Goal: Task Accomplishment & Management: Use online tool/utility

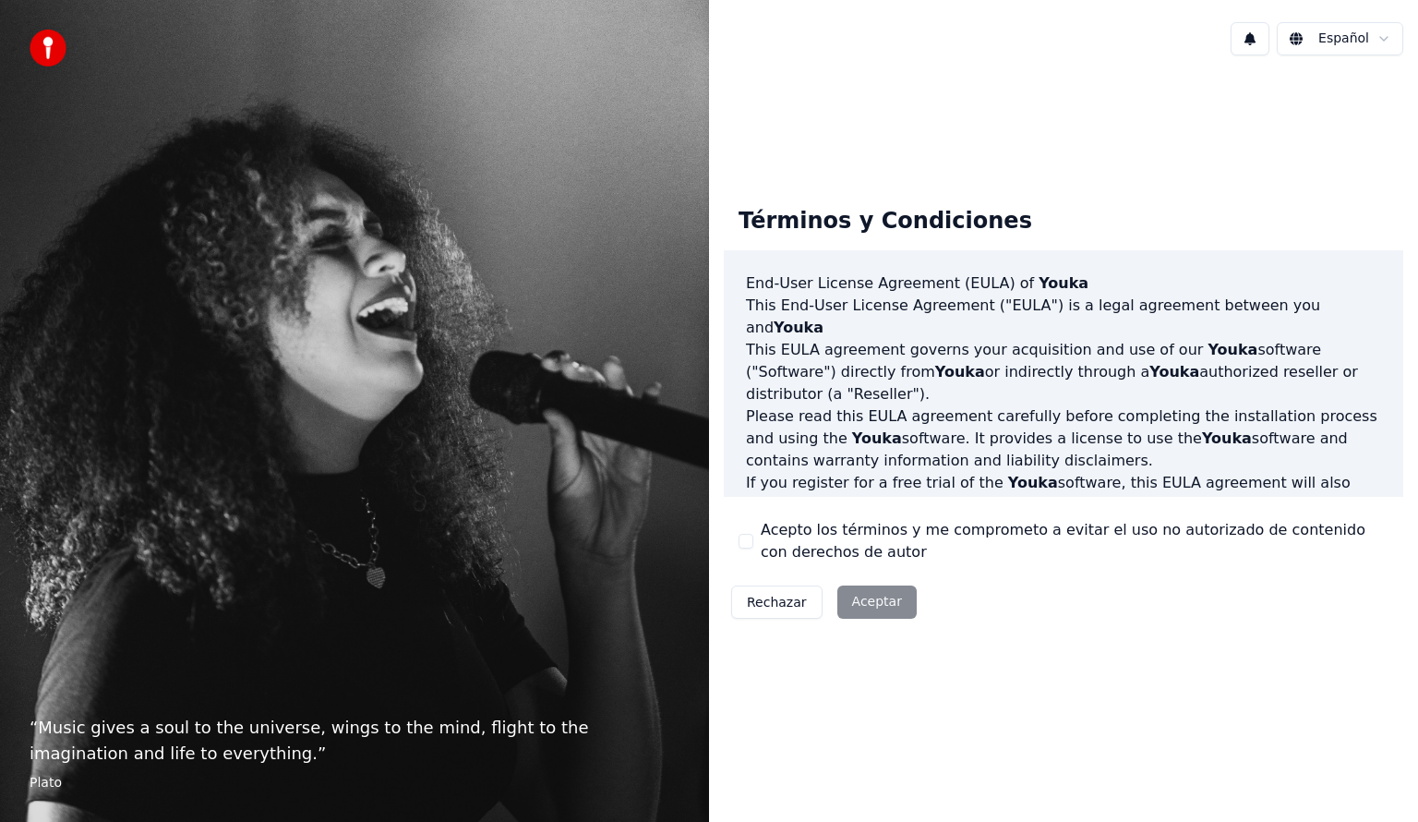
click at [761, 545] on label "Acepto los términos y me comprometo a evitar el uso no autorizado de contenido …" at bounding box center [1075, 541] width 628 height 44
click at [754, 545] on button "Acepto los términos y me comprometo a evitar el uso no autorizado de contenido …" at bounding box center [746, 541] width 15 height 15
click at [880, 603] on button "Aceptar" at bounding box center [877, 601] width 79 height 33
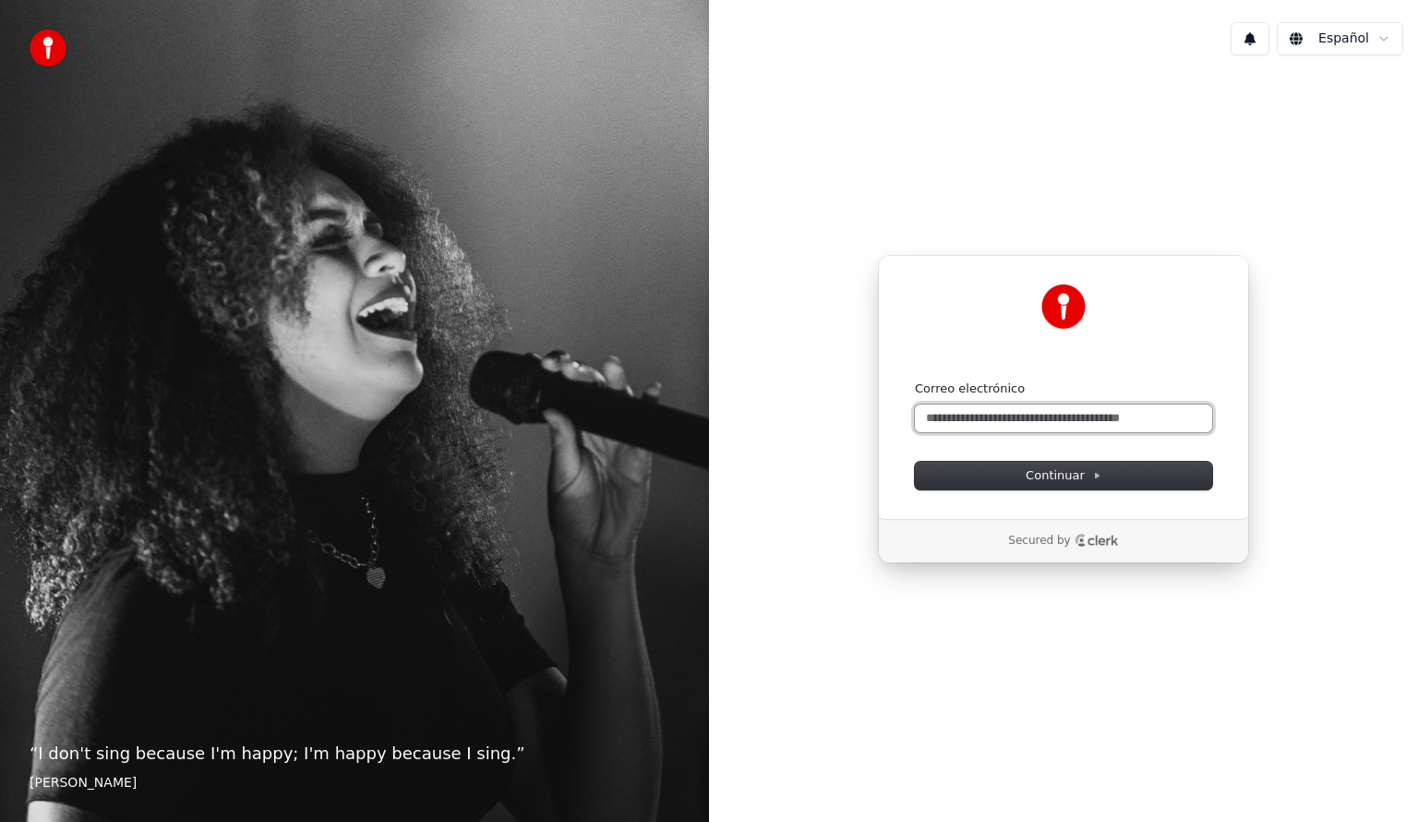
click at [1031, 410] on input "Correo electrónico" at bounding box center [1063, 418] width 297 height 28
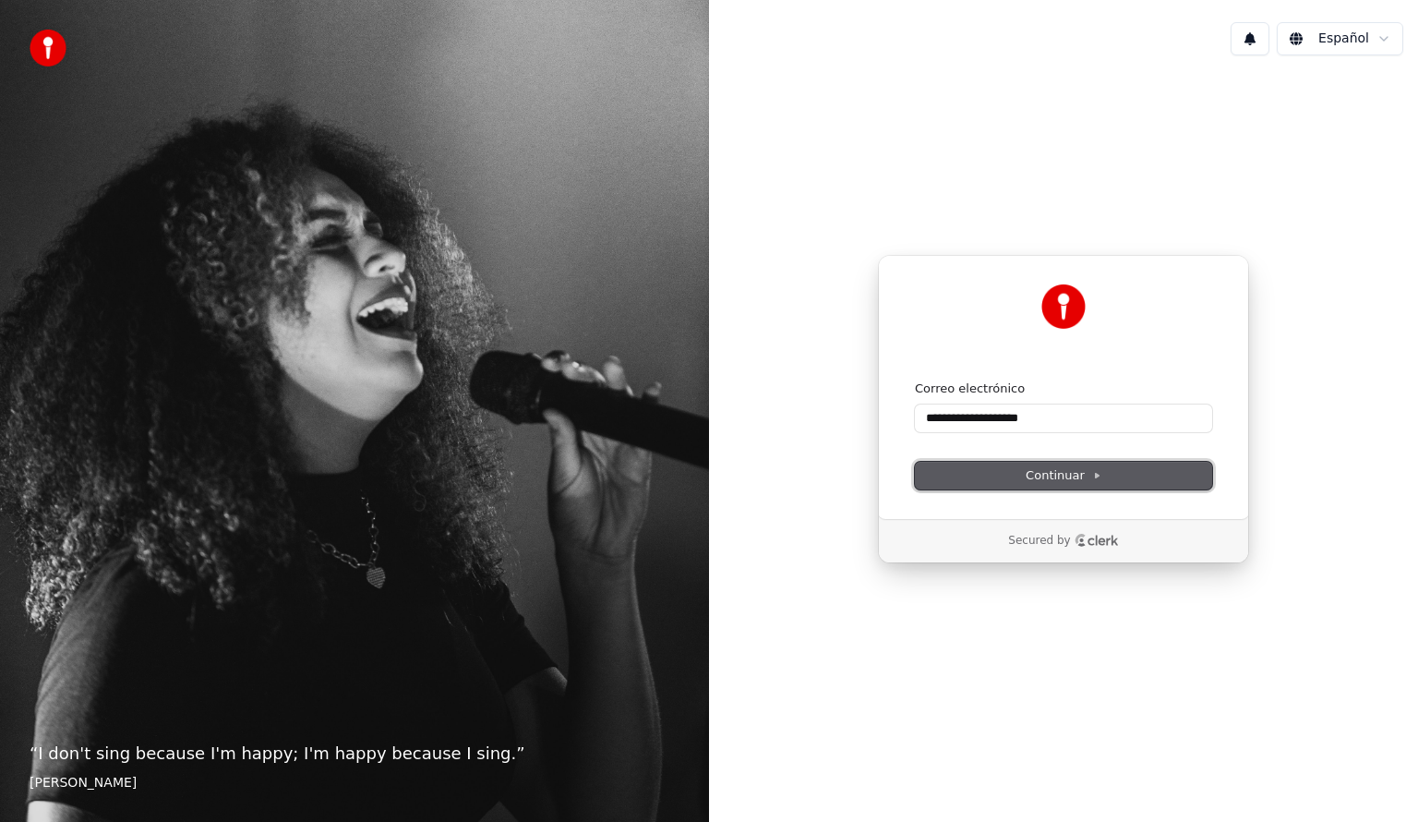
click at [1063, 480] on span "Continuar" at bounding box center [1064, 475] width 76 height 17
type input "**********"
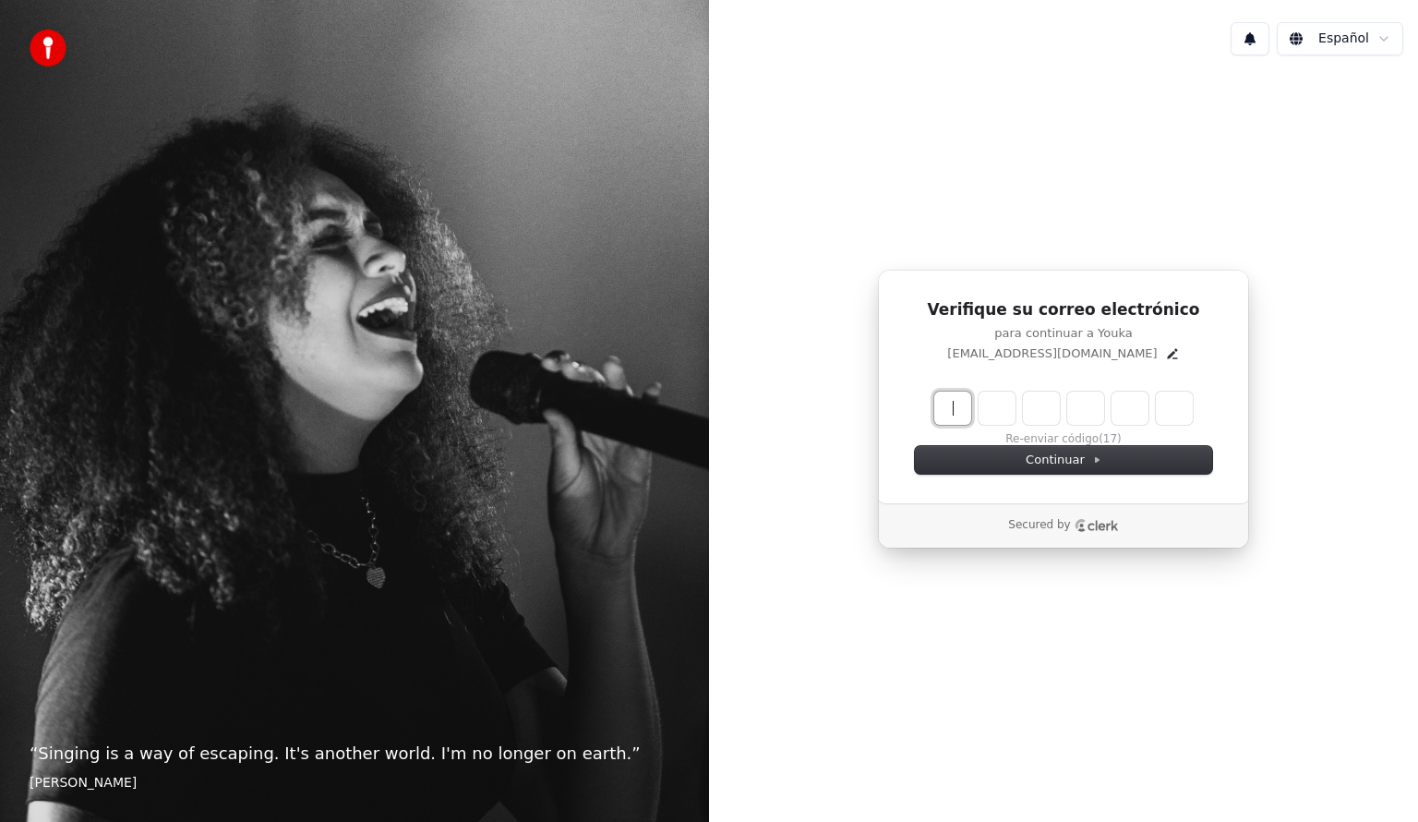
click at [946, 416] on input "Enter verification code" at bounding box center [1083, 408] width 296 height 33
type input "******"
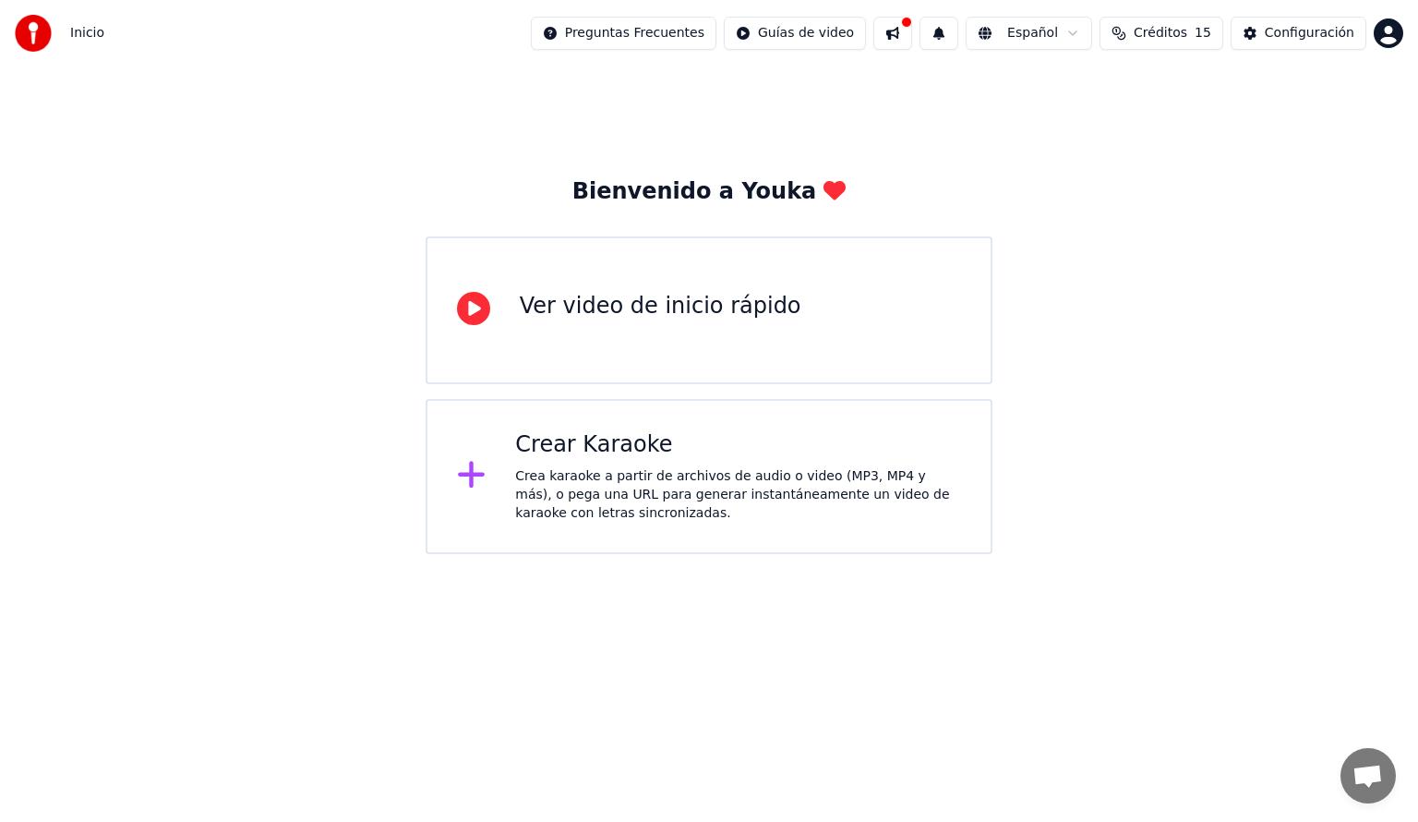
click at [573, 499] on div "Crea karaoke a partir de archivos de audio o video (MP3, MP4 y más), o pega una…" at bounding box center [738, 494] width 446 height 55
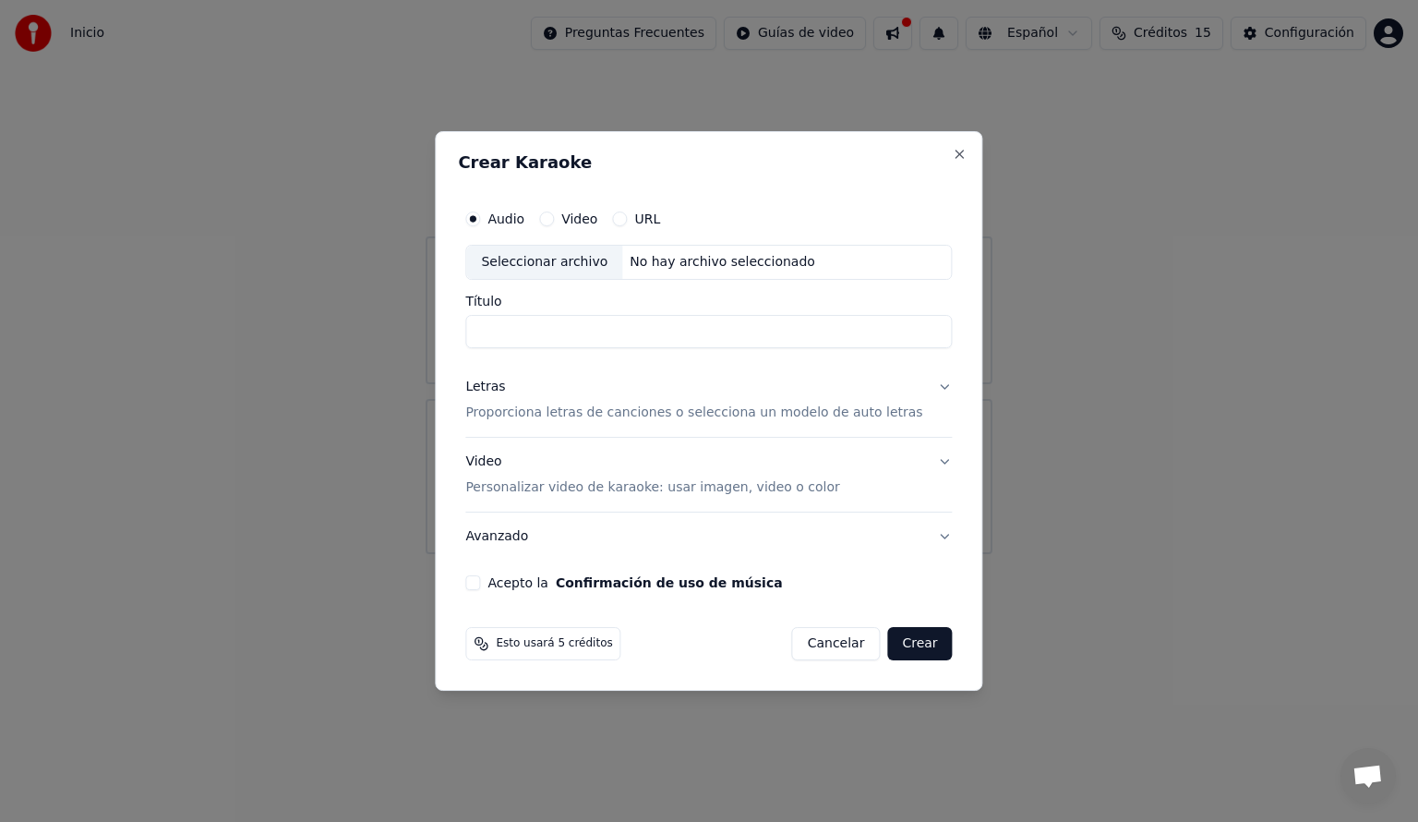
click at [597, 225] on label "Video" at bounding box center [579, 218] width 36 height 13
click at [554, 225] on button "Video" at bounding box center [546, 218] width 15 height 15
click at [575, 339] on input "Título" at bounding box center [708, 331] width 487 height 33
type input "*"
click at [480, 577] on button "Acepto la Confirmación de uso de música" at bounding box center [472, 582] width 15 height 15
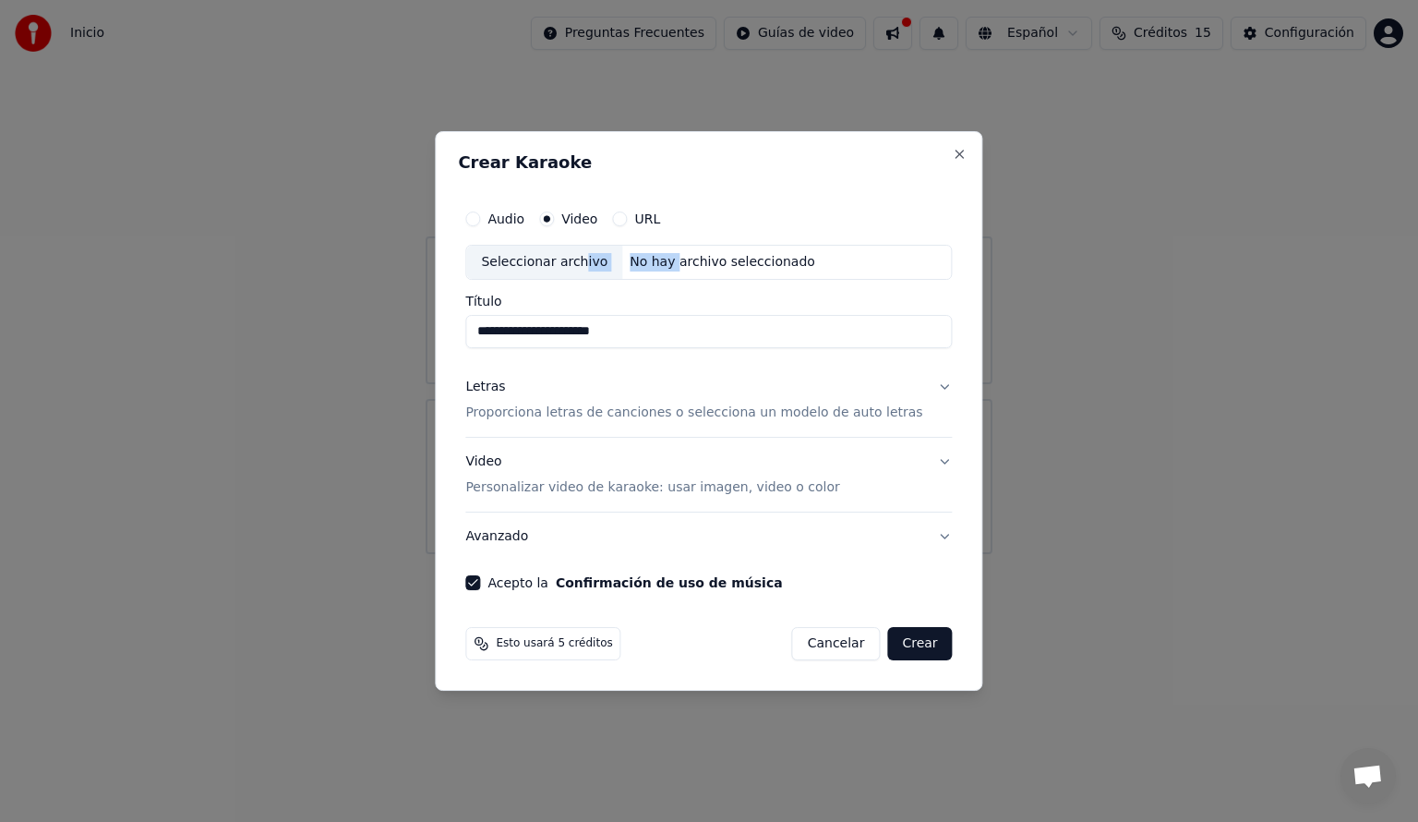
drag, startPoint x: 678, startPoint y: 261, endPoint x: 595, endPoint y: 264, distance: 83.2
click at [595, 264] on div "Seleccionar archivo No hay archivo seleccionado" at bounding box center [708, 262] width 487 height 35
type input "**********"
click at [905, 645] on button "Crear" at bounding box center [919, 643] width 65 height 33
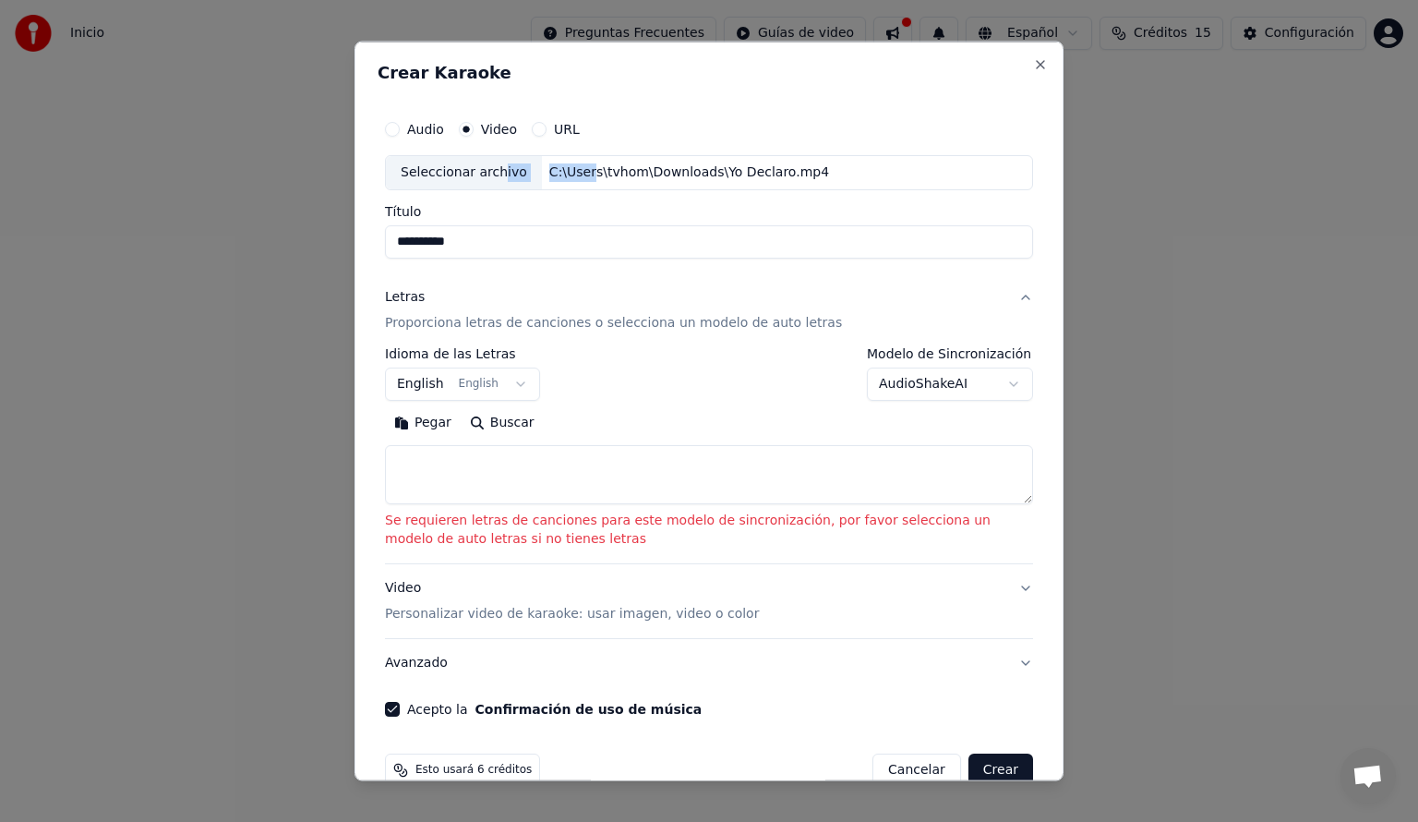
click at [497, 392] on button "English English" at bounding box center [462, 383] width 155 height 33
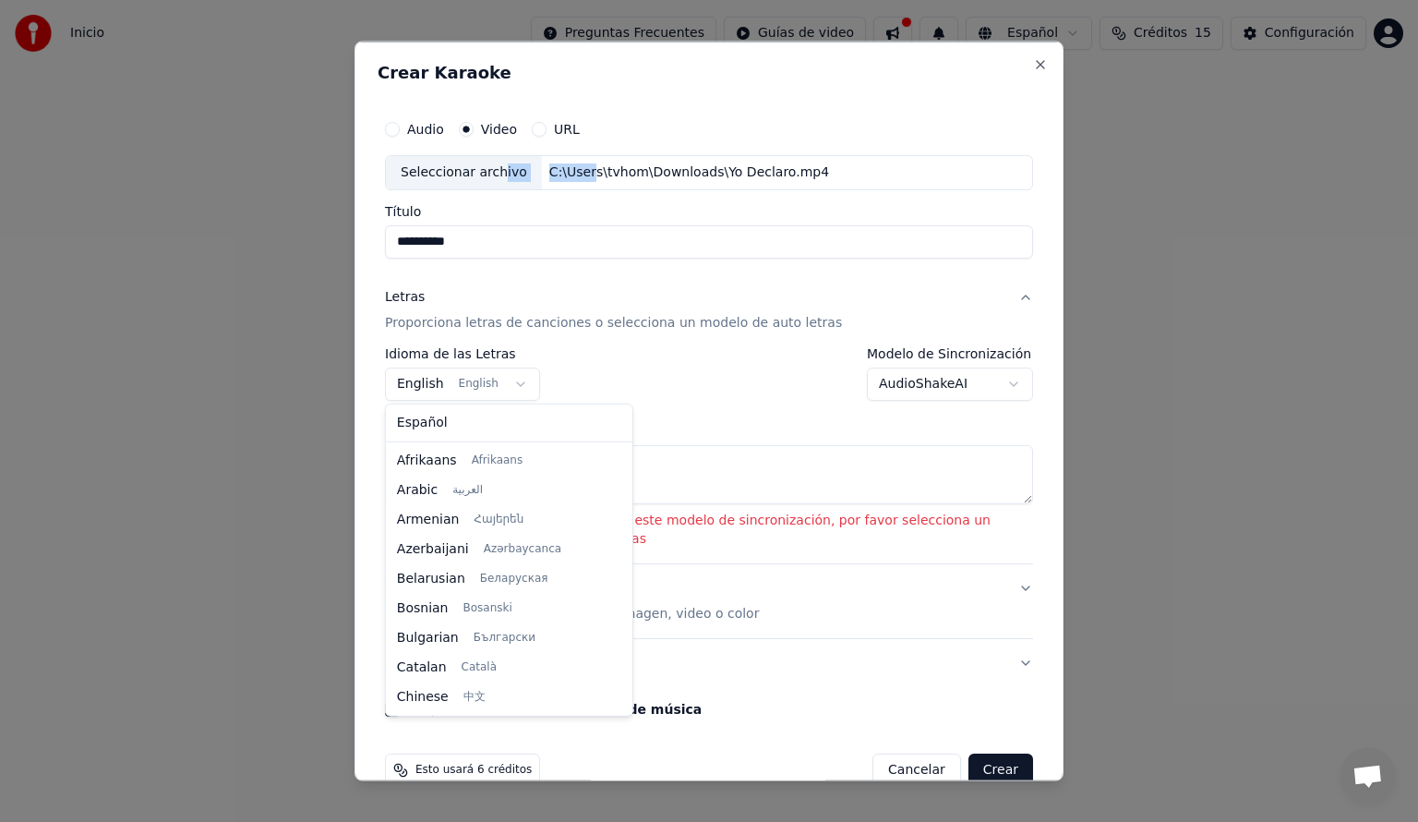
scroll to position [148, 0]
select select "**"
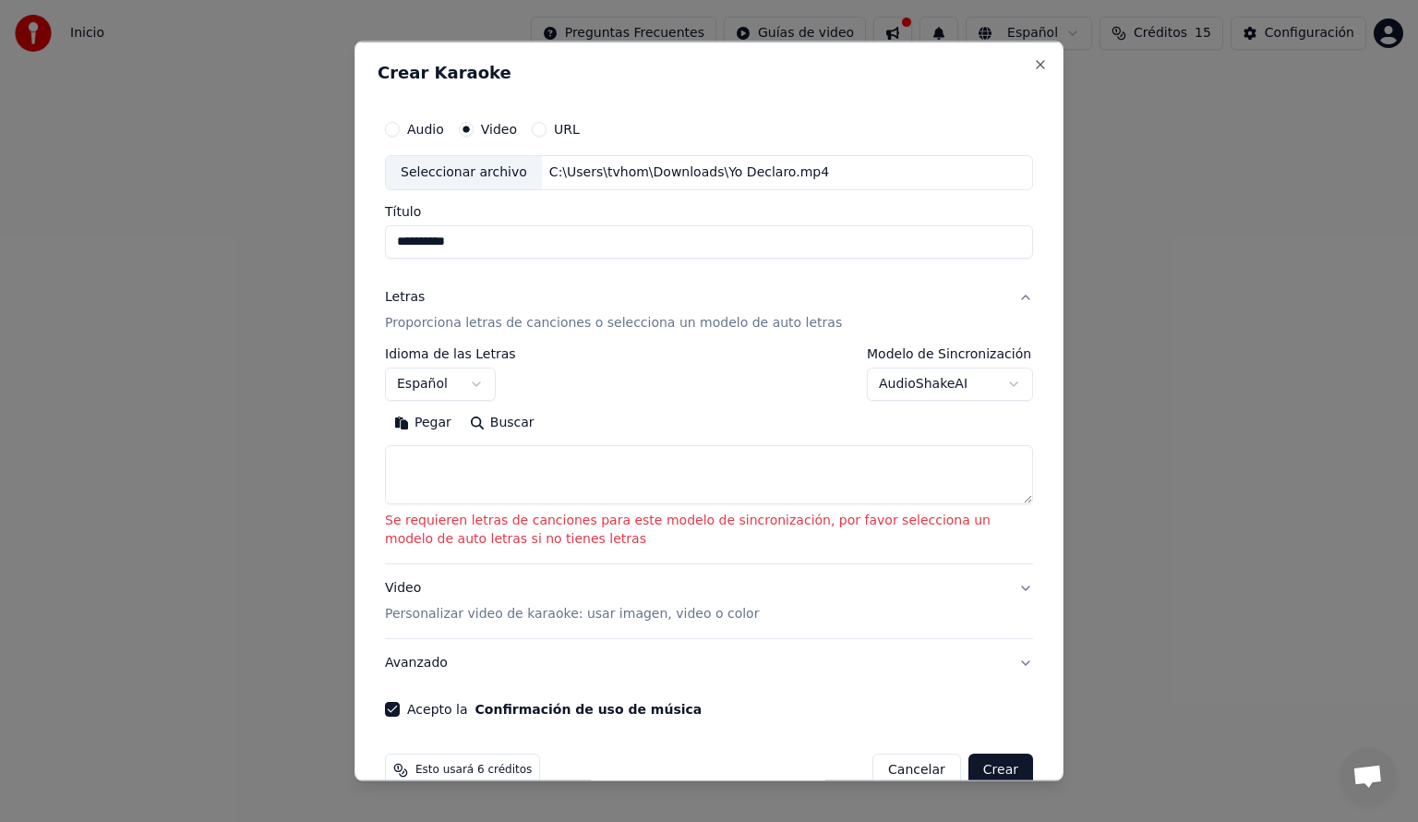
click at [539, 452] on textarea at bounding box center [709, 473] width 648 height 59
paste textarea "**********"
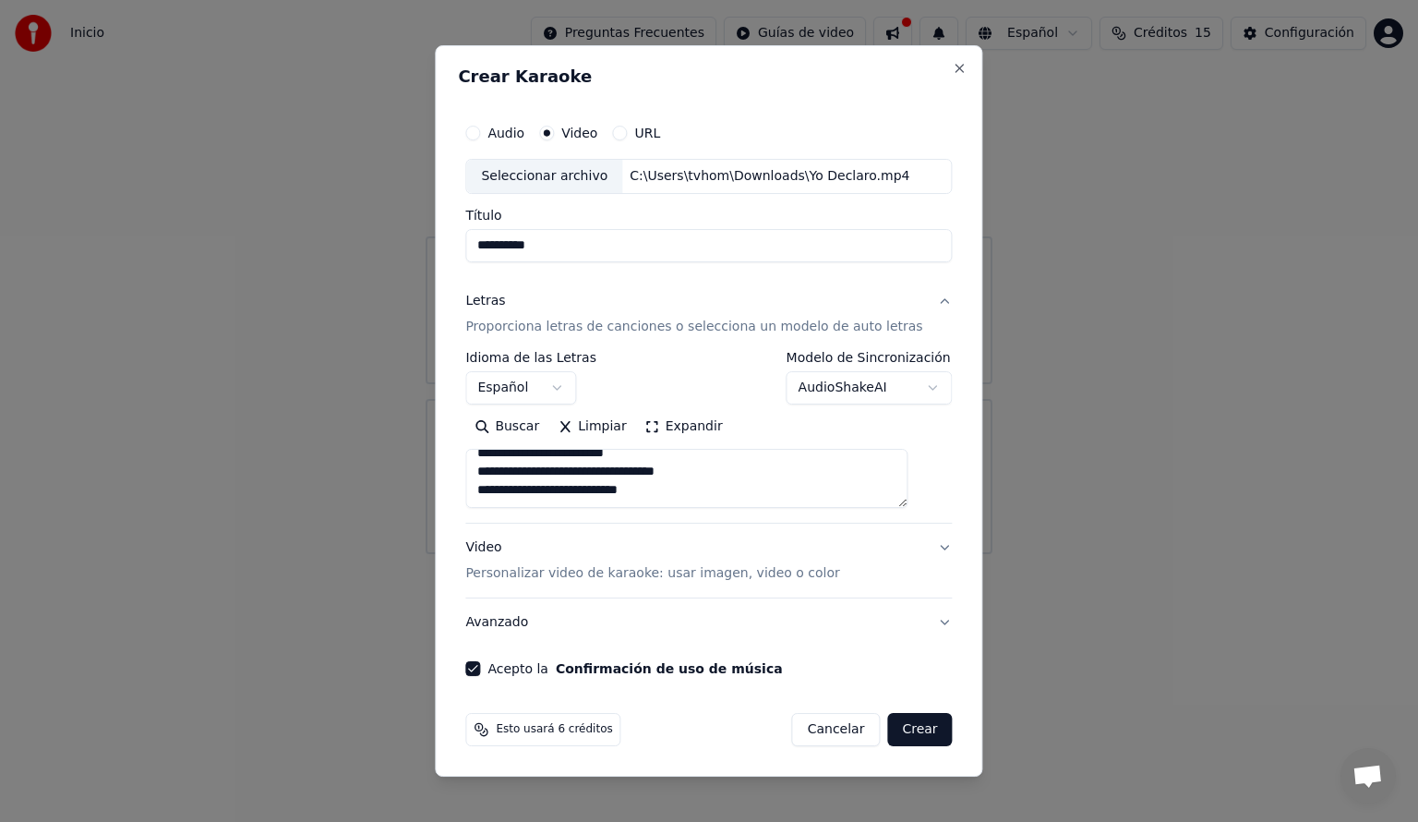
scroll to position [133, 0]
paste textarea "**********"
type textarea "**********"
click at [628, 570] on p "Personalizar video de karaoke: usar imagen, video o color" at bounding box center [652, 573] width 374 height 18
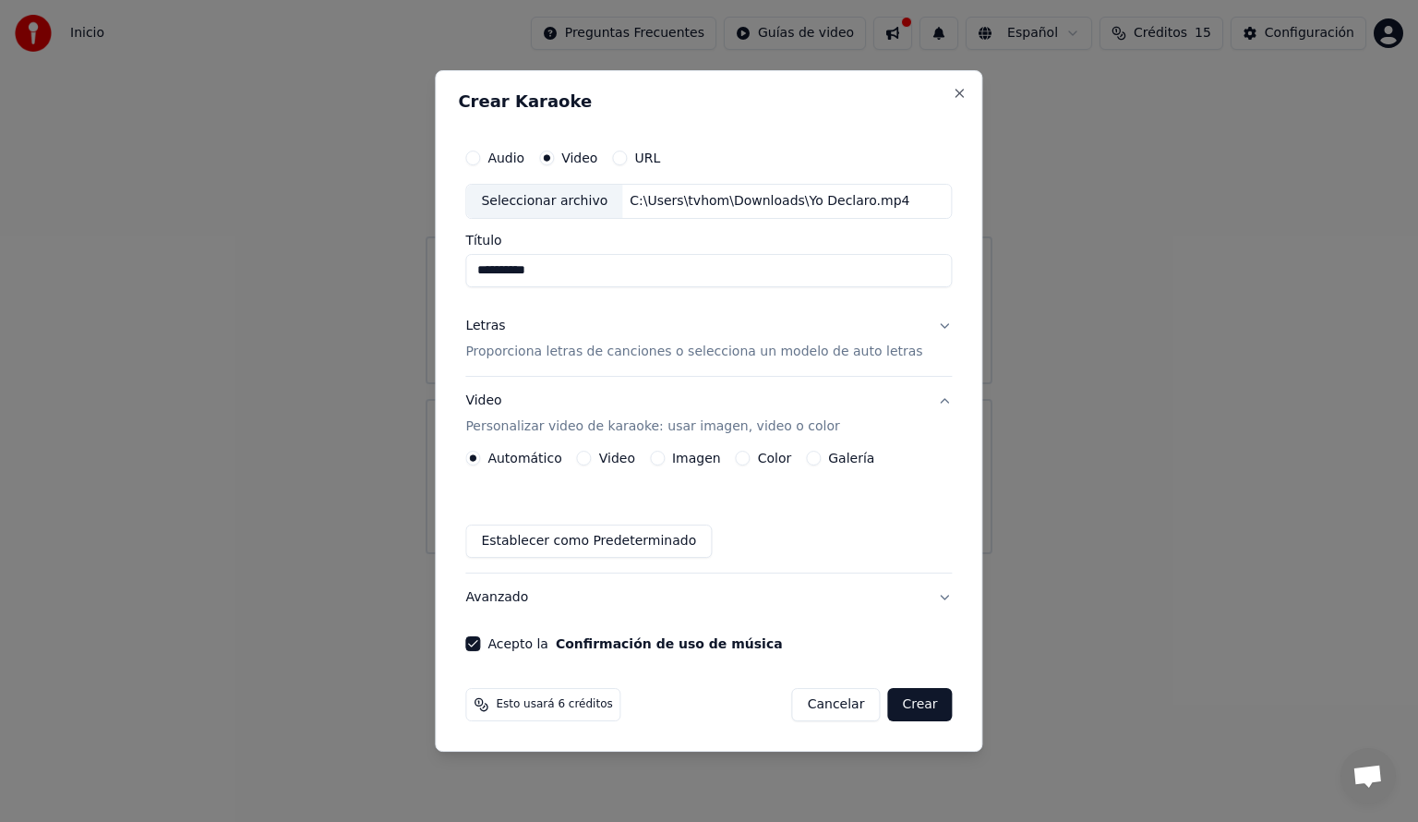
click at [909, 702] on button "Crear" at bounding box center [919, 704] width 65 height 33
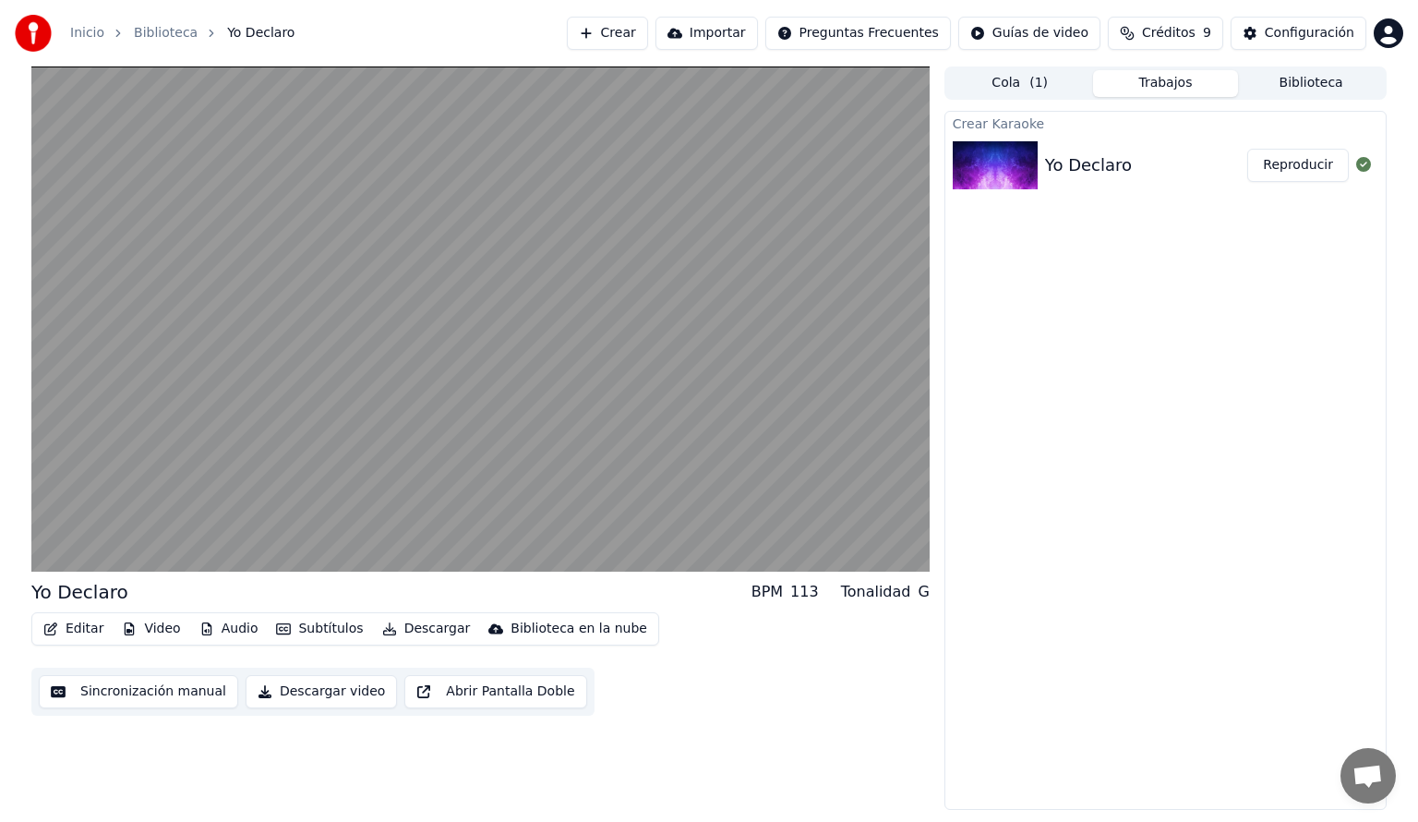
click at [76, 633] on button "Editar" at bounding box center [73, 629] width 75 height 26
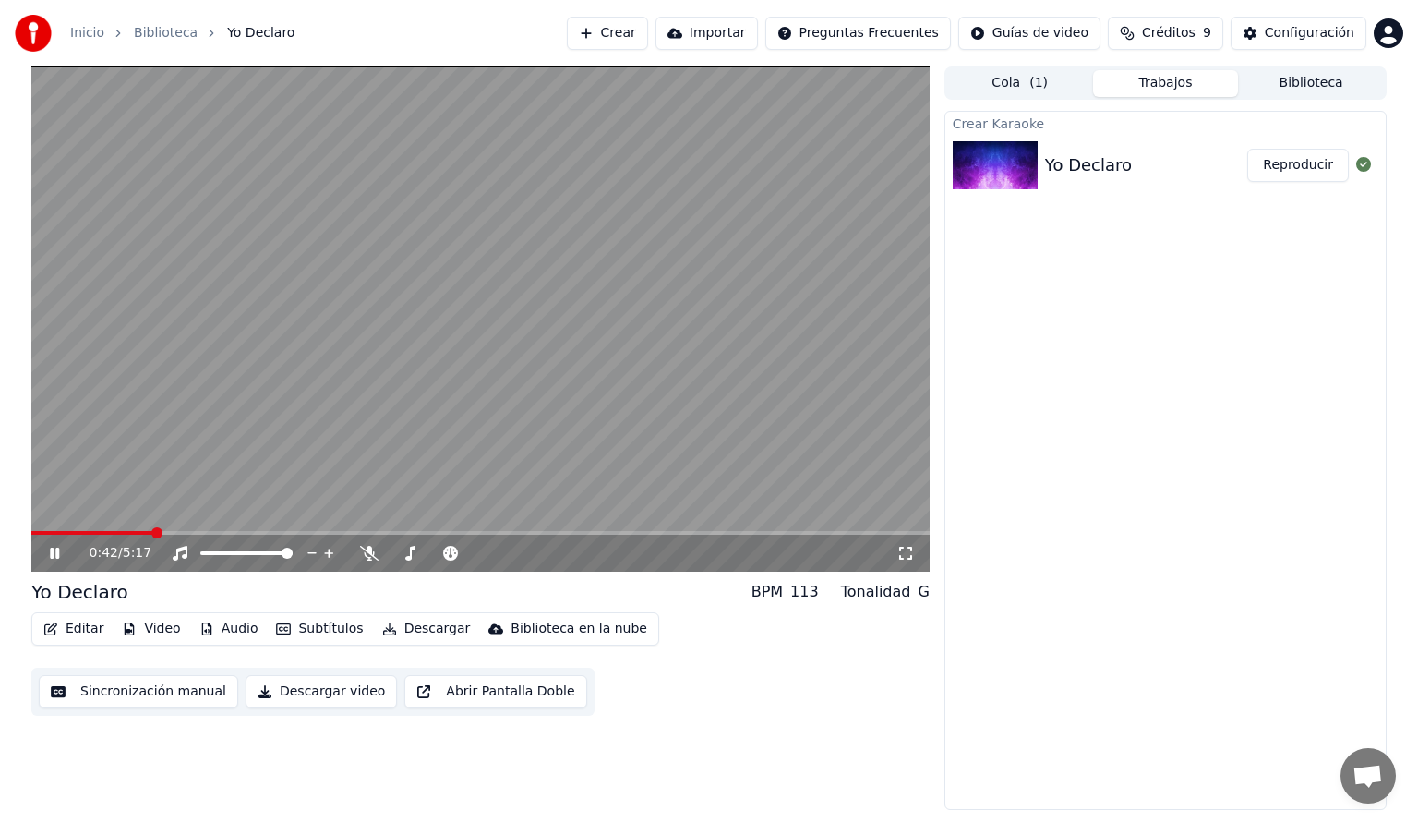
click at [702, 570] on div "0:42 / 5:17" at bounding box center [480, 553] width 899 height 37
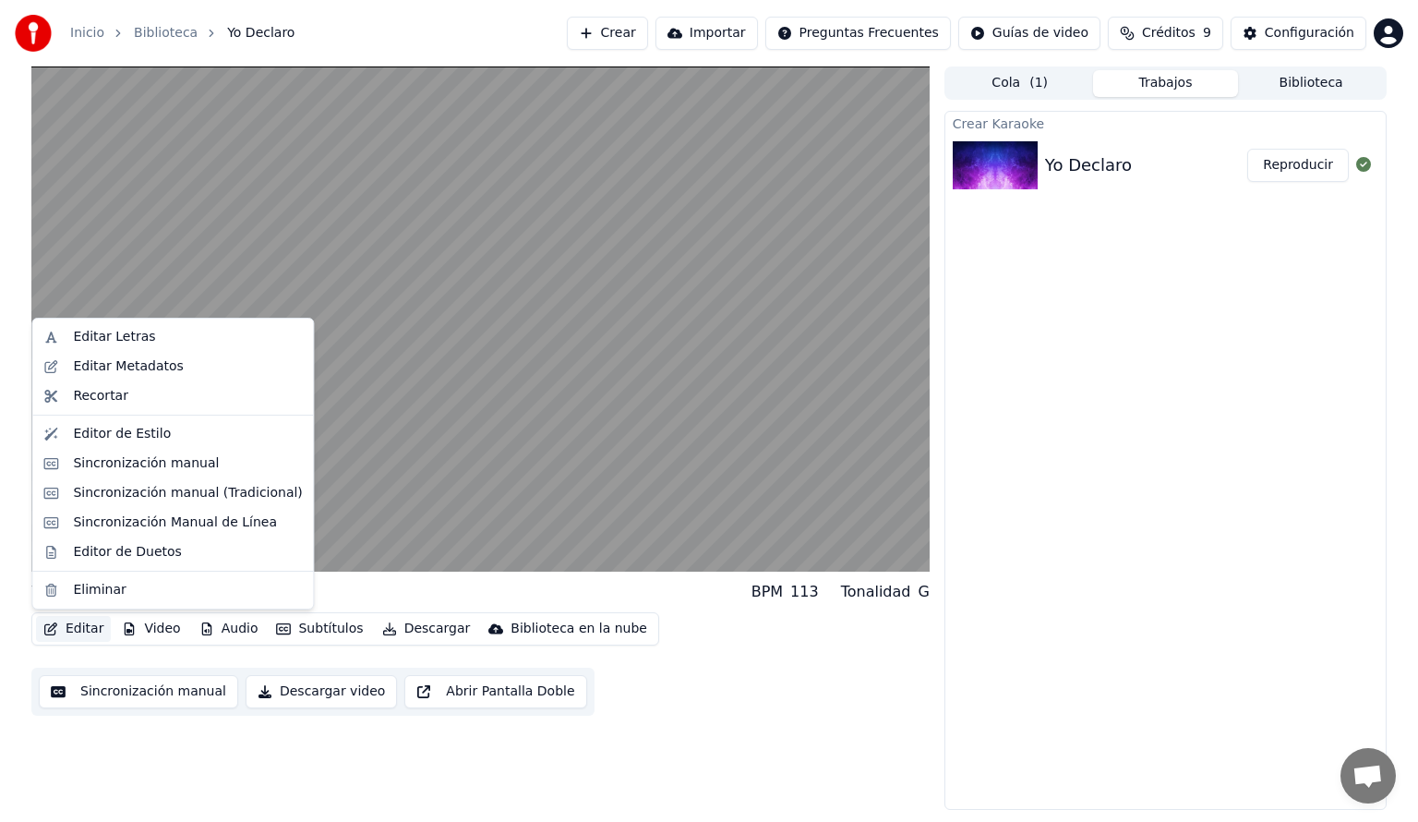
click at [76, 629] on button "Editar" at bounding box center [73, 629] width 75 height 26
click at [139, 340] on div "Editar Letras" at bounding box center [114, 337] width 82 height 18
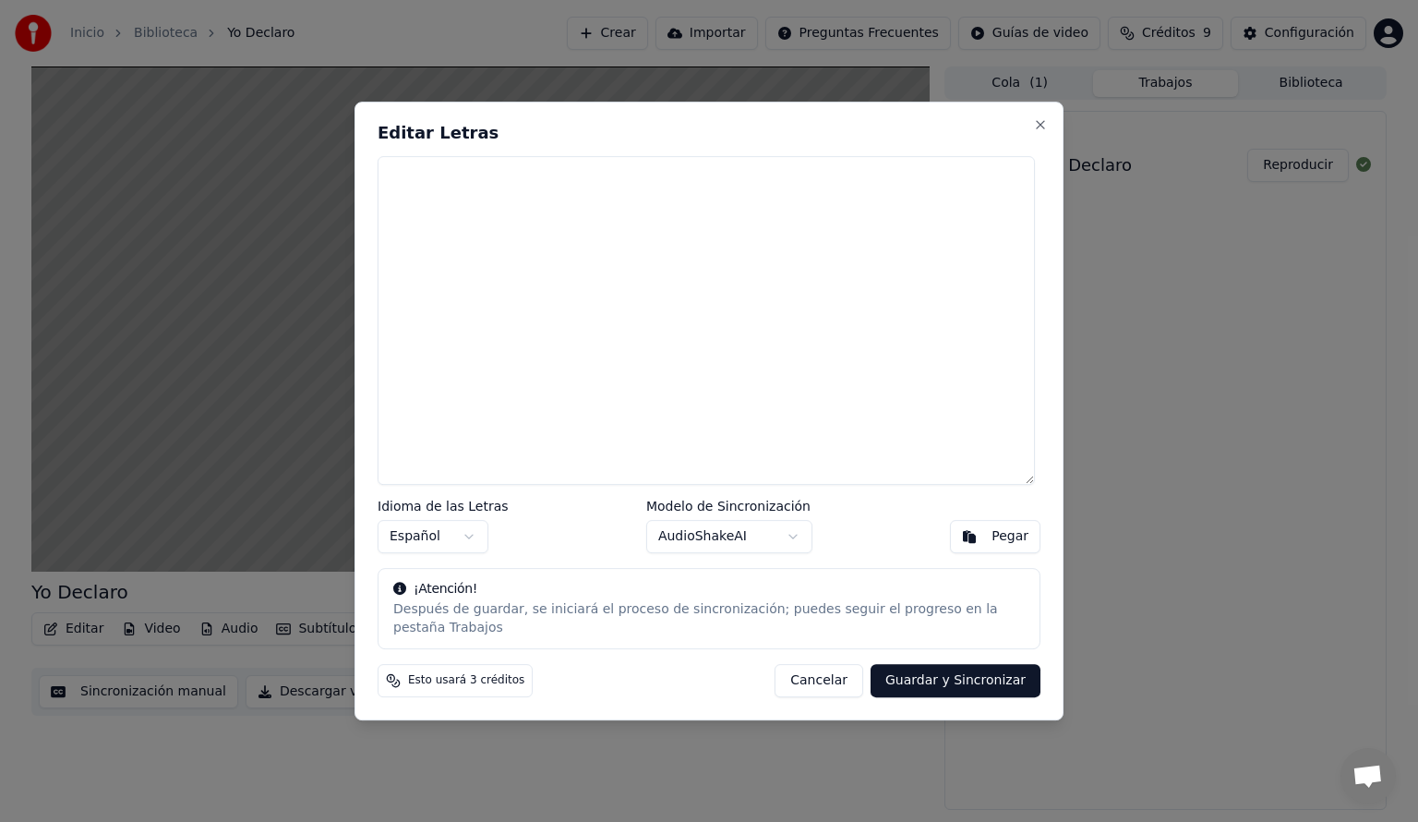
drag, startPoint x: 473, startPoint y: 487, endPoint x: 935, endPoint y: 674, distance: 499.2
click at [935, 674] on button "Guardar y Sincronizar" at bounding box center [956, 680] width 170 height 33
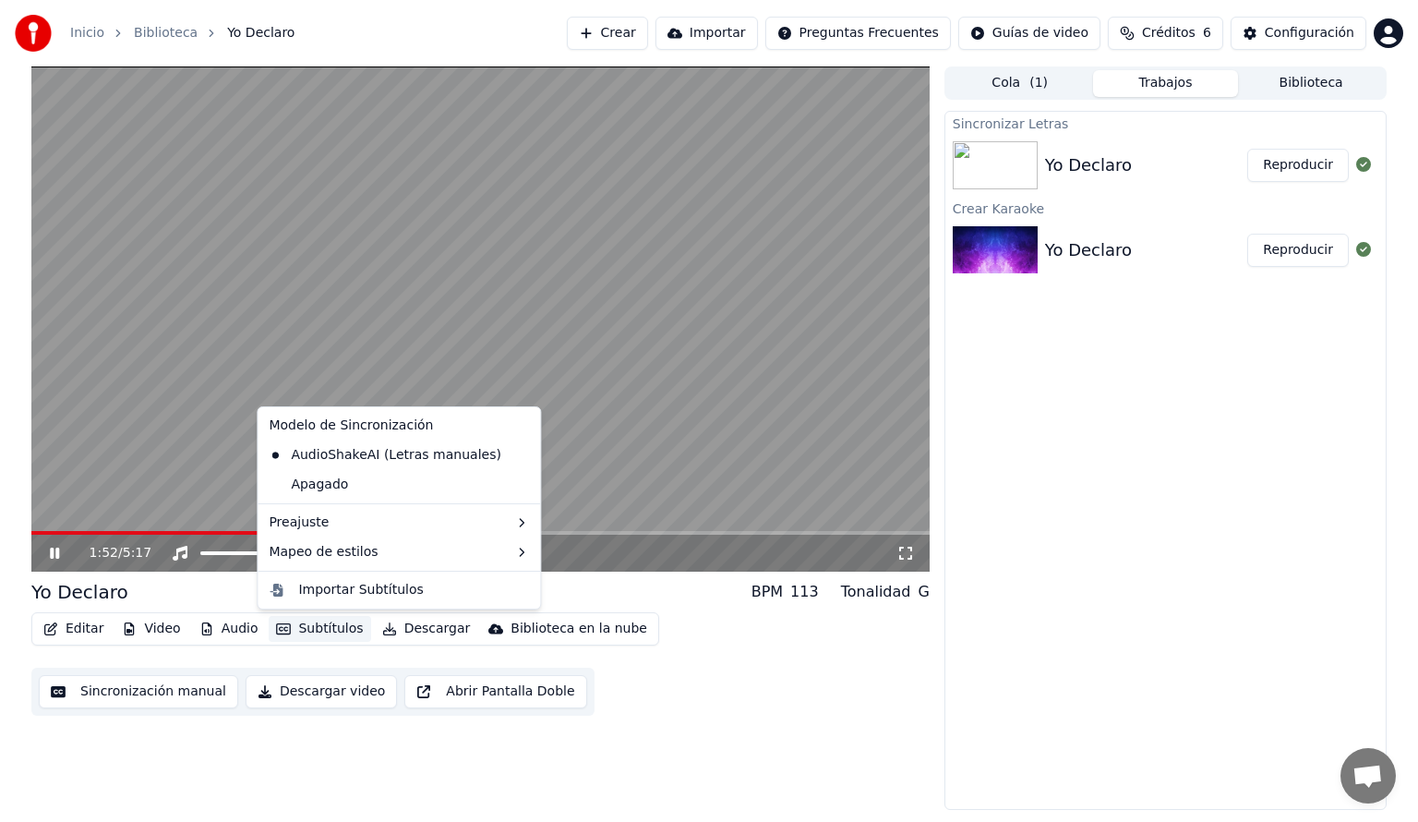
click at [318, 627] on button "Subtítulos" at bounding box center [320, 629] width 102 height 26
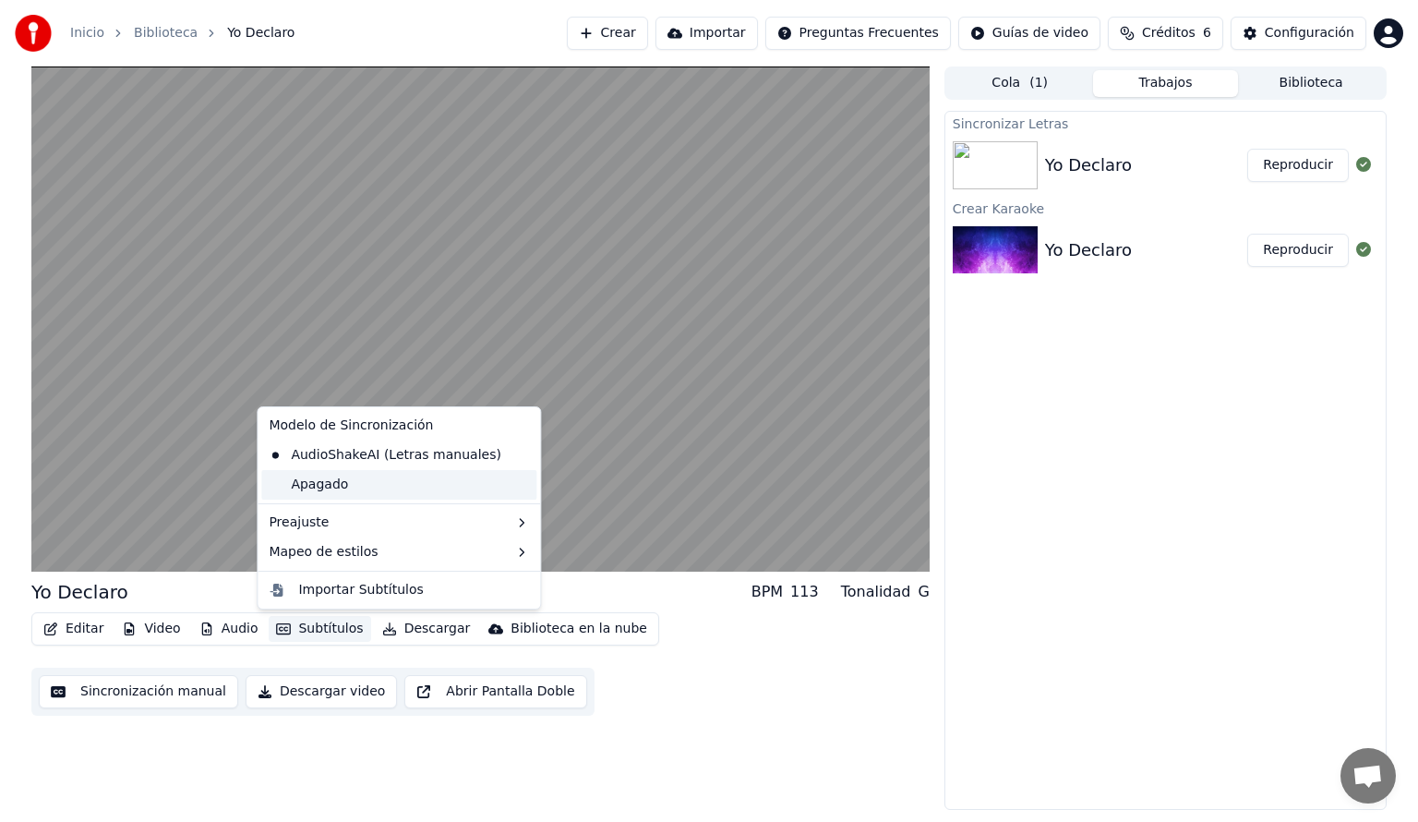
click at [302, 488] on div "Apagado" at bounding box center [398, 485] width 275 height 30
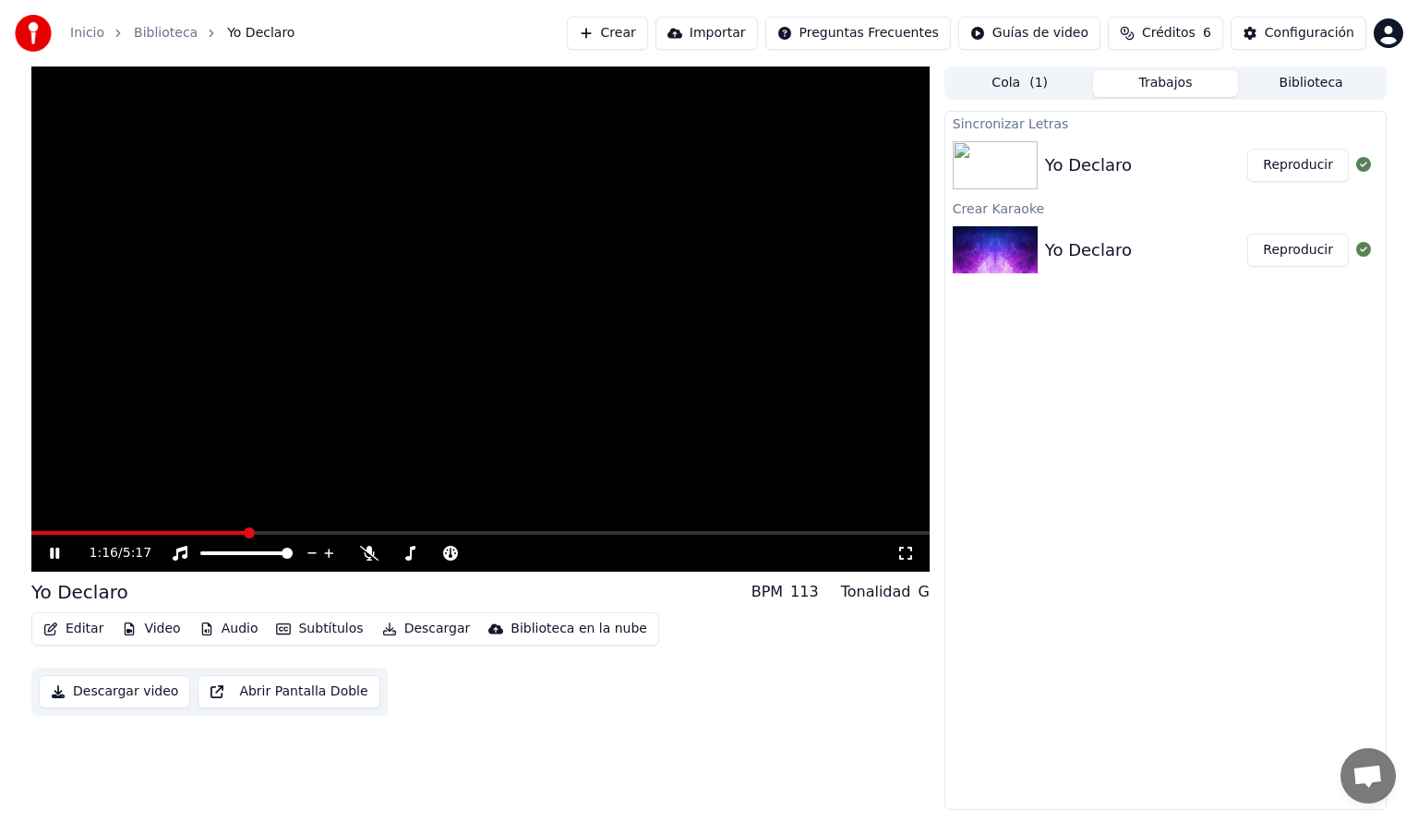
click at [244, 527] on span at bounding box center [249, 532] width 11 height 11
click at [31, 527] on span at bounding box center [36, 532] width 11 height 11
click at [908, 554] on icon at bounding box center [906, 553] width 18 height 15
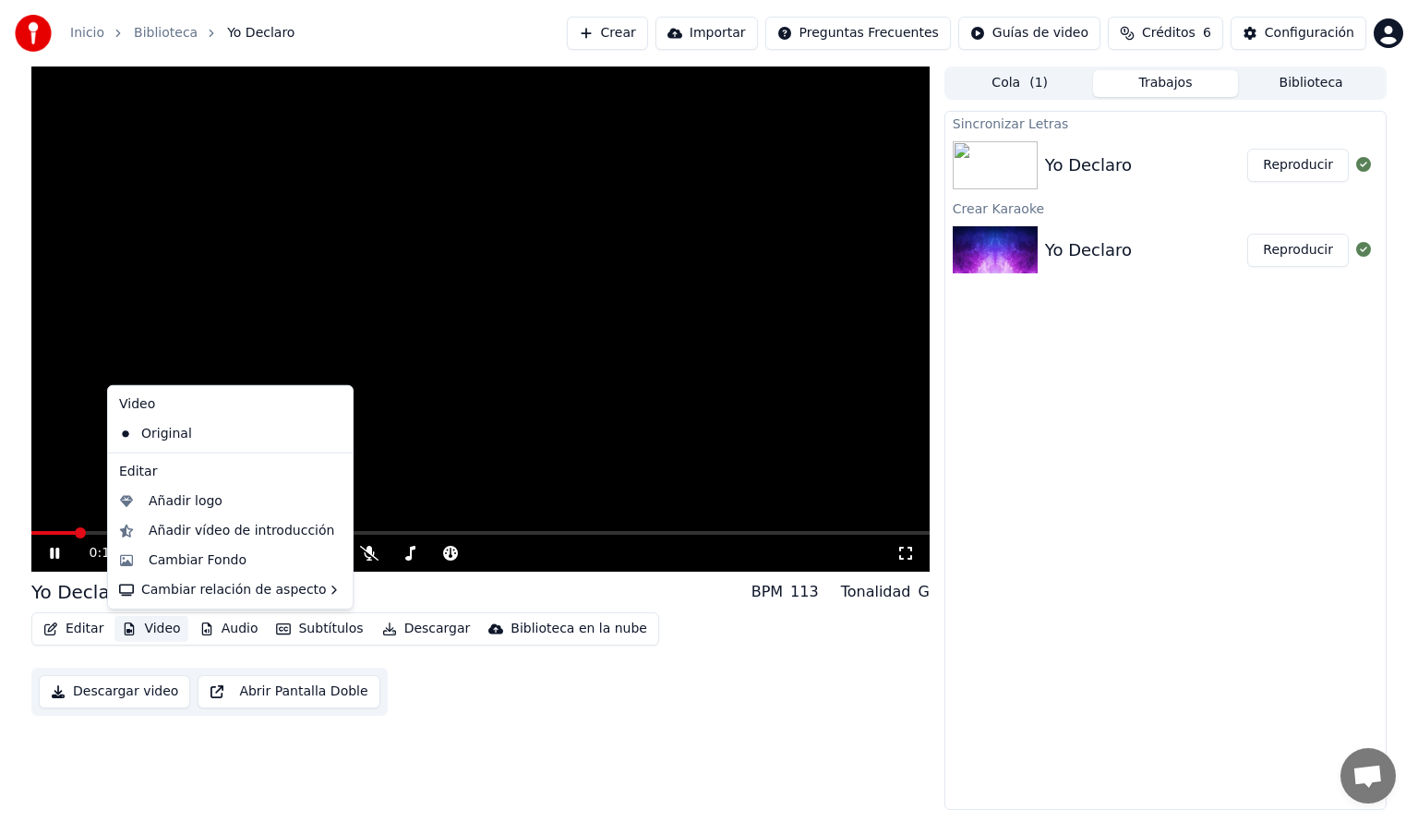
click at [142, 633] on button "Video" at bounding box center [151, 629] width 73 height 26
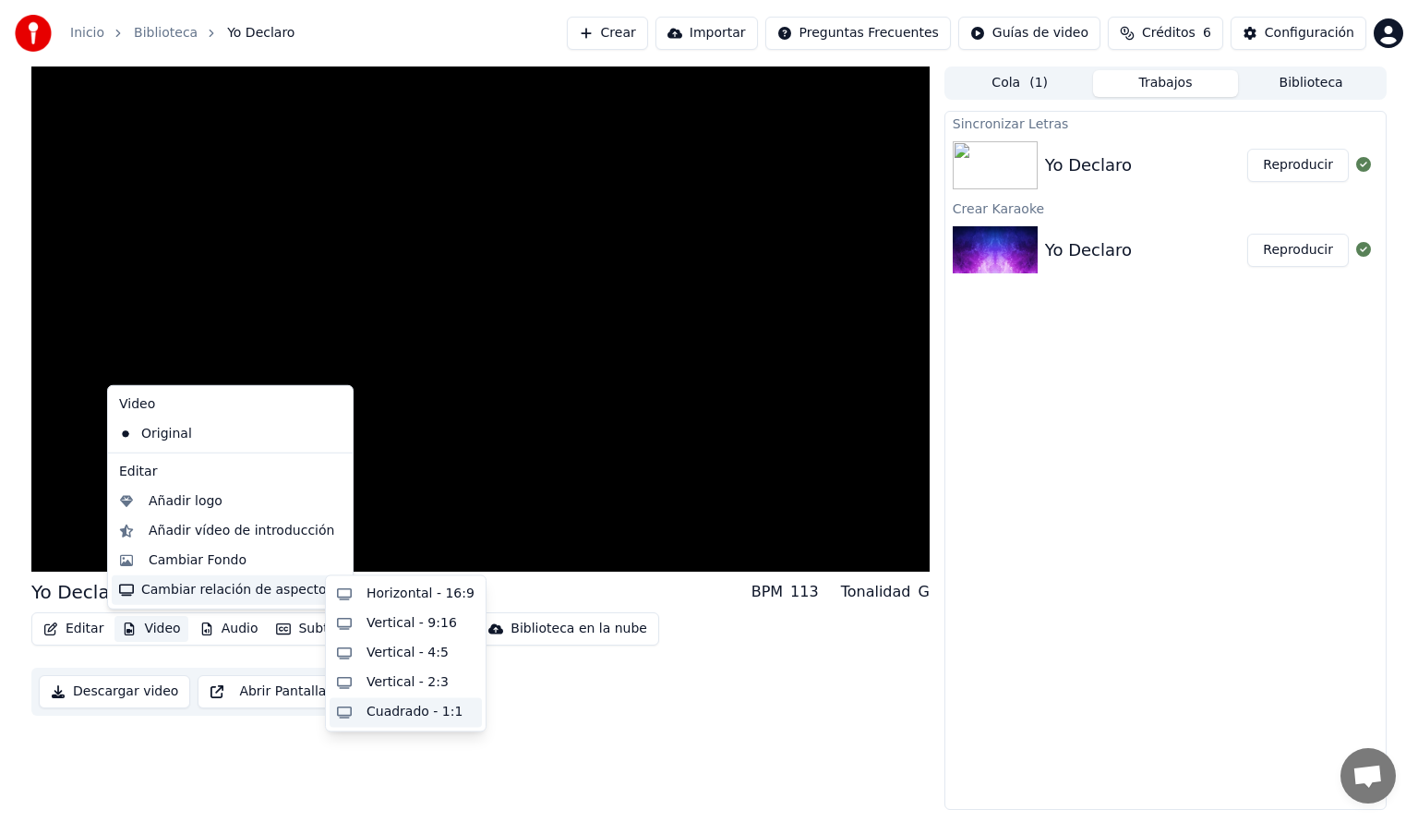
click at [420, 706] on div "Cuadrado - 1:1" at bounding box center [415, 712] width 96 height 18
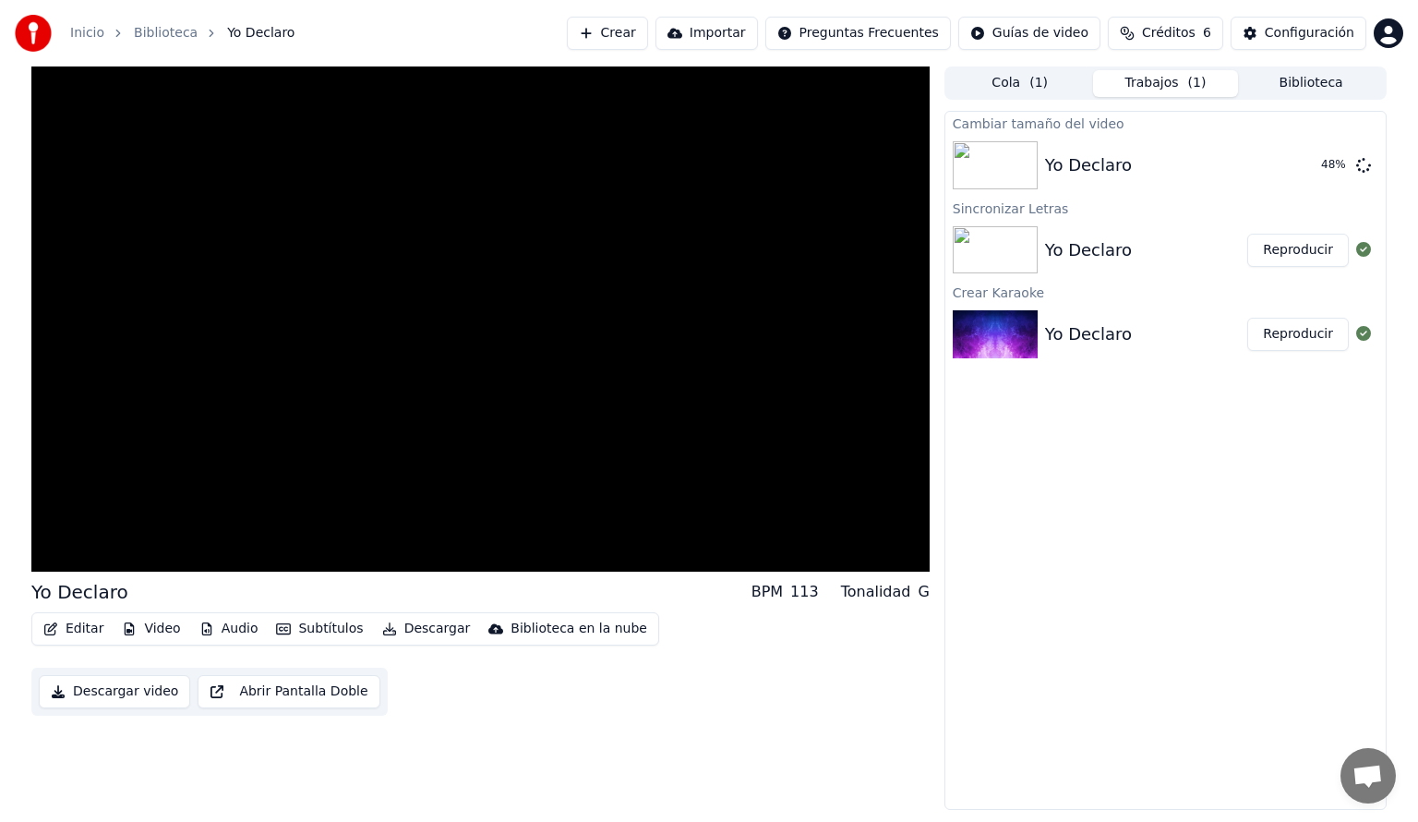
click at [1285, 255] on button "Reproducir" at bounding box center [1299, 250] width 102 height 33
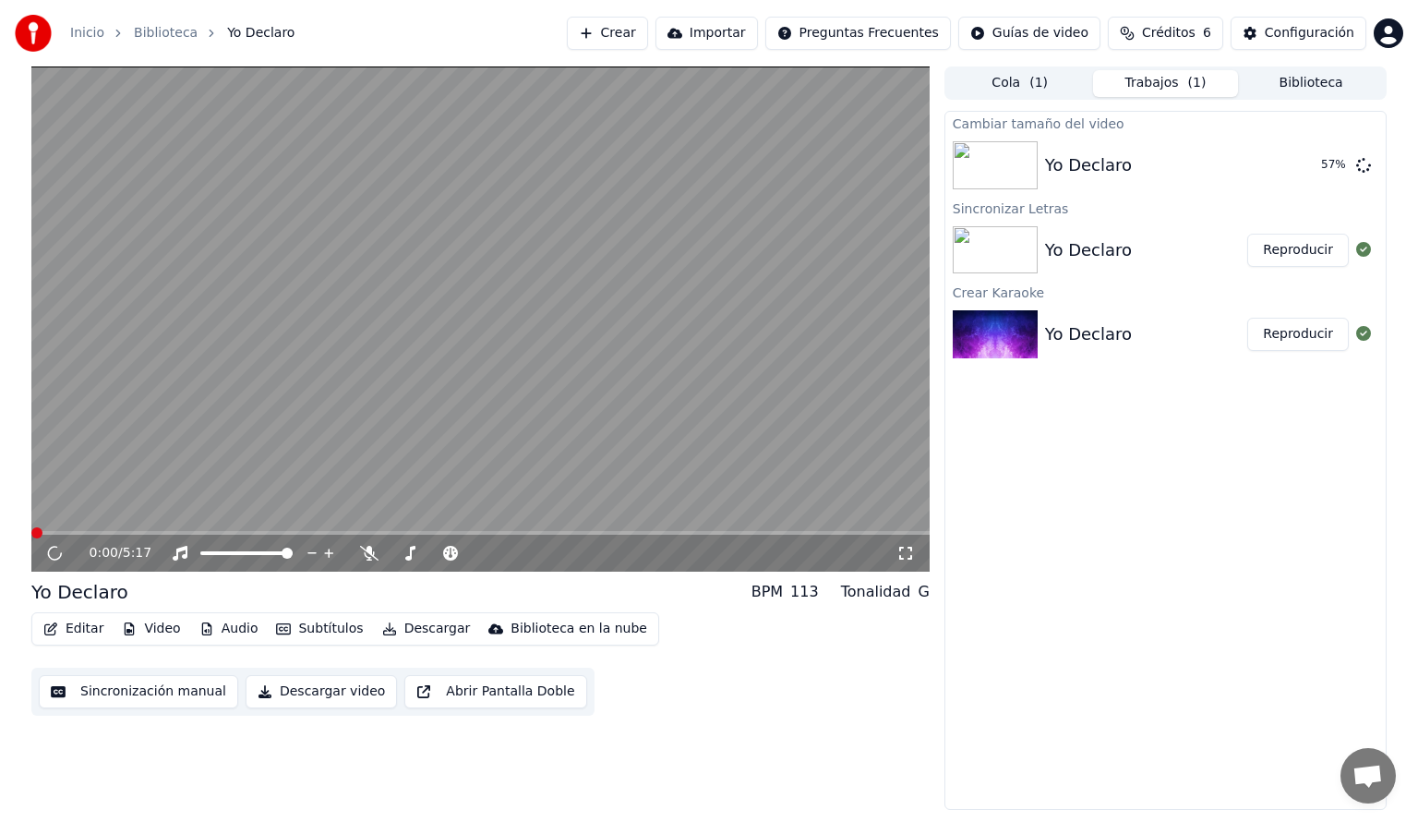
click at [1290, 252] on button "Reproducir" at bounding box center [1299, 250] width 102 height 33
click at [55, 551] on icon at bounding box center [54, 553] width 11 height 13
click at [396, 536] on div "0:03 / 5:17" at bounding box center [480, 553] width 899 height 37
click at [388, 528] on video at bounding box center [480, 318] width 899 height 505
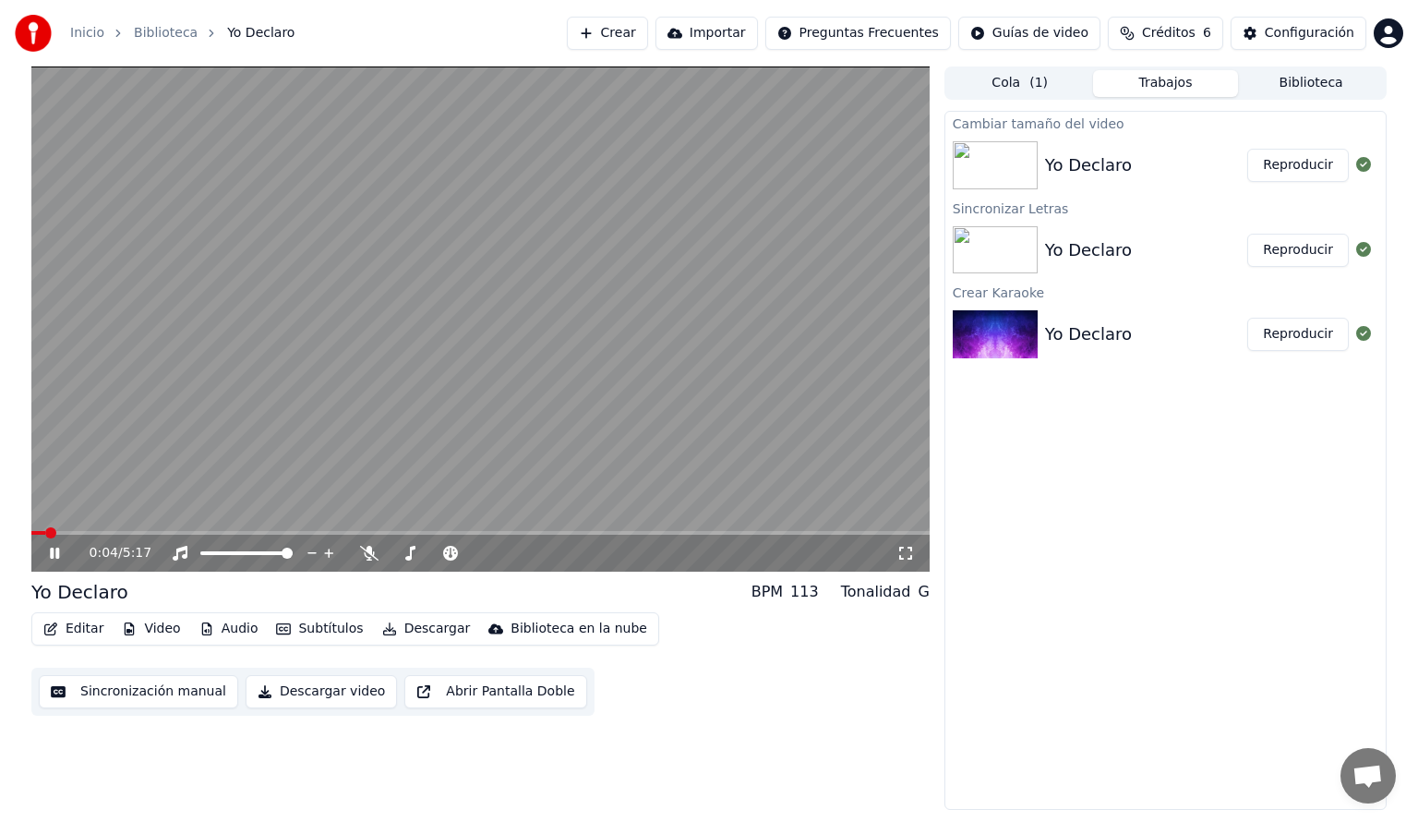
click at [380, 539] on div "0:04 / 5:17" at bounding box center [480, 553] width 899 height 37
click at [392, 533] on span at bounding box center [480, 533] width 899 height 4
click at [1301, 173] on button "Reproducir" at bounding box center [1299, 165] width 102 height 33
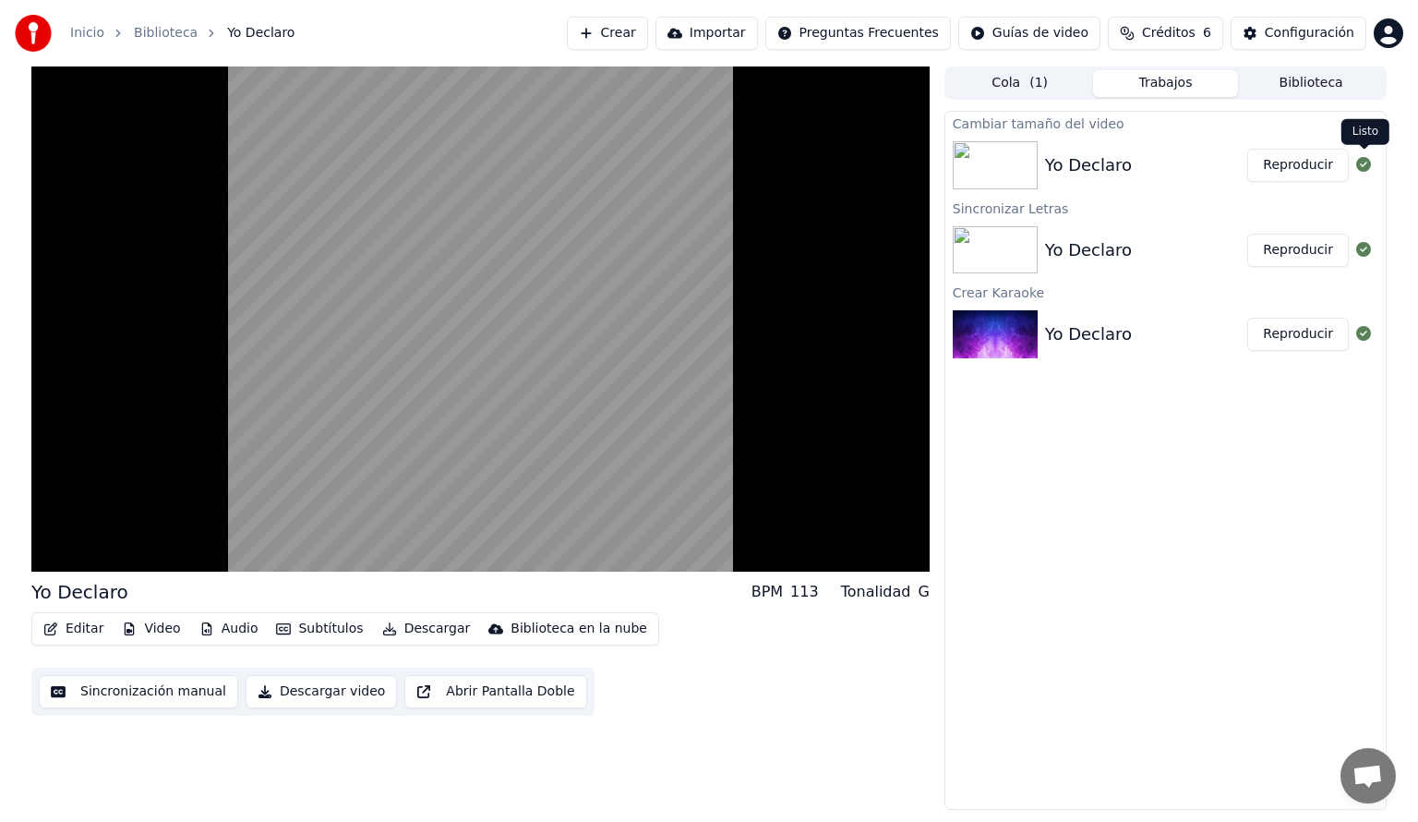
click at [1365, 162] on icon at bounding box center [1364, 164] width 15 height 15
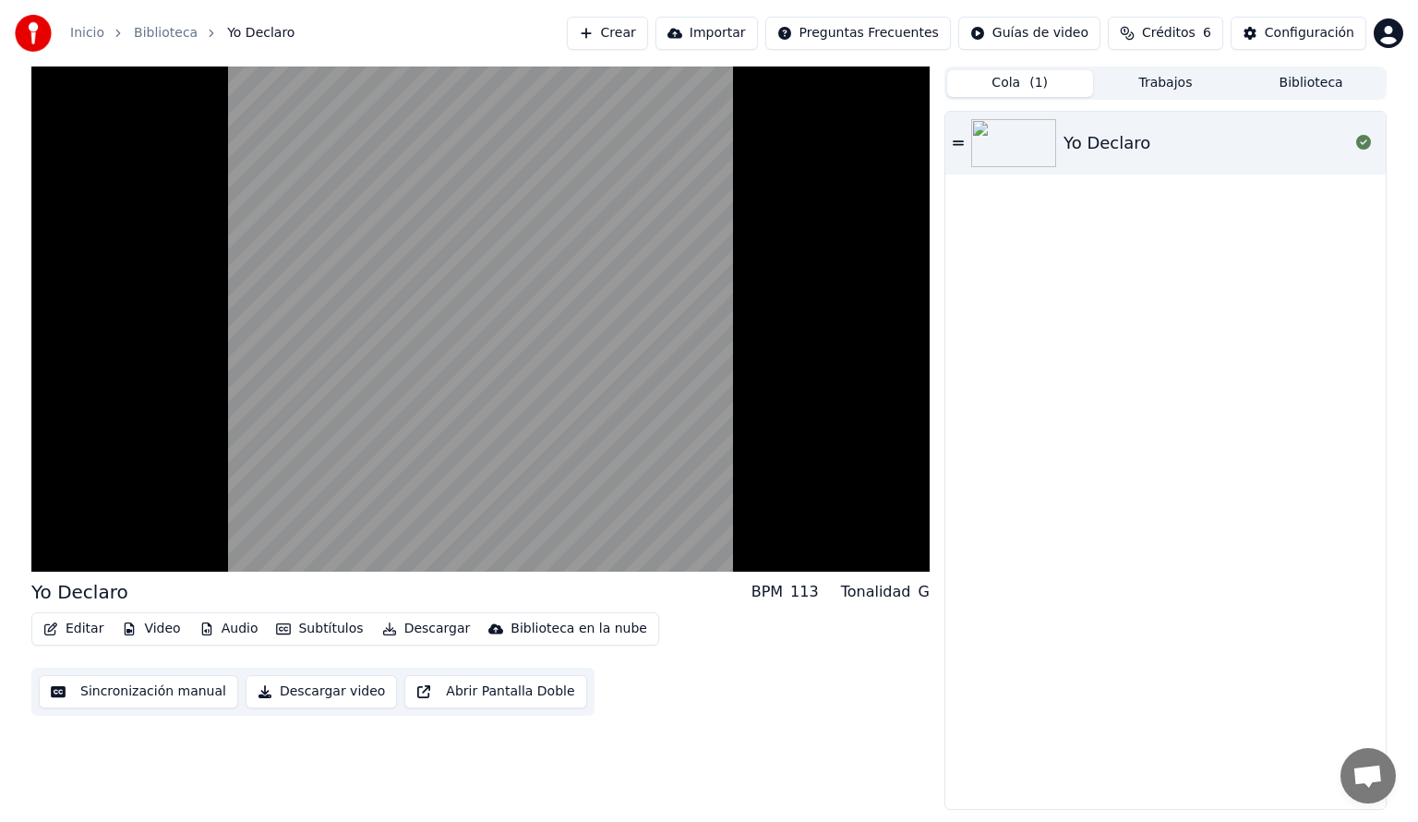
click at [1034, 93] on button "Cola ( 1 )" at bounding box center [1020, 83] width 146 height 27
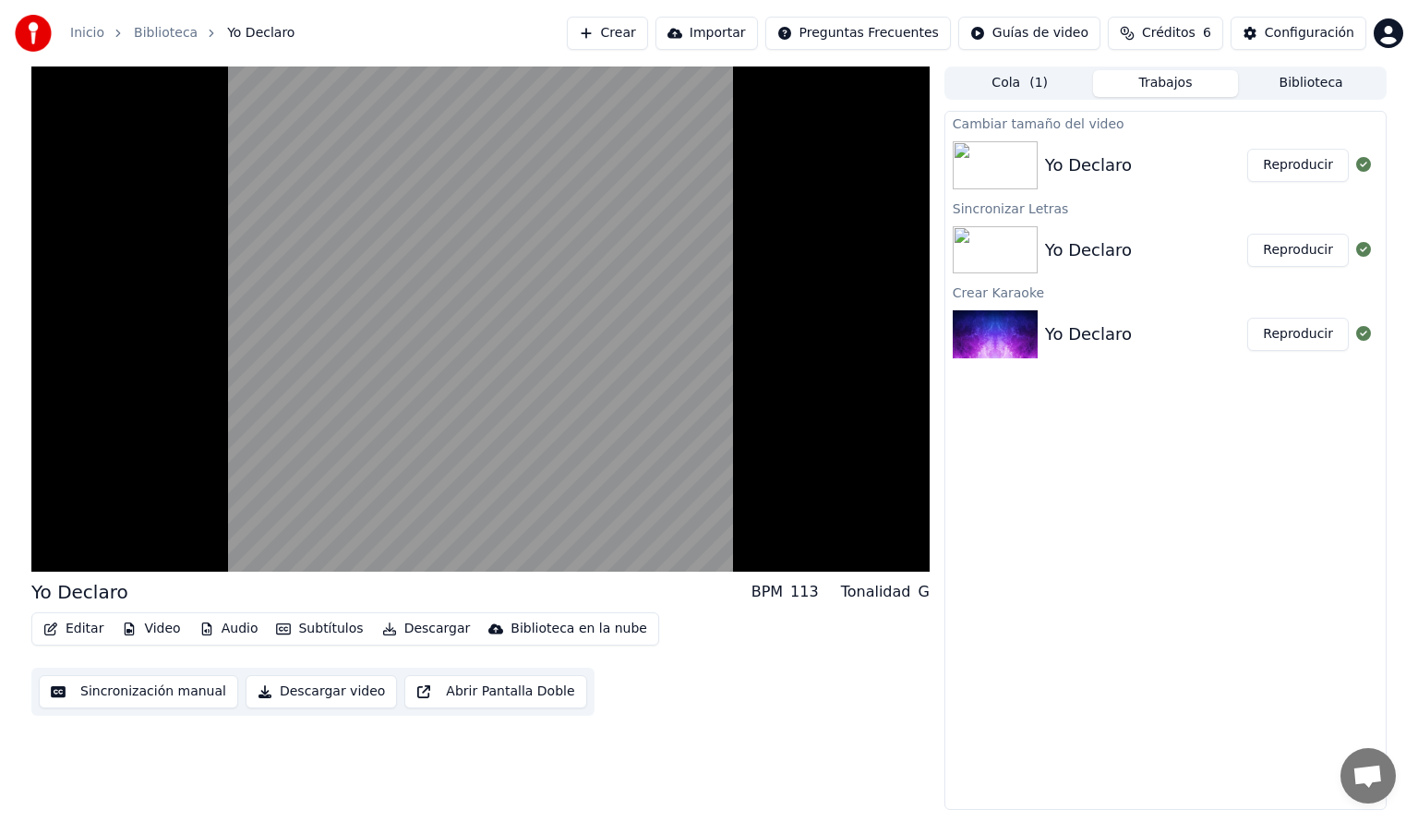
click at [1166, 79] on button "Trabajos" at bounding box center [1166, 83] width 146 height 27
click at [1037, 81] on span "( 1 )" at bounding box center [1039, 83] width 18 height 18
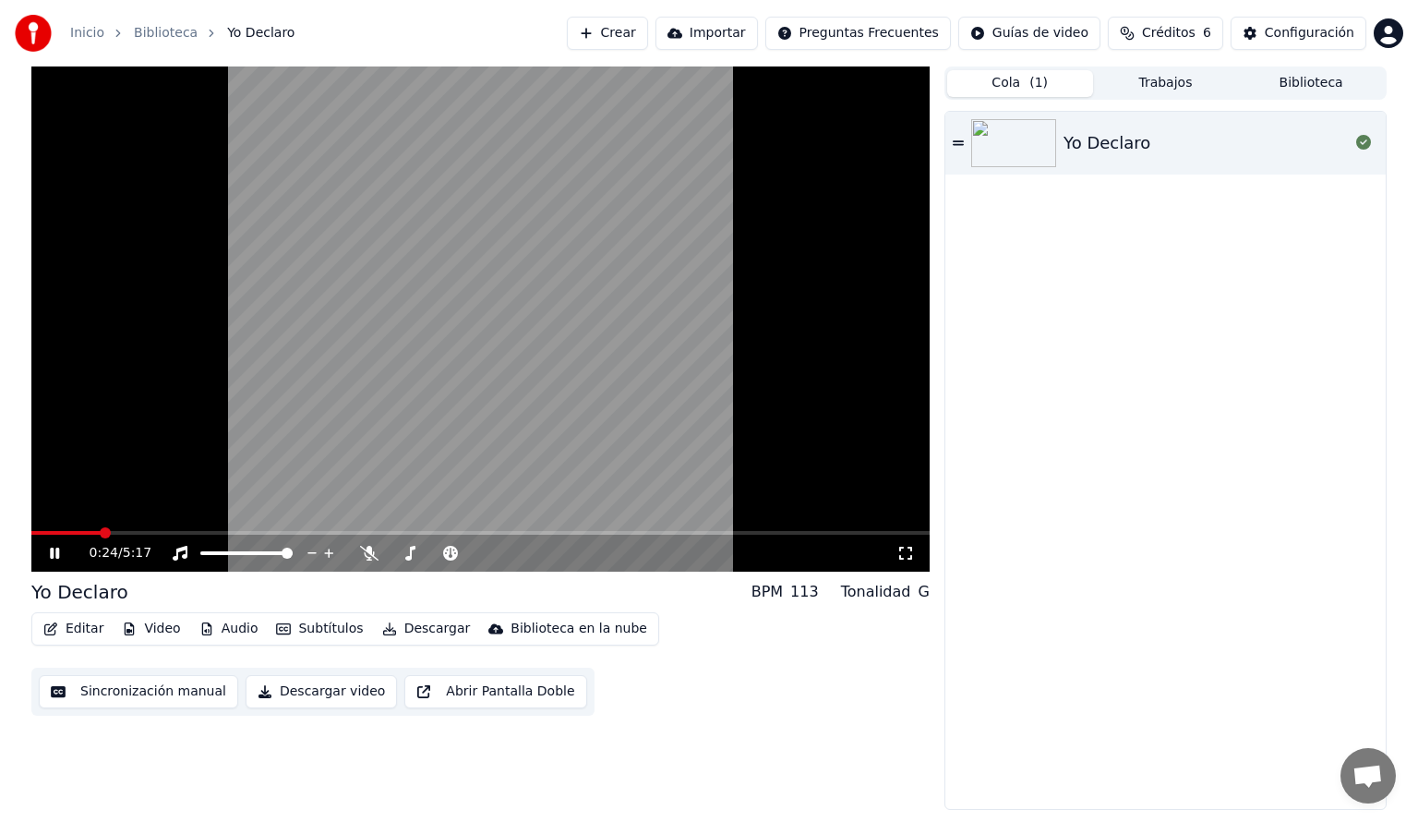
click at [1160, 90] on button "Trabajos" at bounding box center [1166, 83] width 146 height 27
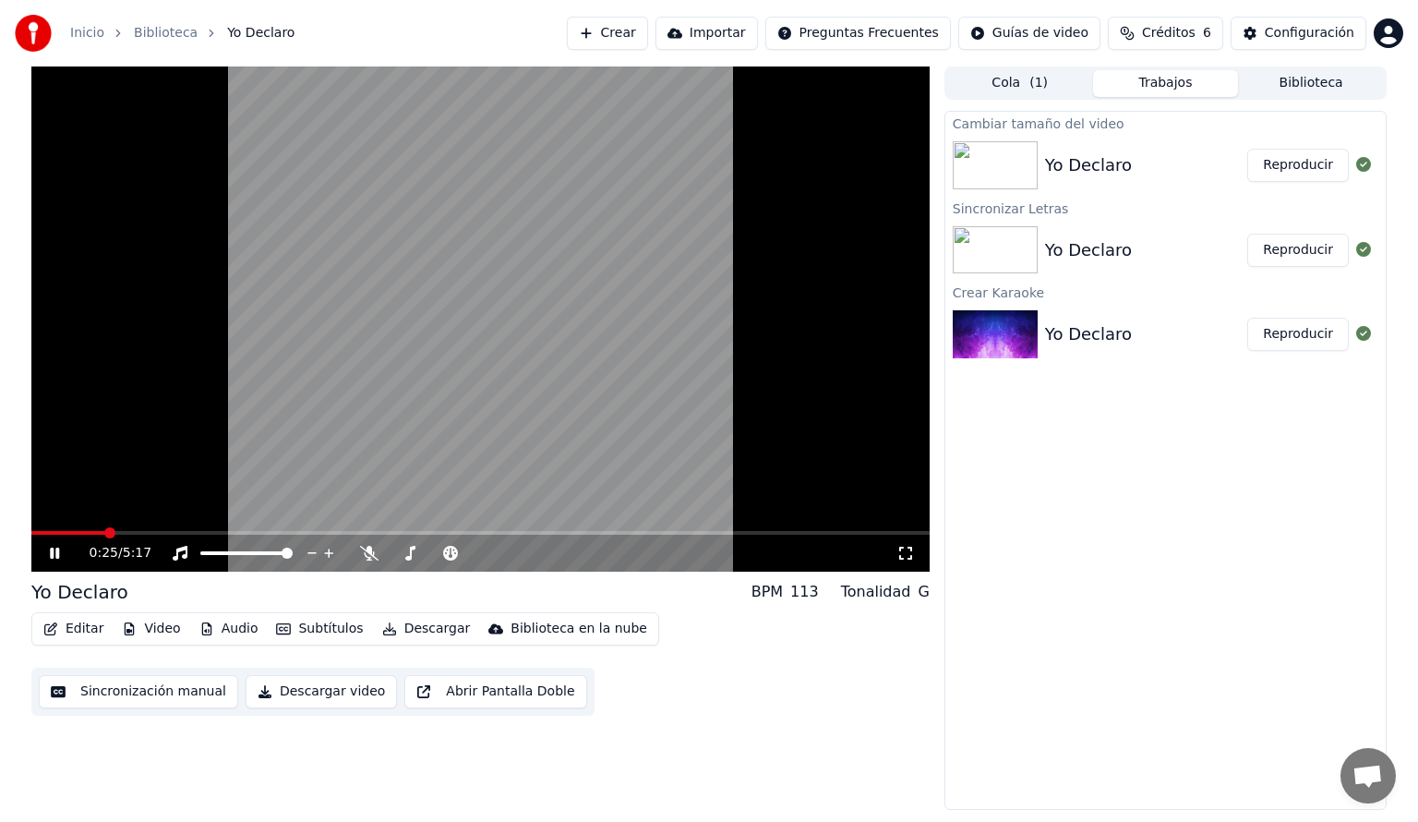
click at [1038, 262] on div at bounding box center [999, 250] width 92 height 48
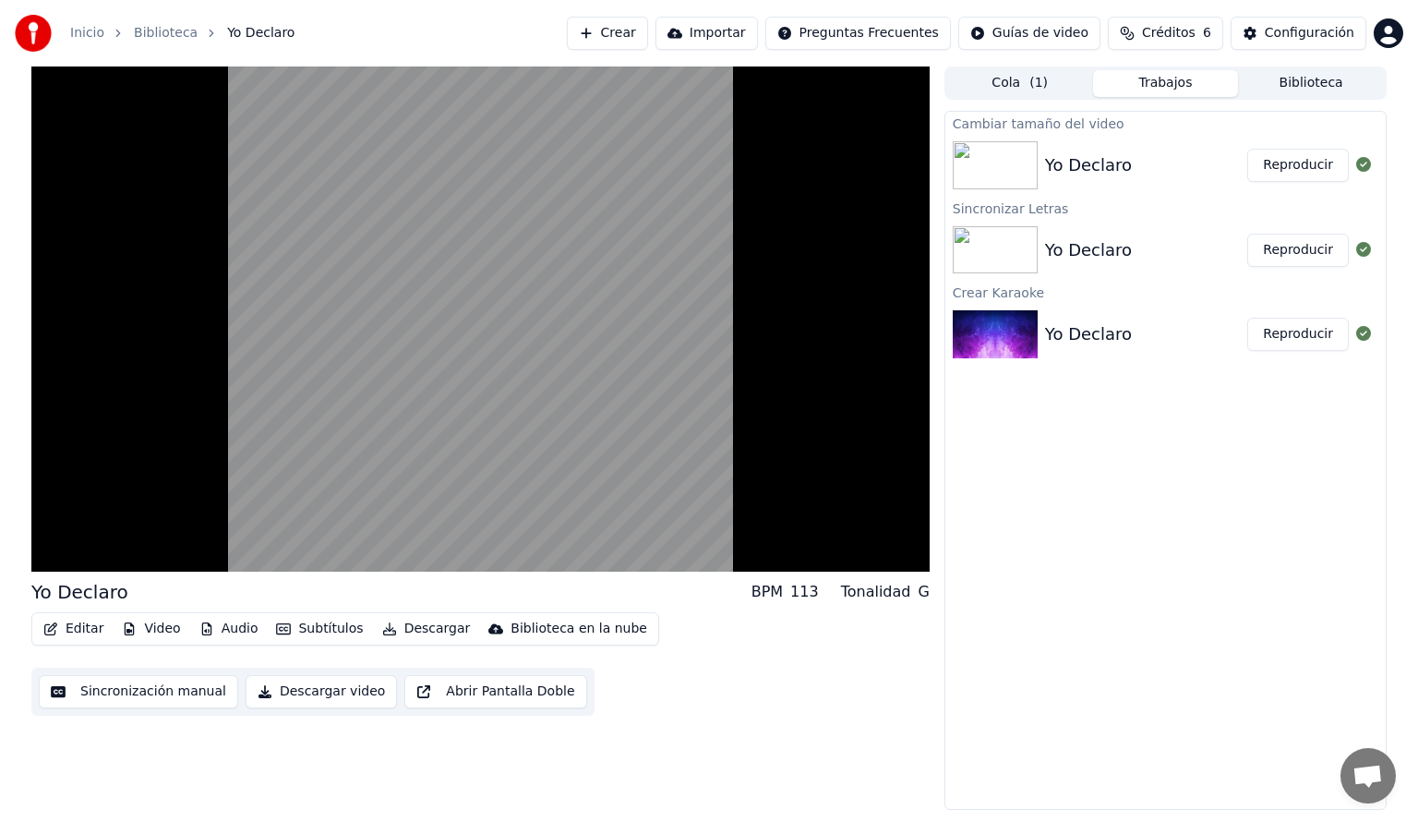
click at [1300, 332] on button "Reproducir" at bounding box center [1299, 334] width 102 height 33
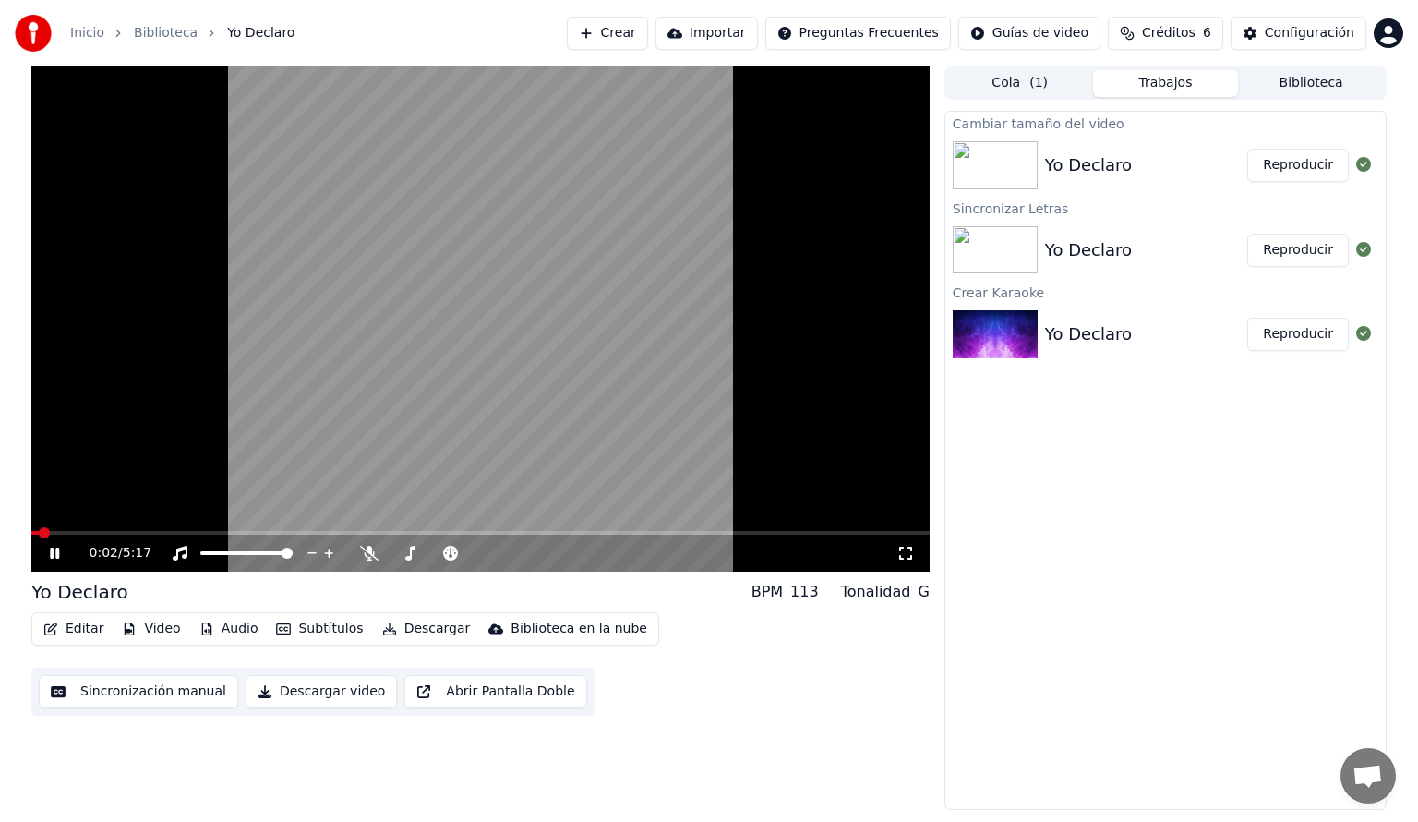
click at [1300, 169] on button "Reproducir" at bounding box center [1299, 165] width 102 height 33
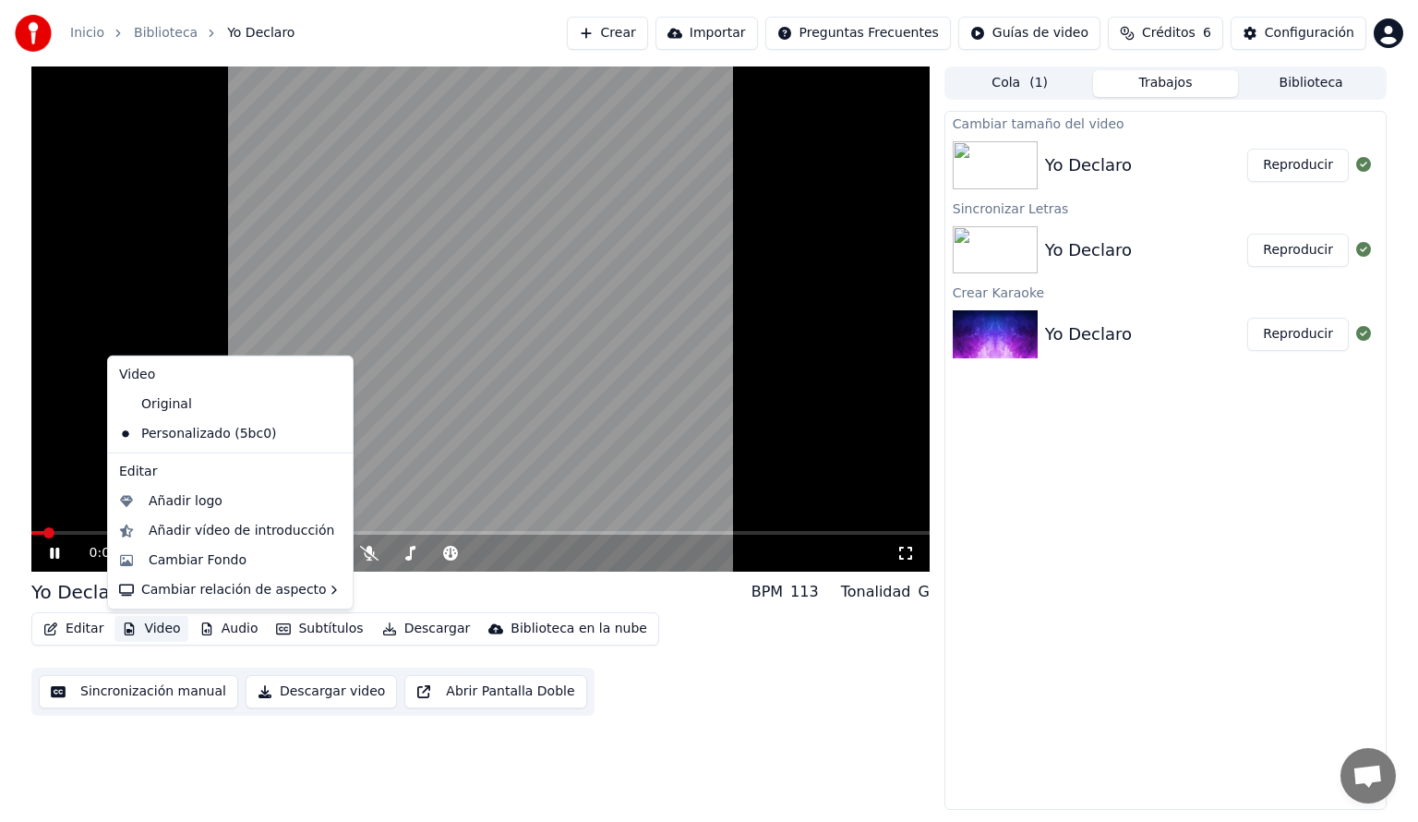
click at [149, 627] on button "Video" at bounding box center [151, 629] width 73 height 26
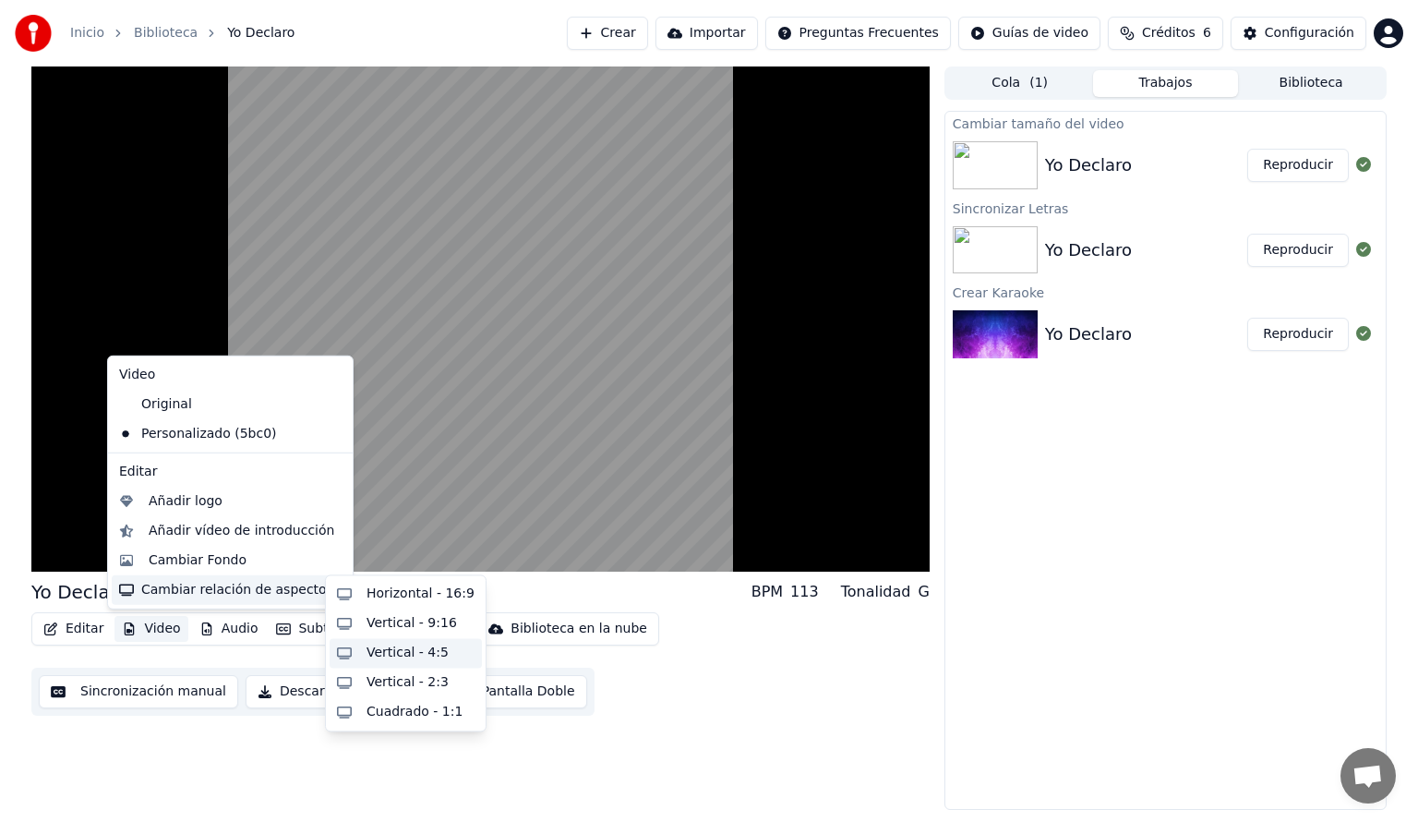
click at [406, 654] on div "Vertical - 4:5" at bounding box center [408, 653] width 82 height 18
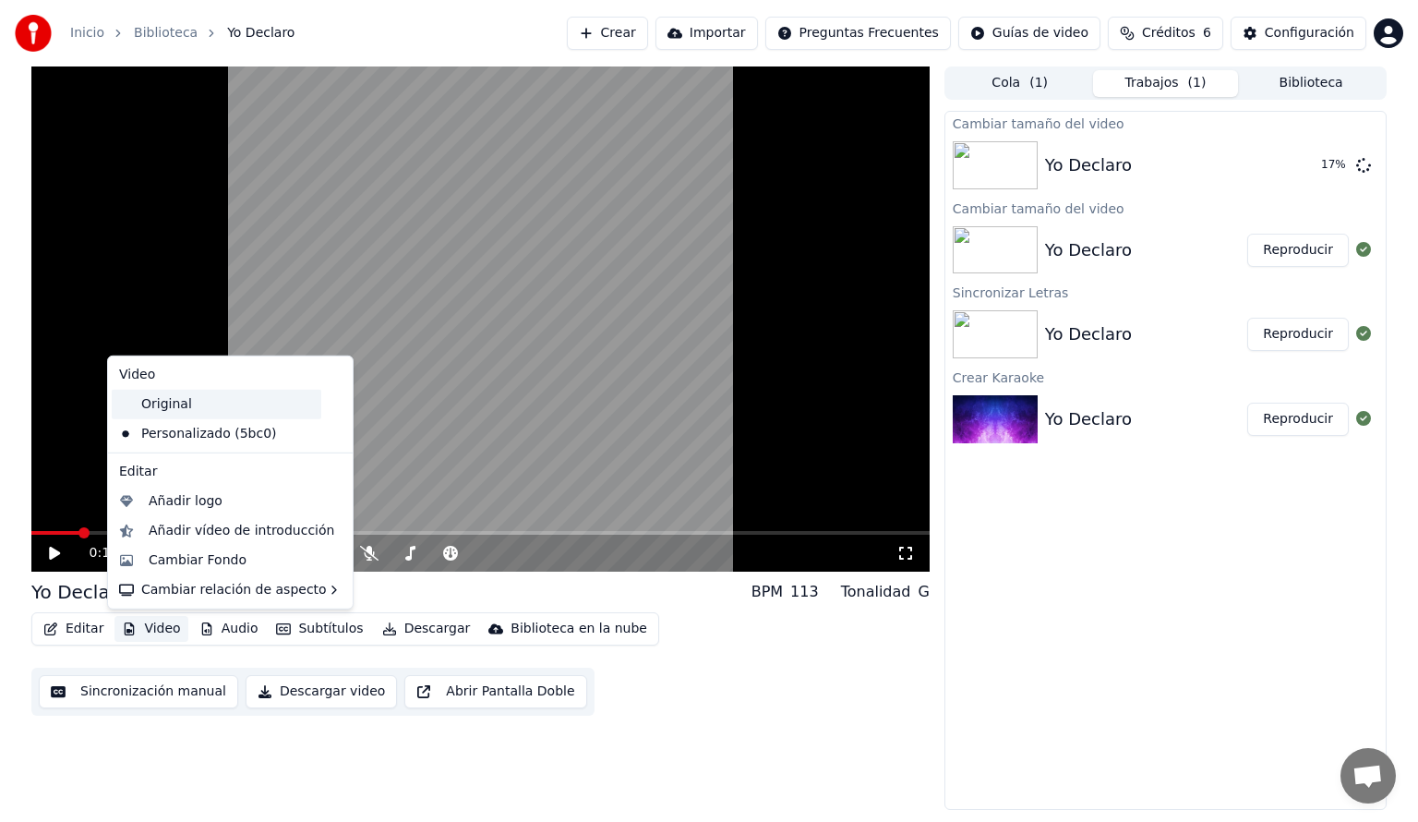
click at [197, 407] on div "Original" at bounding box center [217, 405] width 210 height 30
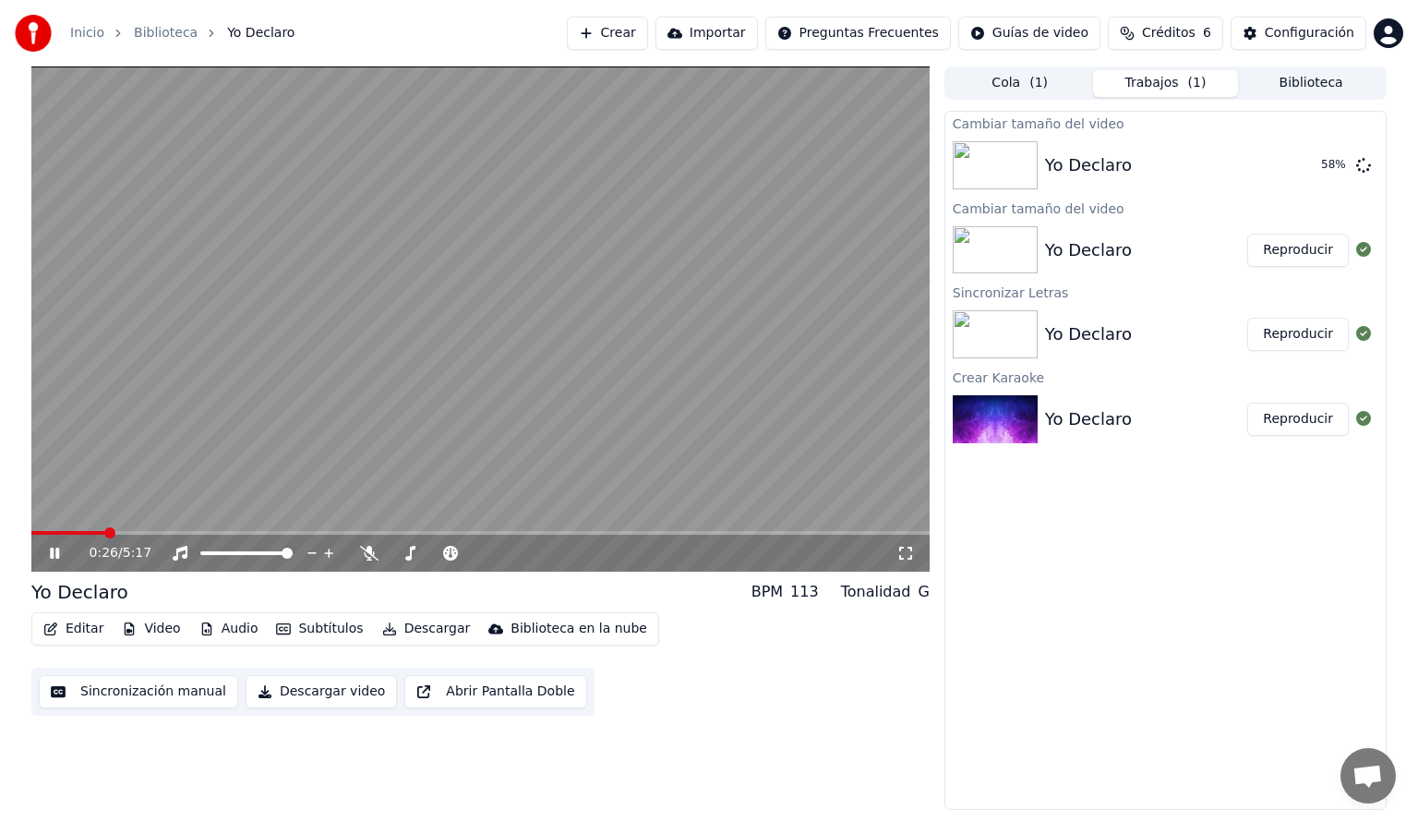
click at [78, 632] on button "Editar" at bounding box center [73, 629] width 75 height 26
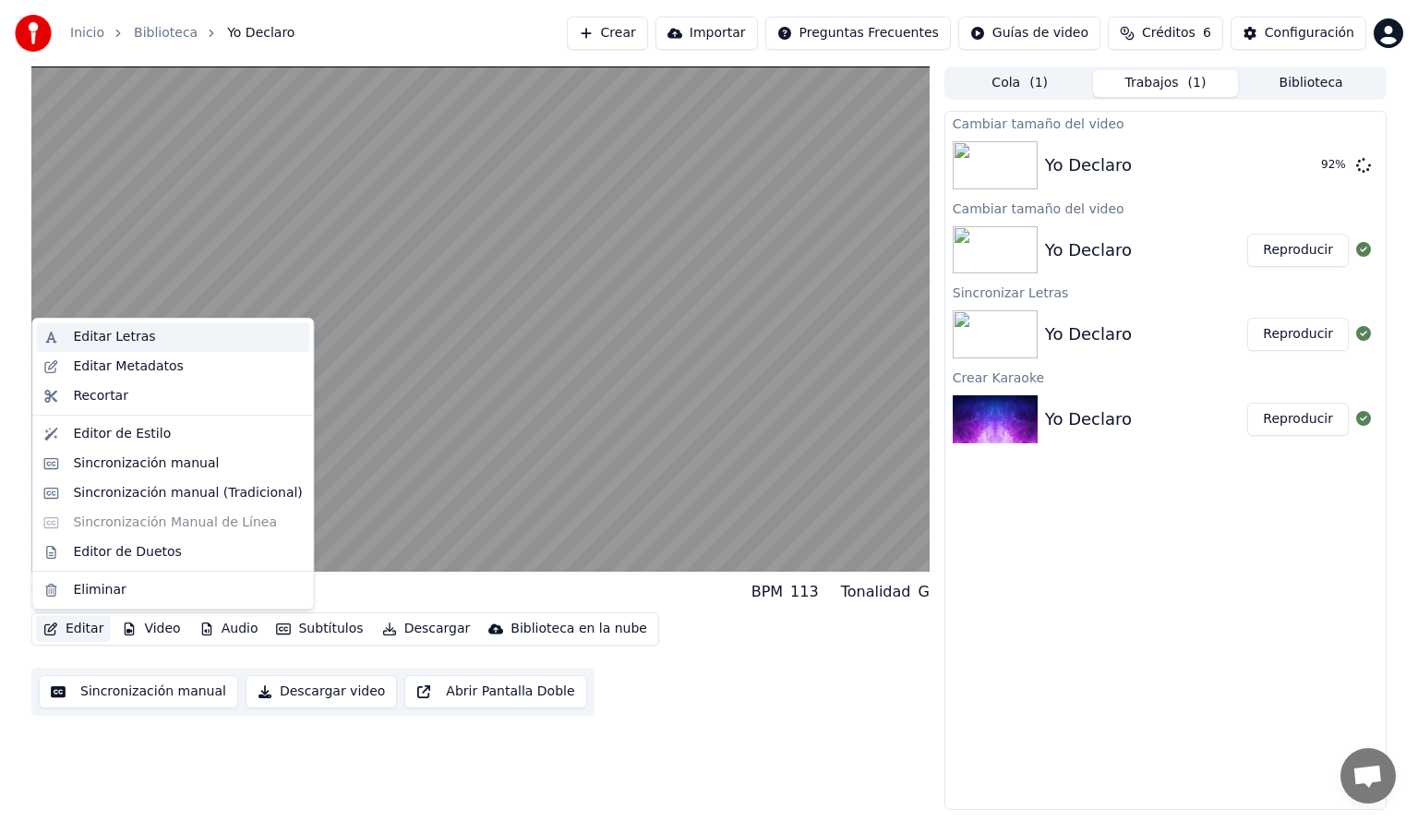
click at [144, 343] on div "Editar Letras" at bounding box center [187, 337] width 229 height 18
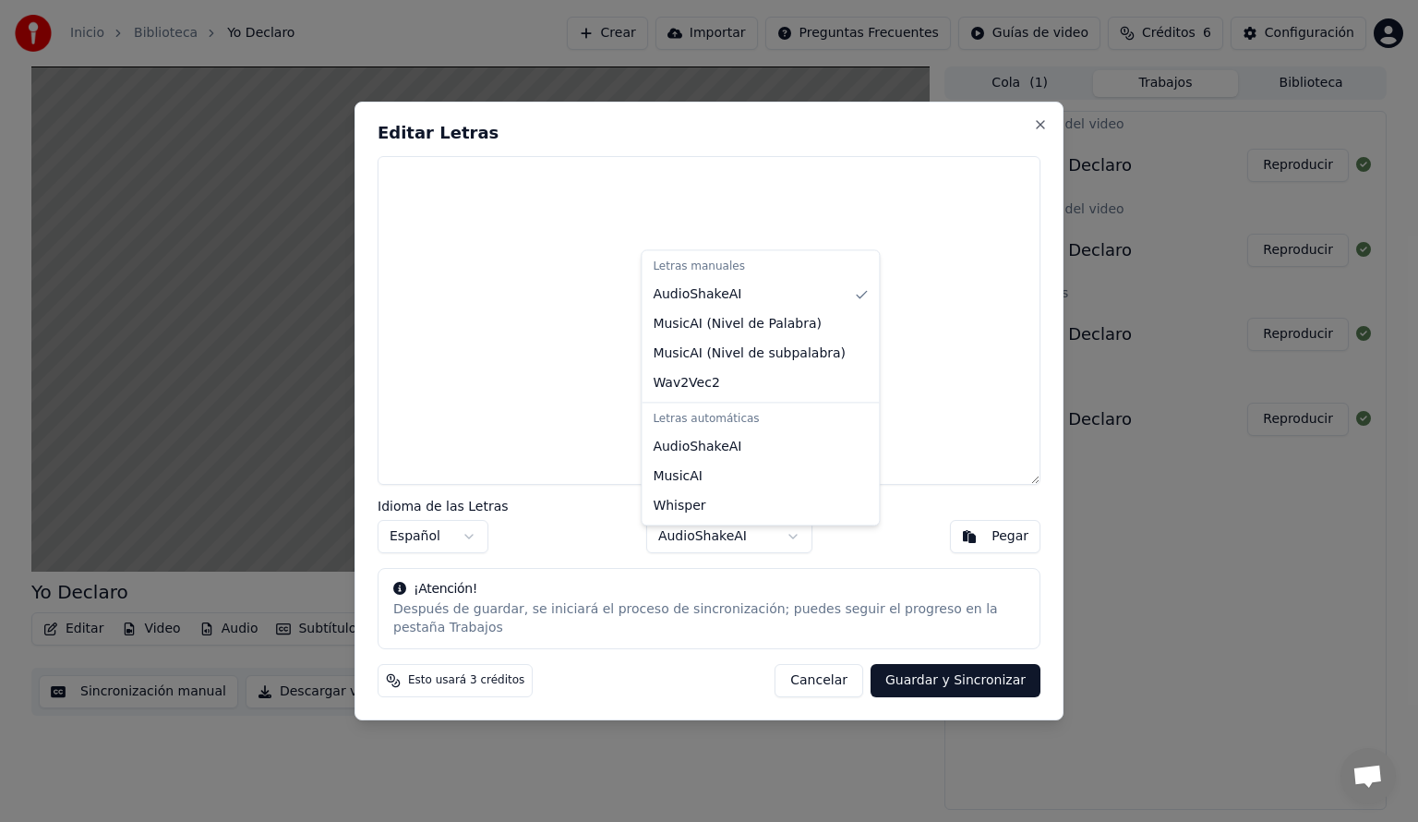
click at [783, 556] on body "Inicio Biblioteca Yo Declaro Crear Importar Preguntas Frecuentes Guías de video…" at bounding box center [709, 411] width 1418 height 822
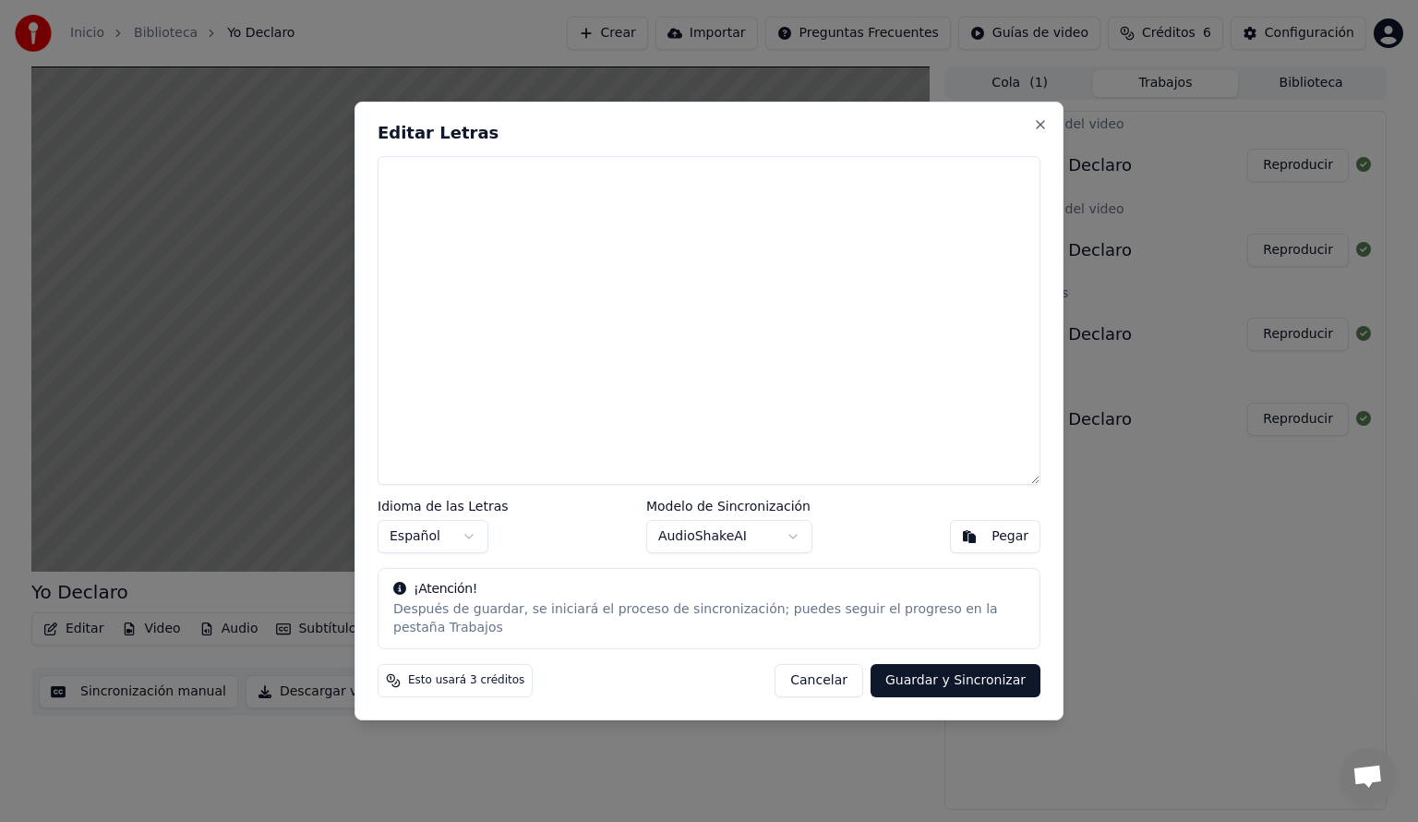
click at [792, 542] on body "Inicio Biblioteca Yo Declaro Crear Importar Preguntas Frecuentes Guías de video…" at bounding box center [709, 411] width 1418 height 822
click at [459, 549] on body "Inicio Biblioteca Yo Declaro Crear Importar Preguntas Frecuentes Guías de video…" at bounding box center [709, 411] width 1418 height 822
click at [484, 548] on body "Inicio Biblioteca Yo Declaro Crear Importar Preguntas Frecuentes Guías de video…" at bounding box center [709, 411] width 1418 height 822
click at [565, 619] on div "Después de guardar, se iniciará el proceso de sincronización; puedes seguir el …" at bounding box center [709, 618] width 632 height 37
click at [834, 665] on button "Cancelar" at bounding box center [819, 680] width 89 height 33
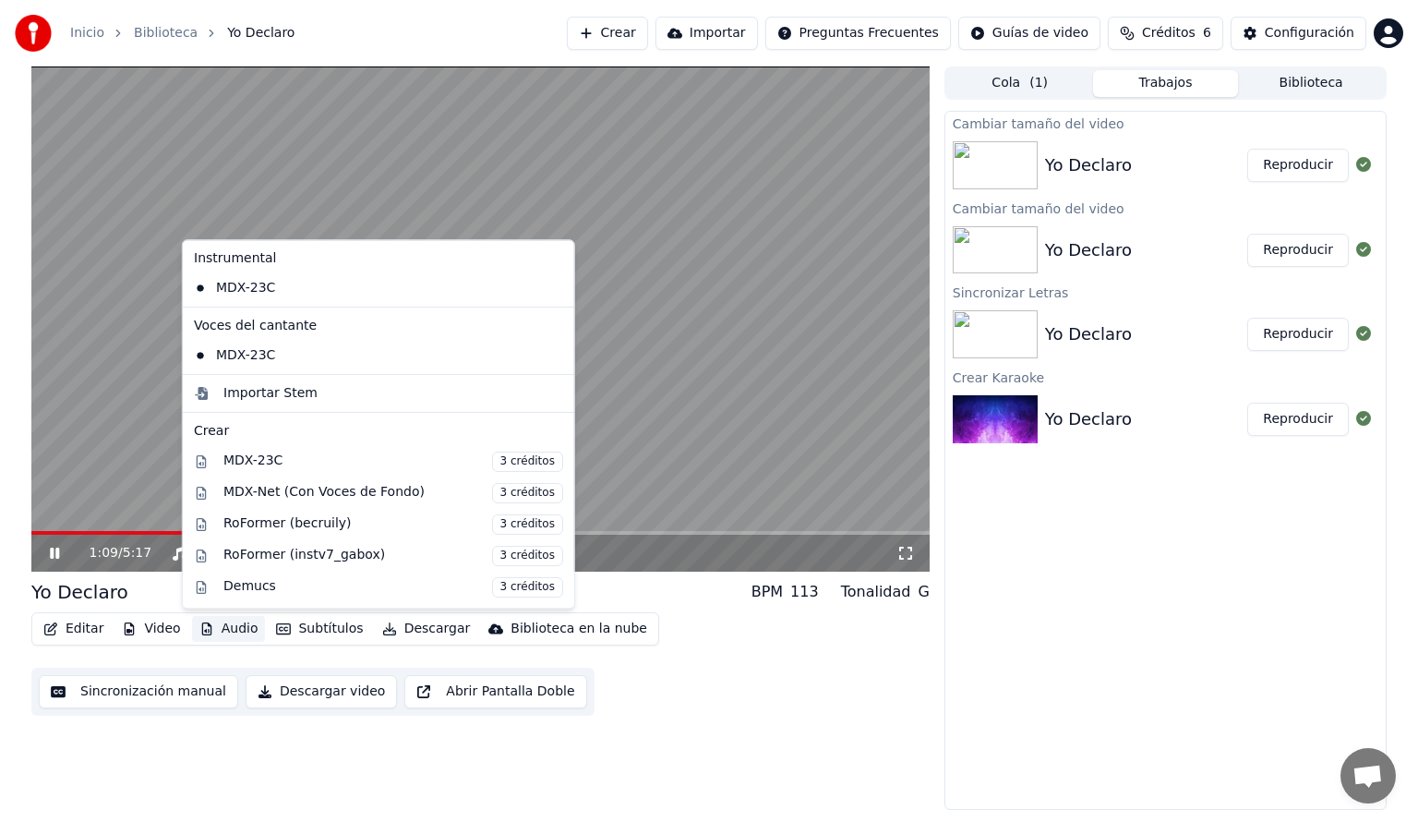
click at [240, 627] on button "Audio" at bounding box center [229, 629] width 74 height 26
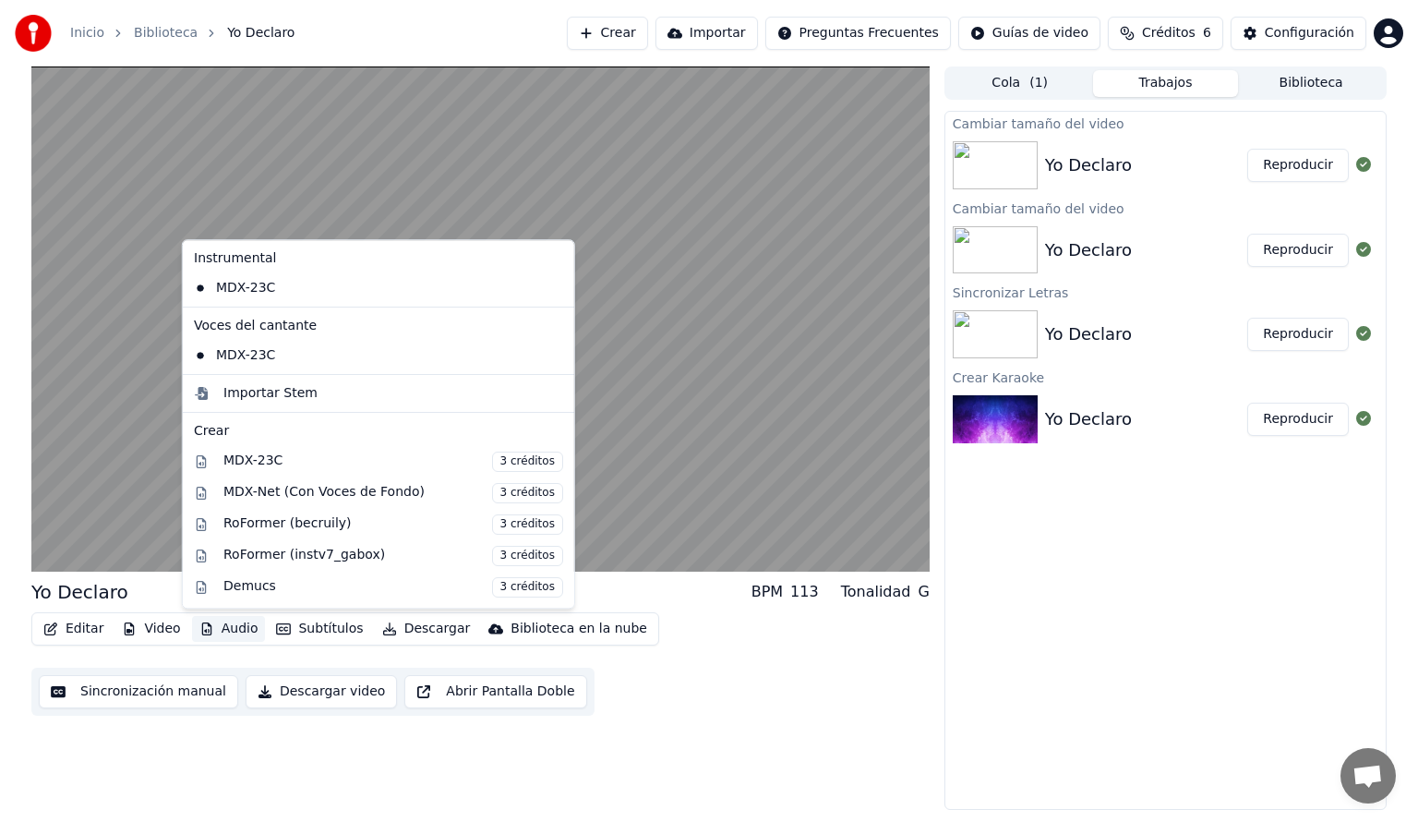
click at [240, 627] on button "Audio" at bounding box center [229, 629] width 74 height 26
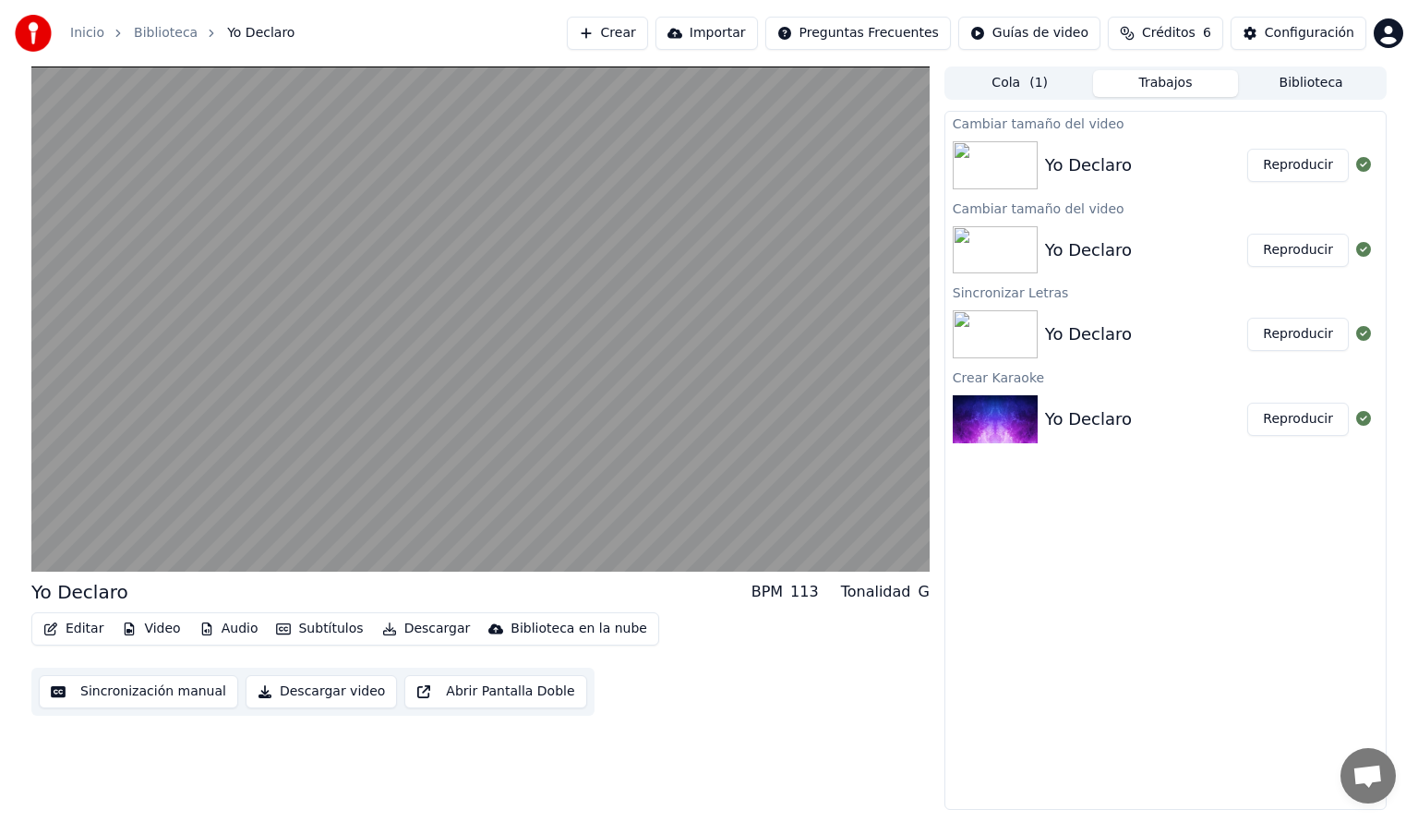
click at [297, 621] on button "Subtítulos" at bounding box center [320, 629] width 102 height 26
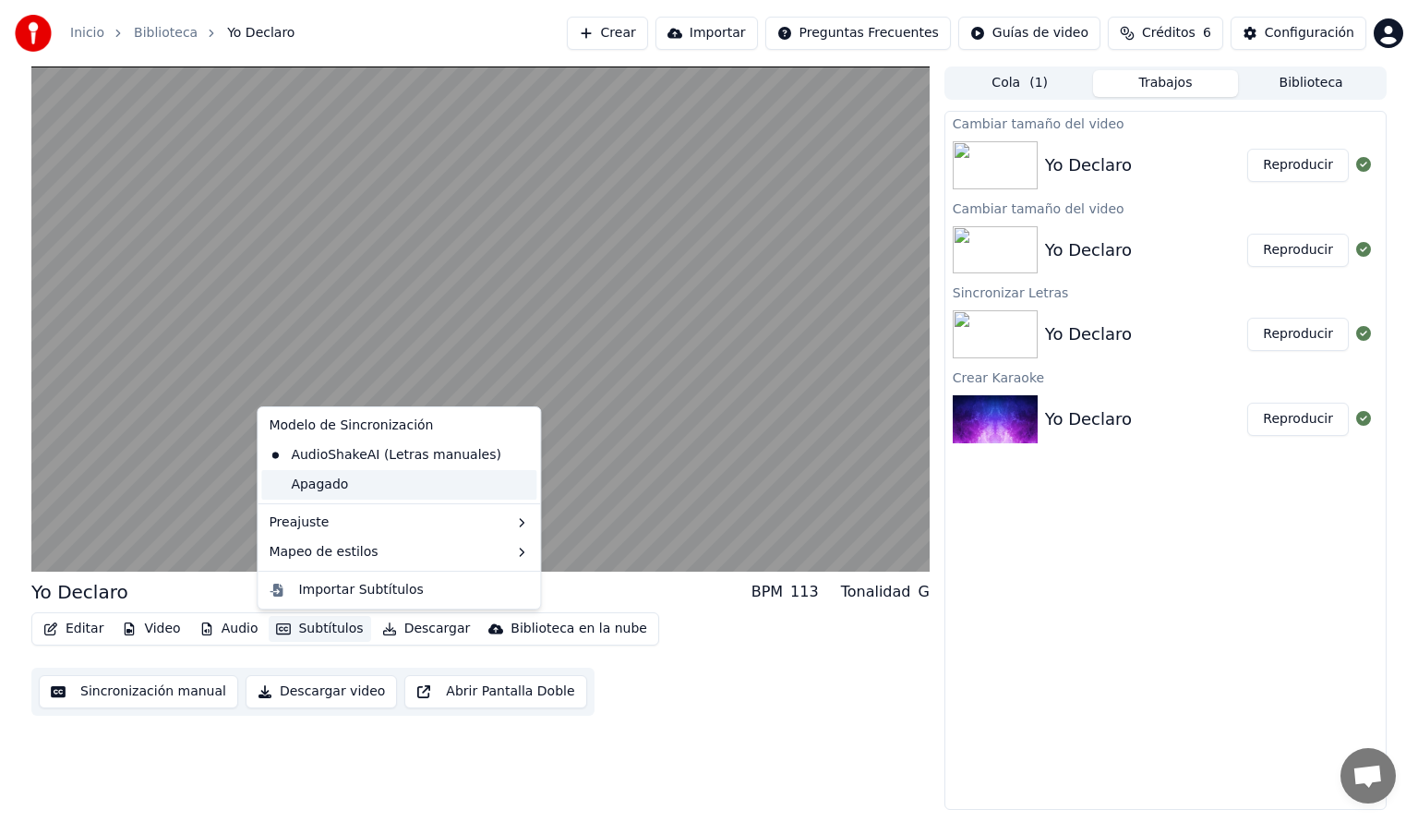
click at [331, 488] on div "Apagado" at bounding box center [398, 485] width 275 height 30
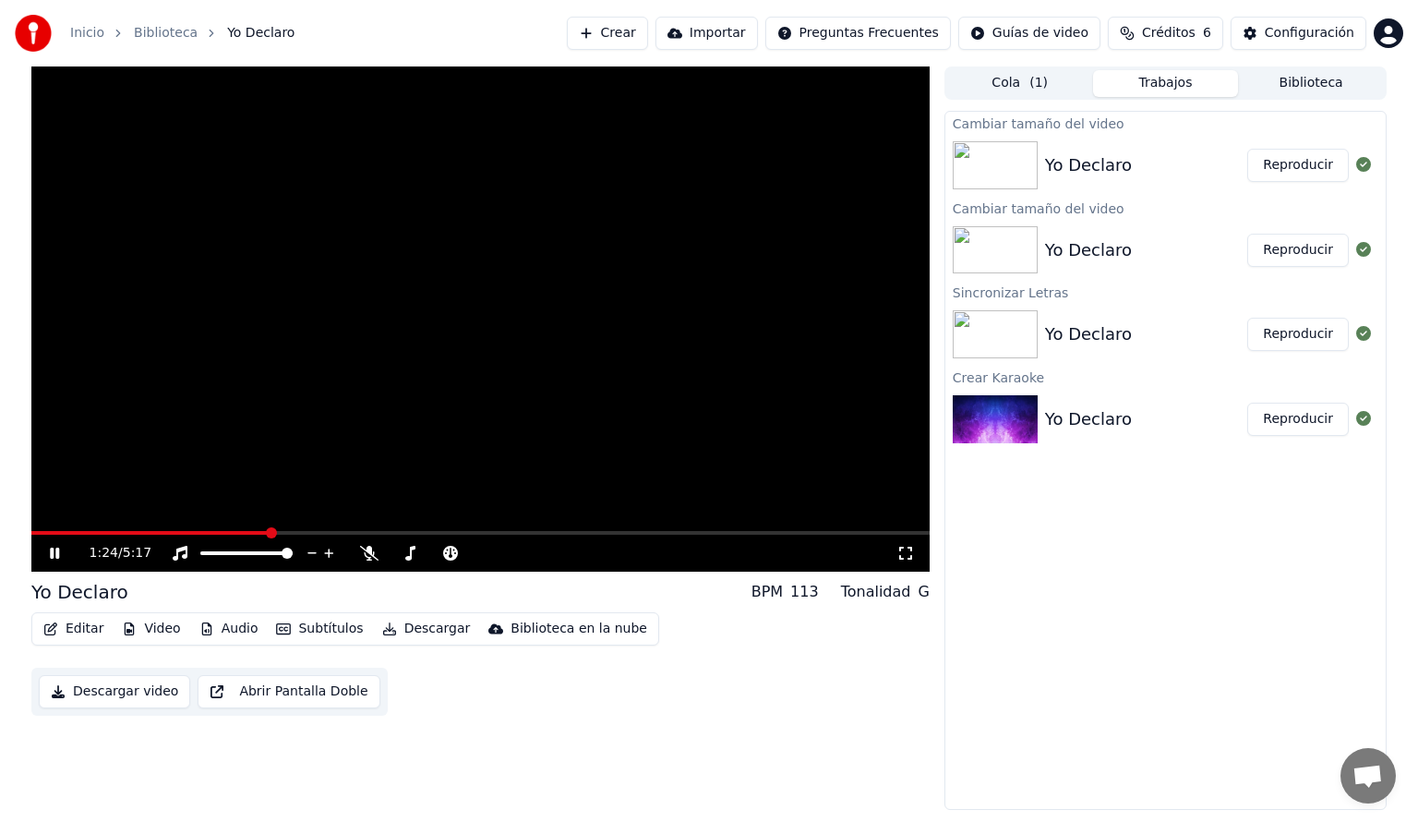
click at [169, 628] on button "Video" at bounding box center [151, 629] width 73 height 26
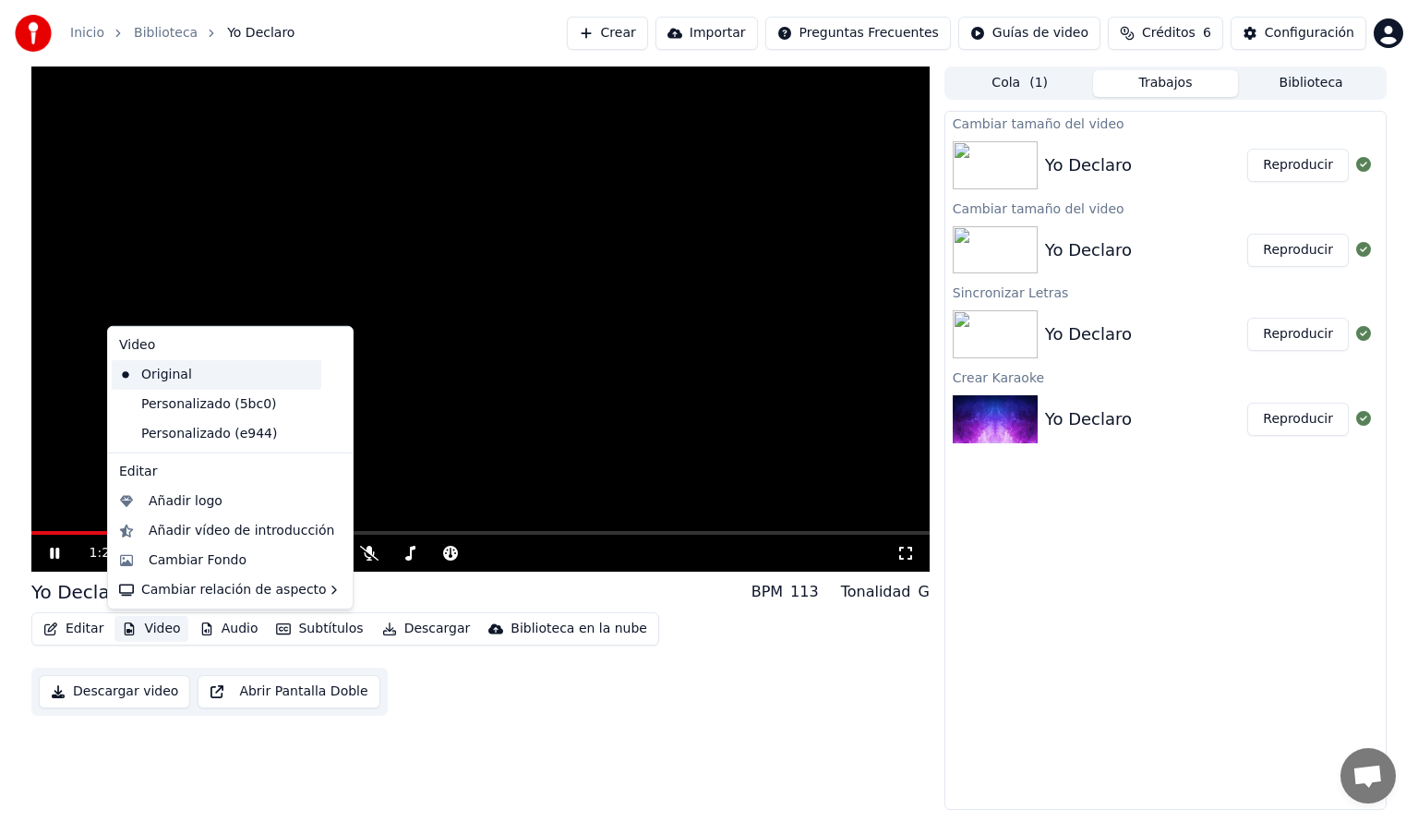
click at [187, 383] on div "Original" at bounding box center [217, 375] width 210 height 30
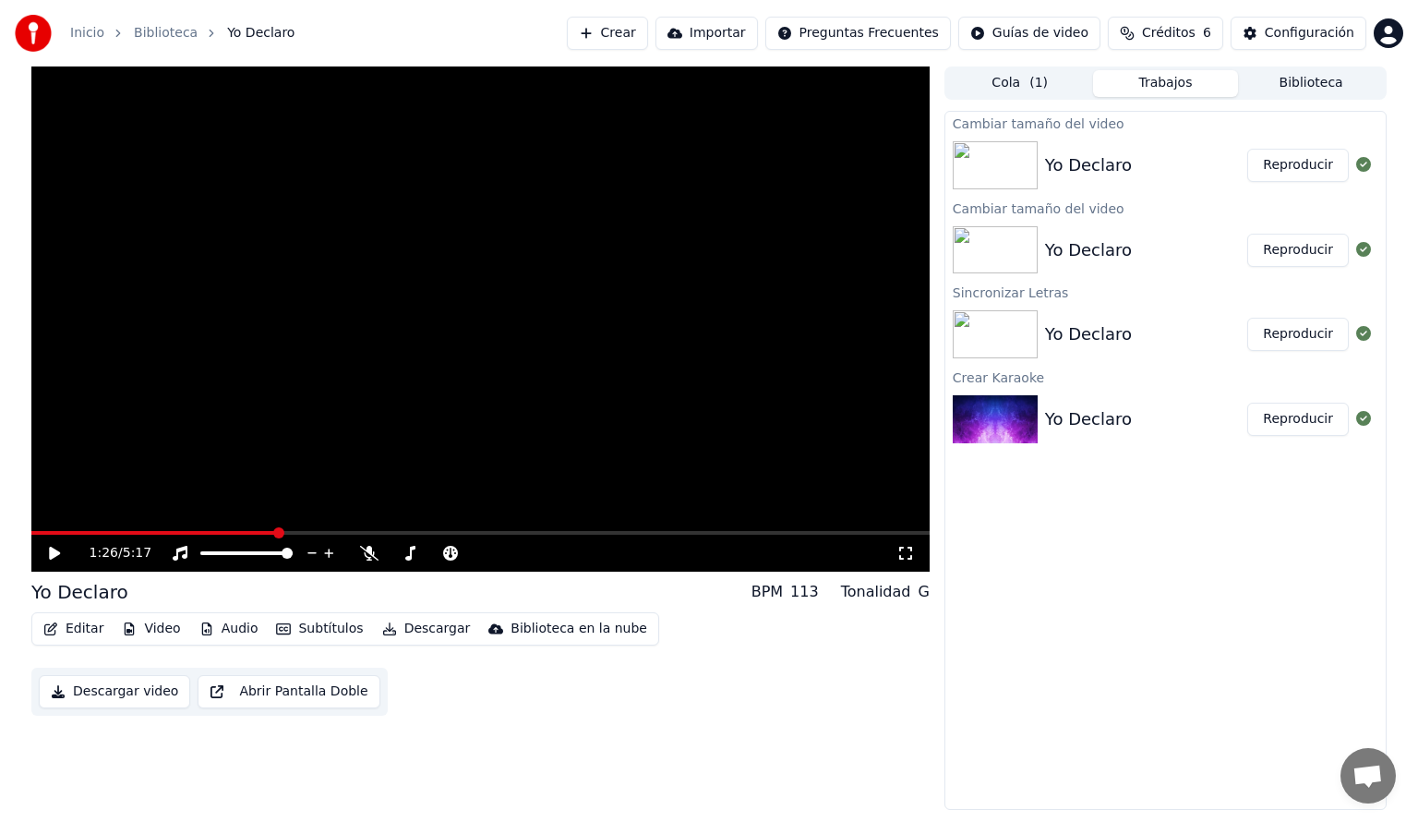
click at [296, 629] on button "Subtítulos" at bounding box center [320, 629] width 102 height 26
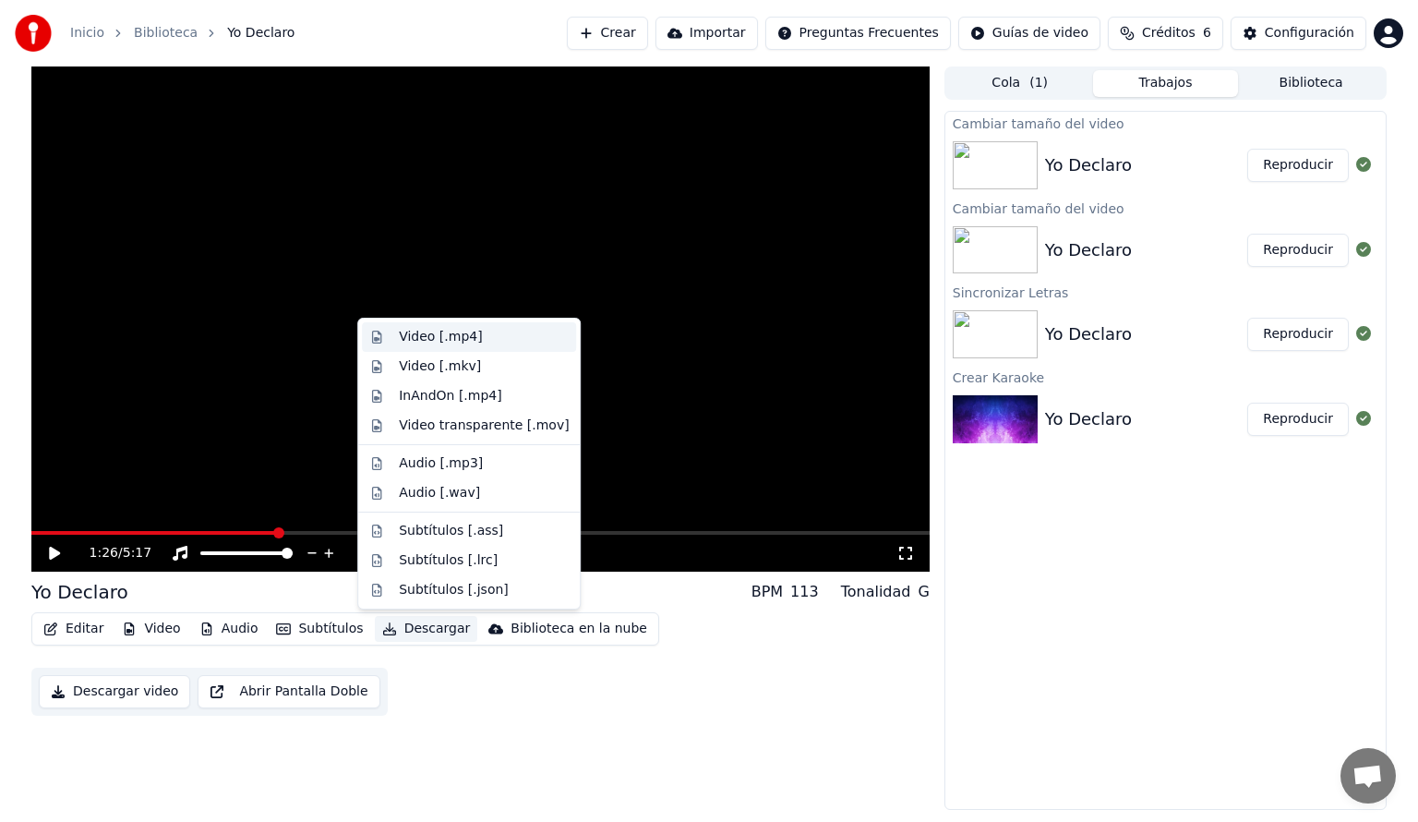
click at [474, 344] on div "Video [.mp4]" at bounding box center [484, 337] width 170 height 18
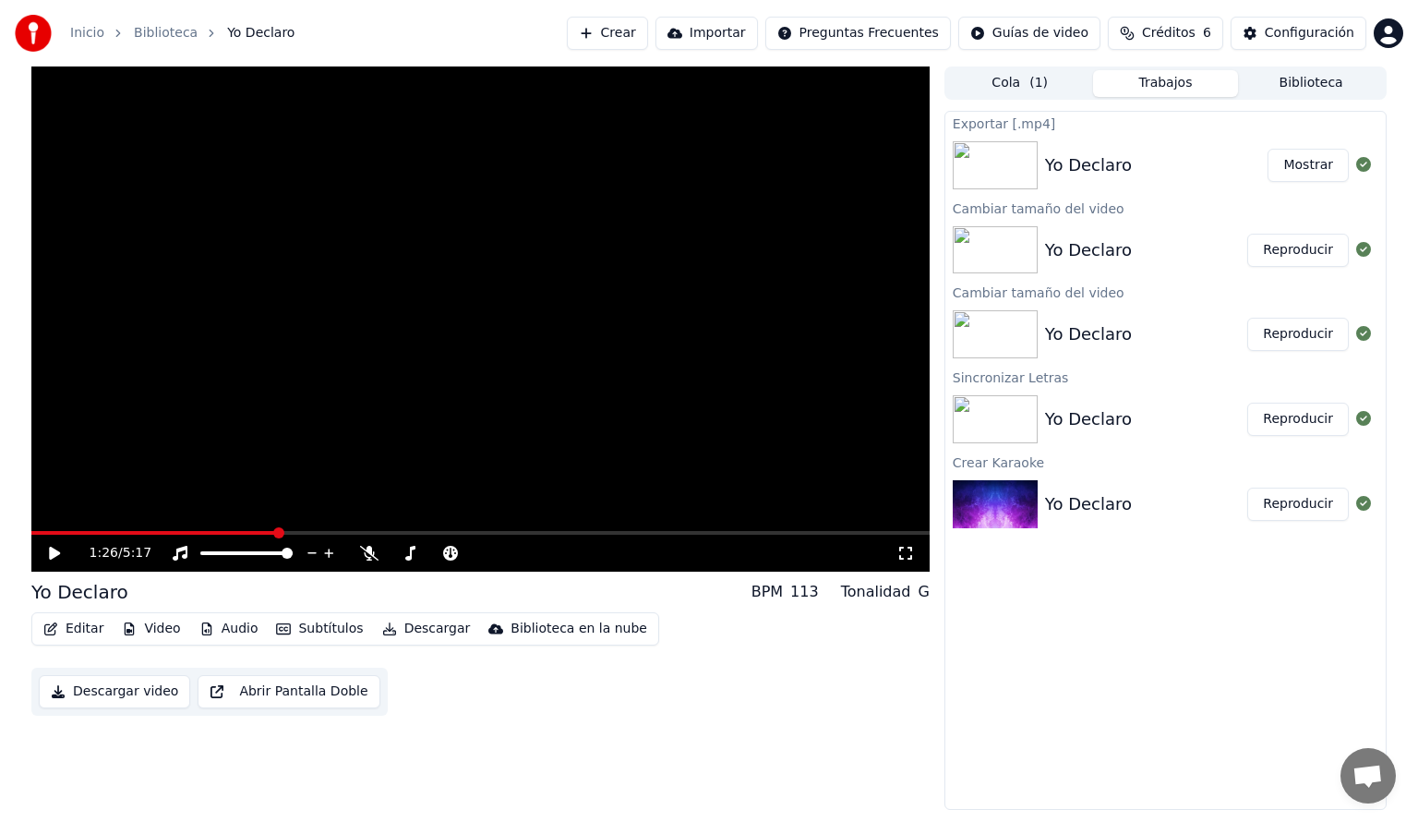
click at [78, 630] on button "Editar" at bounding box center [73, 629] width 75 height 26
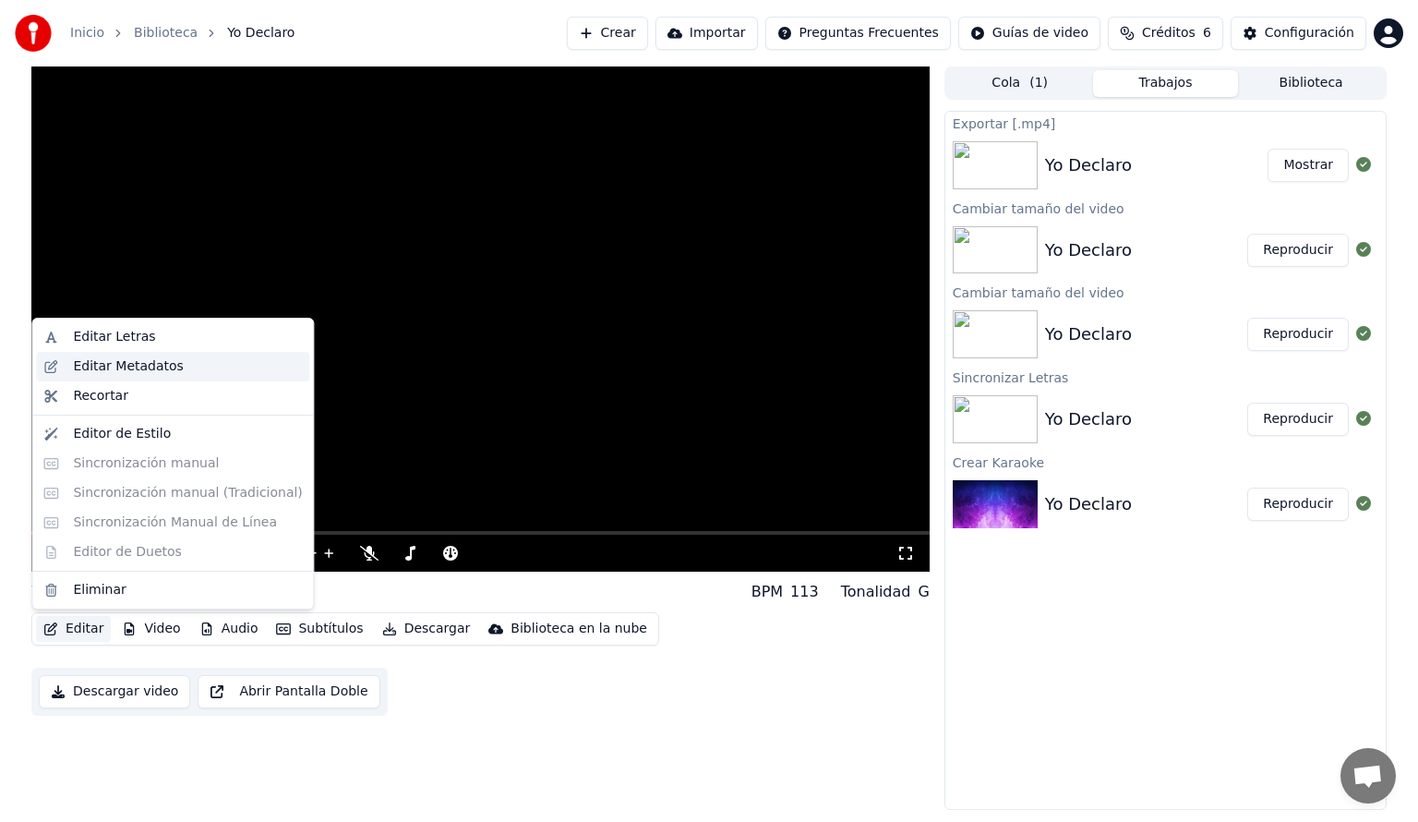
click at [185, 373] on div "Editar Metadatos" at bounding box center [187, 366] width 229 height 18
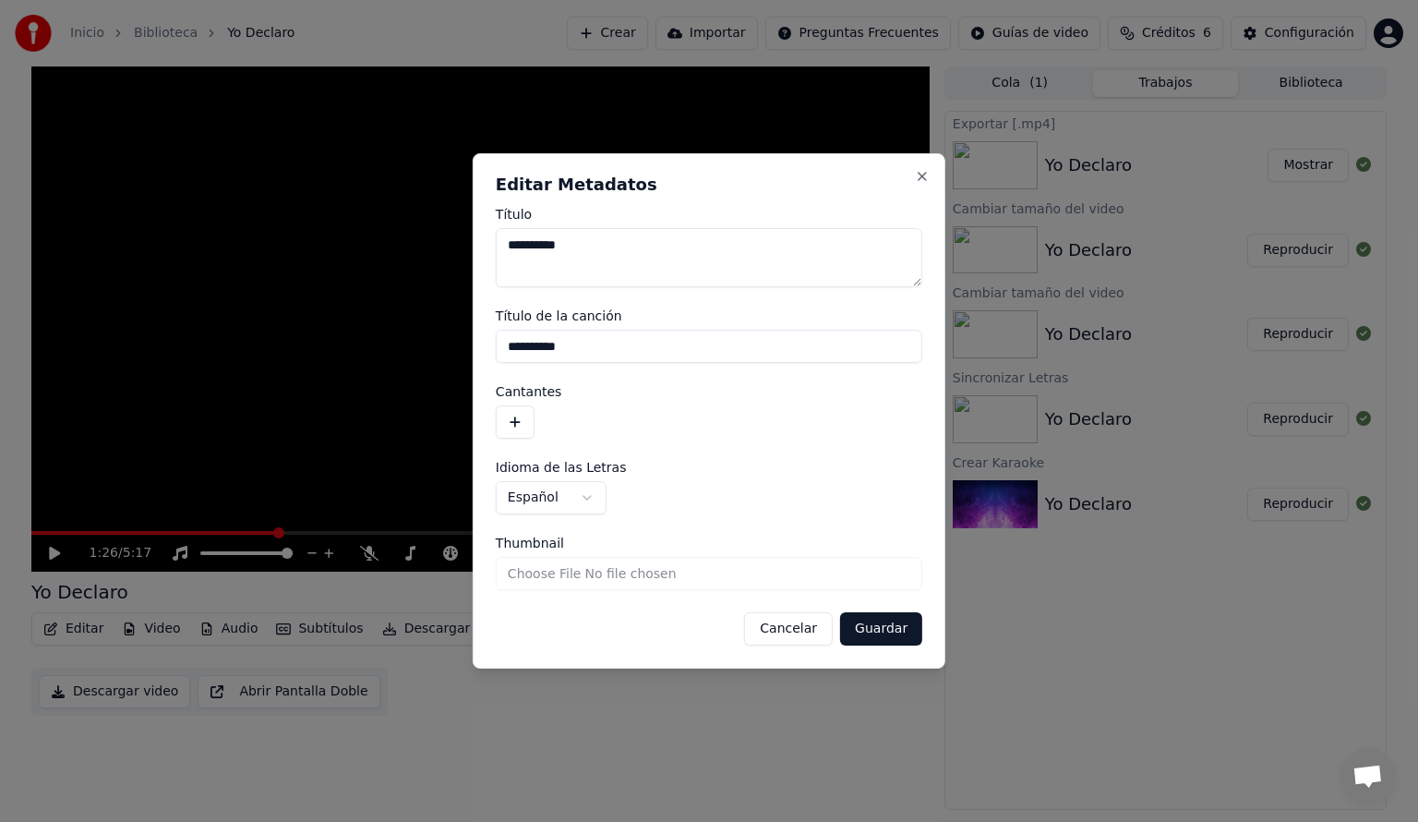
drag, startPoint x: 587, startPoint y: 247, endPoint x: 442, endPoint y: 289, distance: 151.1
click at [442, 289] on body "**********" at bounding box center [709, 411] width 1418 height 822
drag, startPoint x: 585, startPoint y: 345, endPoint x: 454, endPoint y: 358, distance: 130.8
click at [454, 358] on body "**********" at bounding box center [709, 411] width 1418 height 822
click at [881, 622] on button "Guardar" at bounding box center [881, 628] width 82 height 33
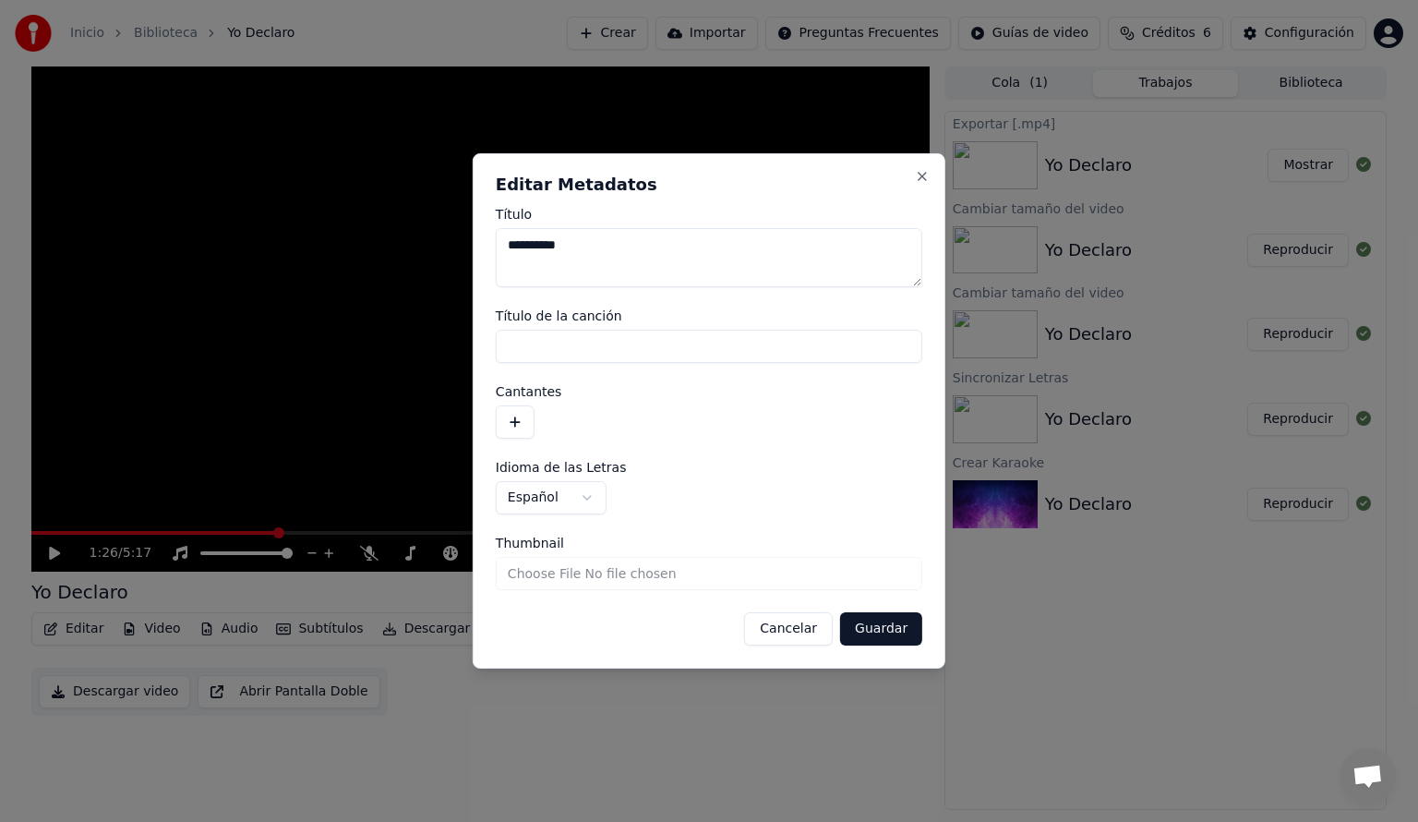
type textarea "**********"
click at [796, 633] on button "Cancelar" at bounding box center [788, 628] width 89 height 33
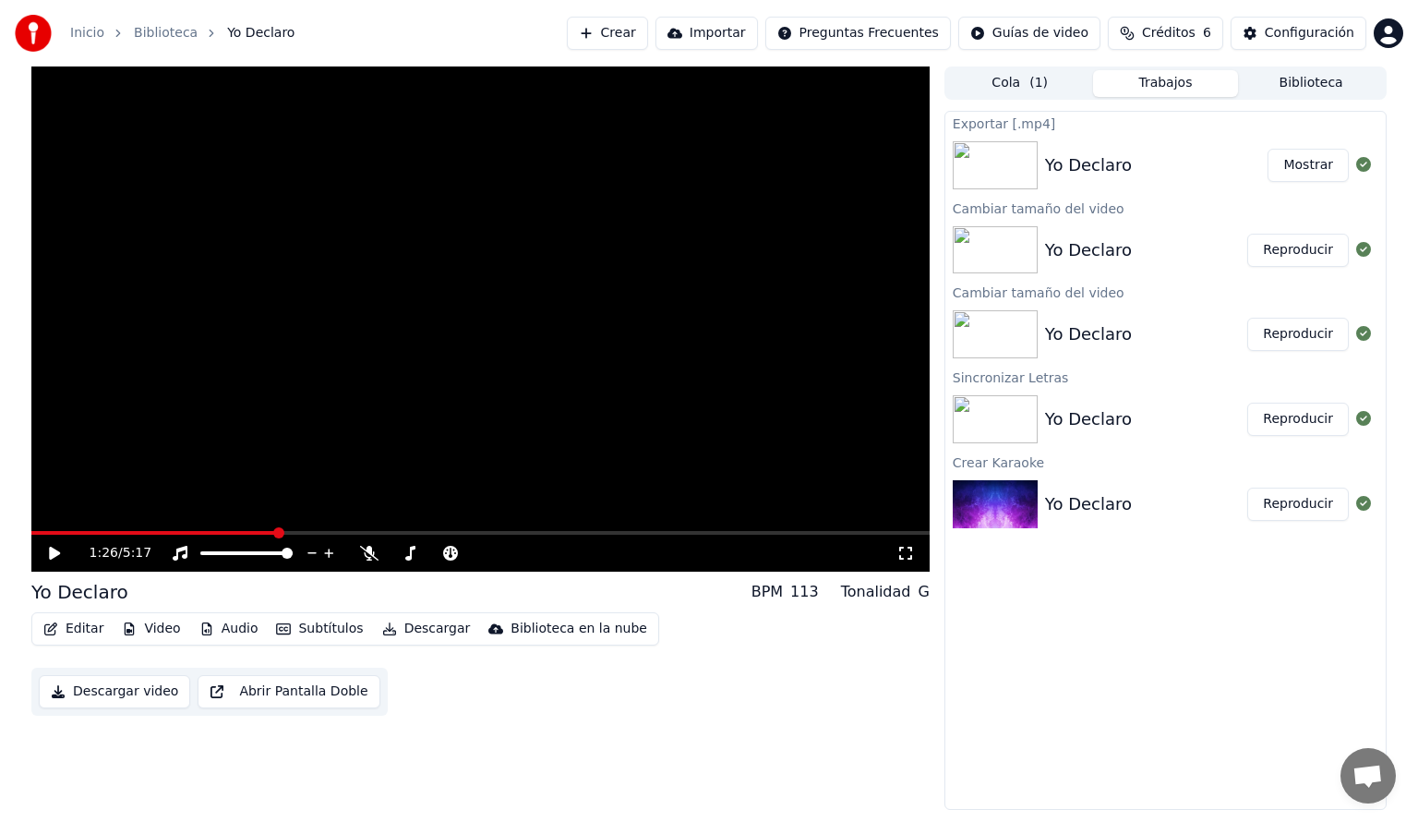
click at [1319, 150] on button "Mostrar" at bounding box center [1308, 165] width 81 height 33
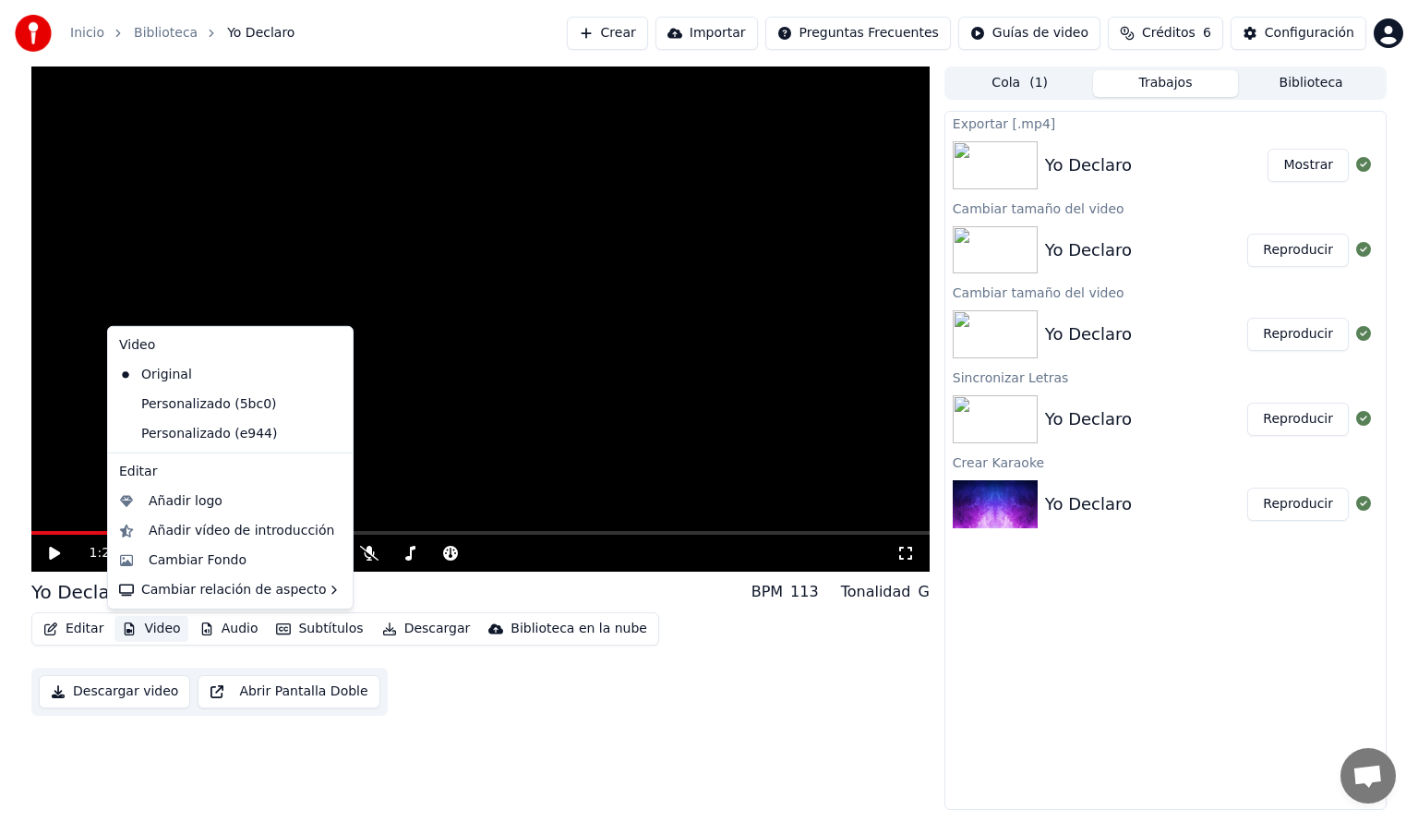
click at [142, 628] on button "Video" at bounding box center [151, 629] width 73 height 26
click at [213, 565] on div "Cambiar Fondo" at bounding box center [198, 560] width 98 height 18
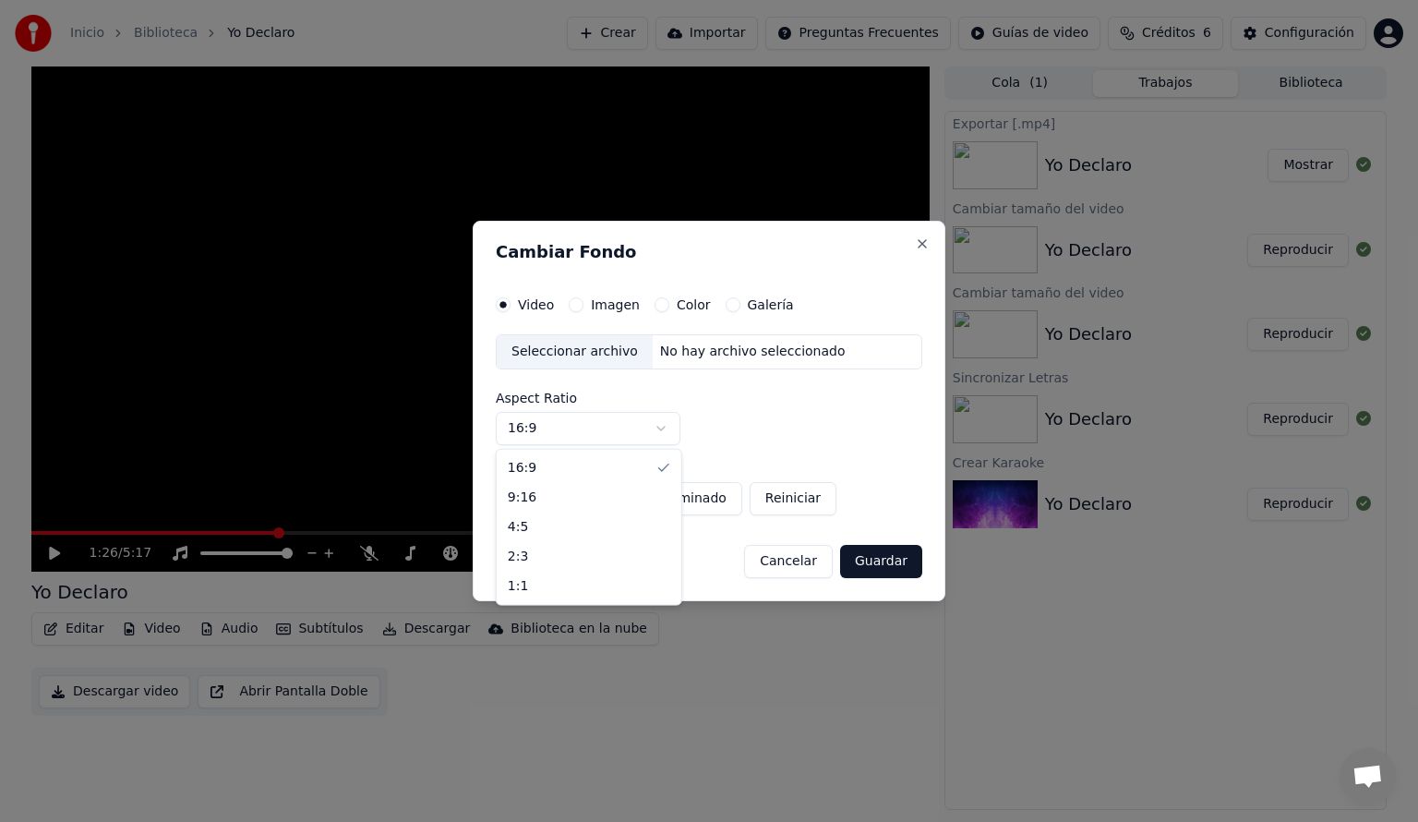
click at [665, 425] on body "Inicio Biblioteca Yo Declaro Crear Importar Preguntas Frecuentes Guías de video…" at bounding box center [709, 411] width 1418 height 822
click at [699, 300] on label "Color" at bounding box center [694, 304] width 34 height 13
click at [669, 300] on button "Color" at bounding box center [662, 304] width 15 height 15
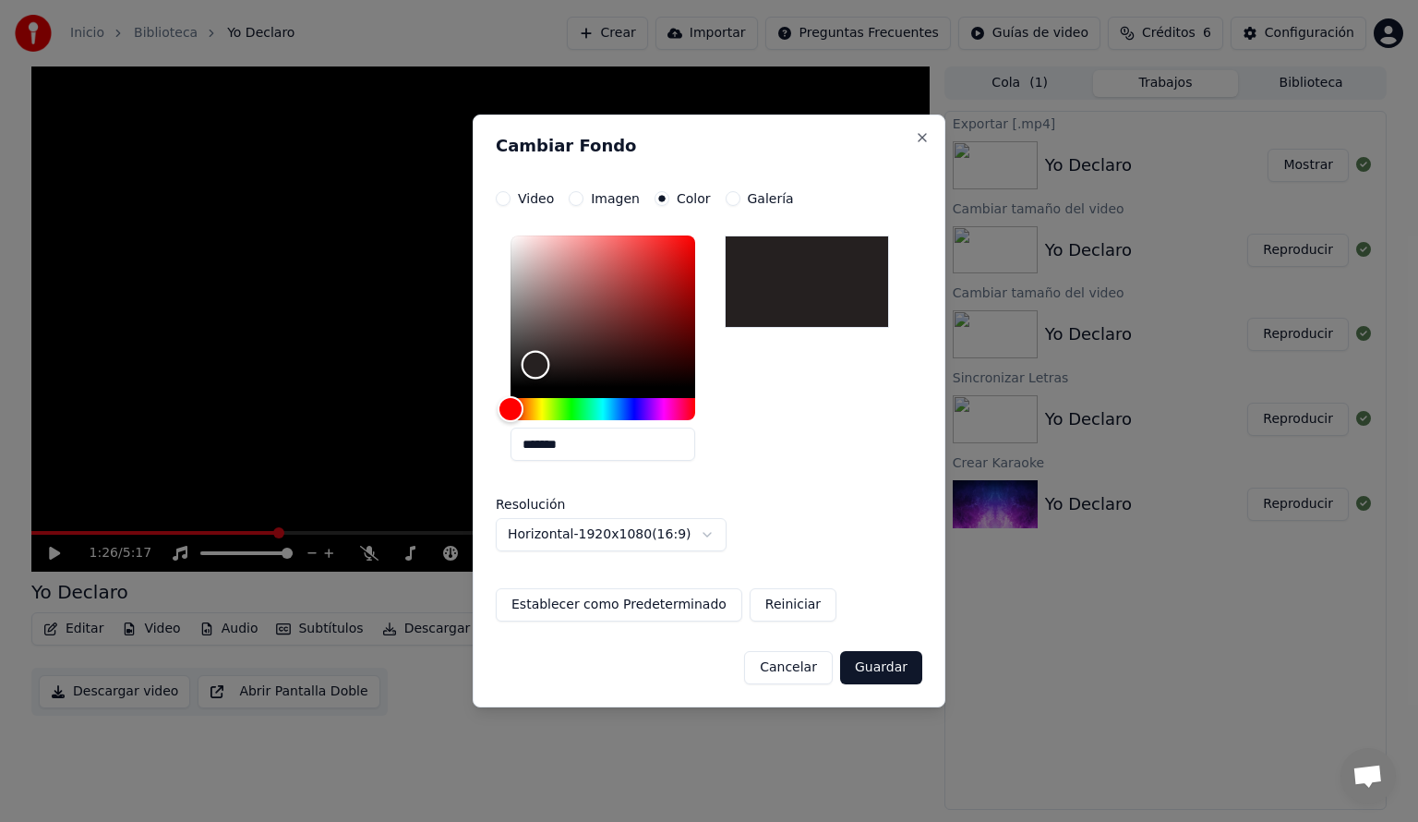
type input "*******"
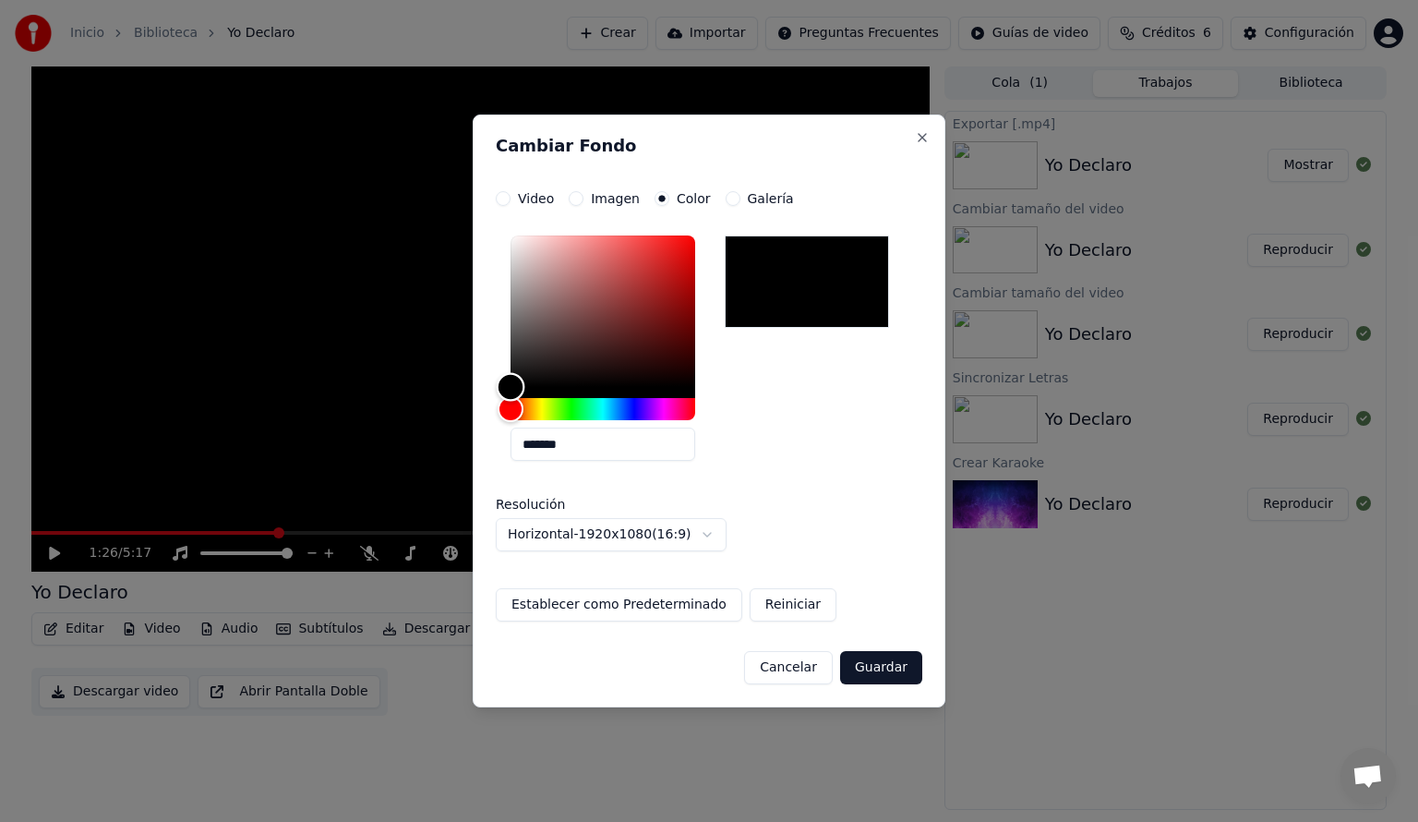
drag, startPoint x: 525, startPoint y: 384, endPoint x: 462, endPoint y: 430, distance: 78.7
click at [462, 430] on body "**********" at bounding box center [709, 411] width 1418 height 822
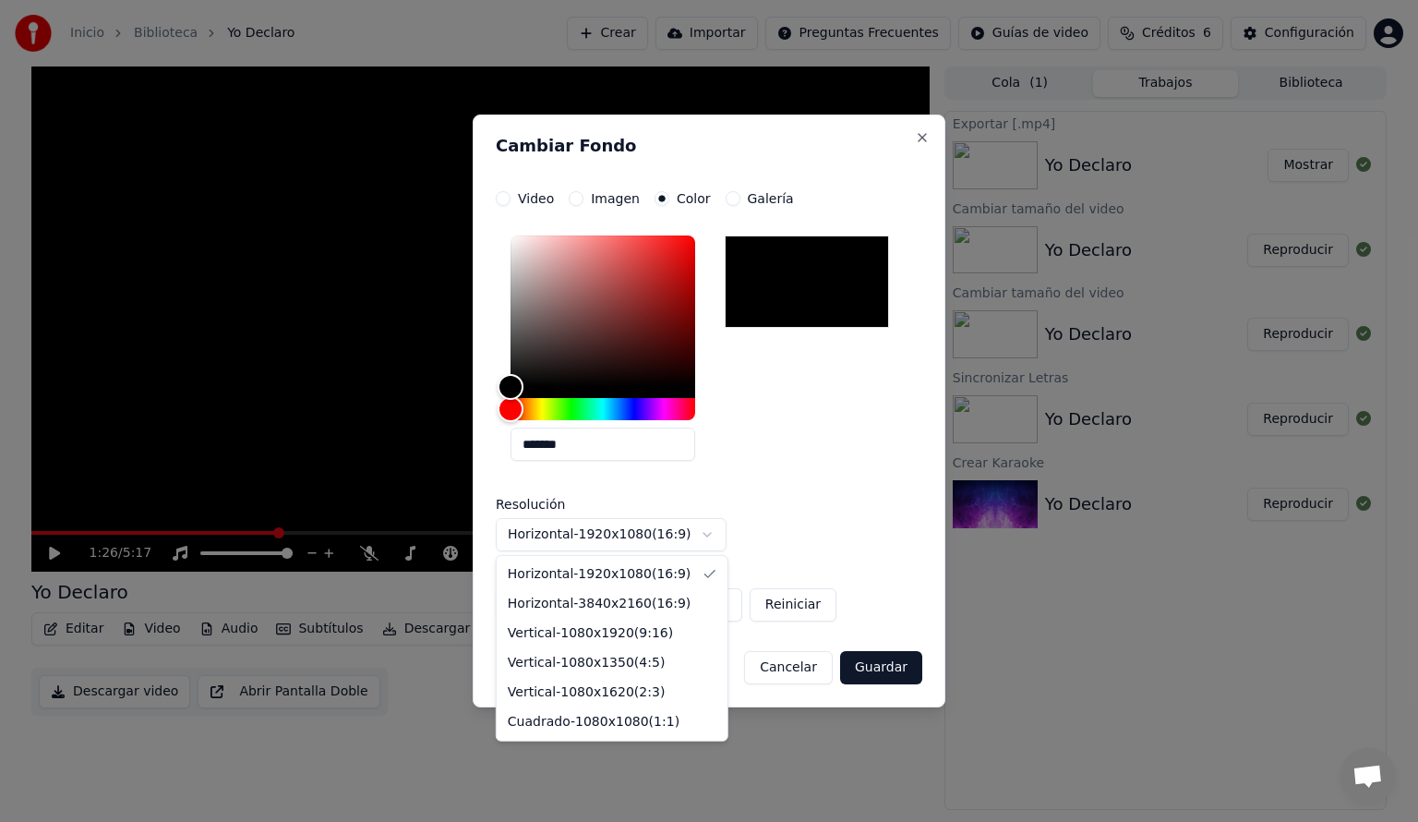
click at [712, 535] on body "**********" at bounding box center [709, 411] width 1418 height 822
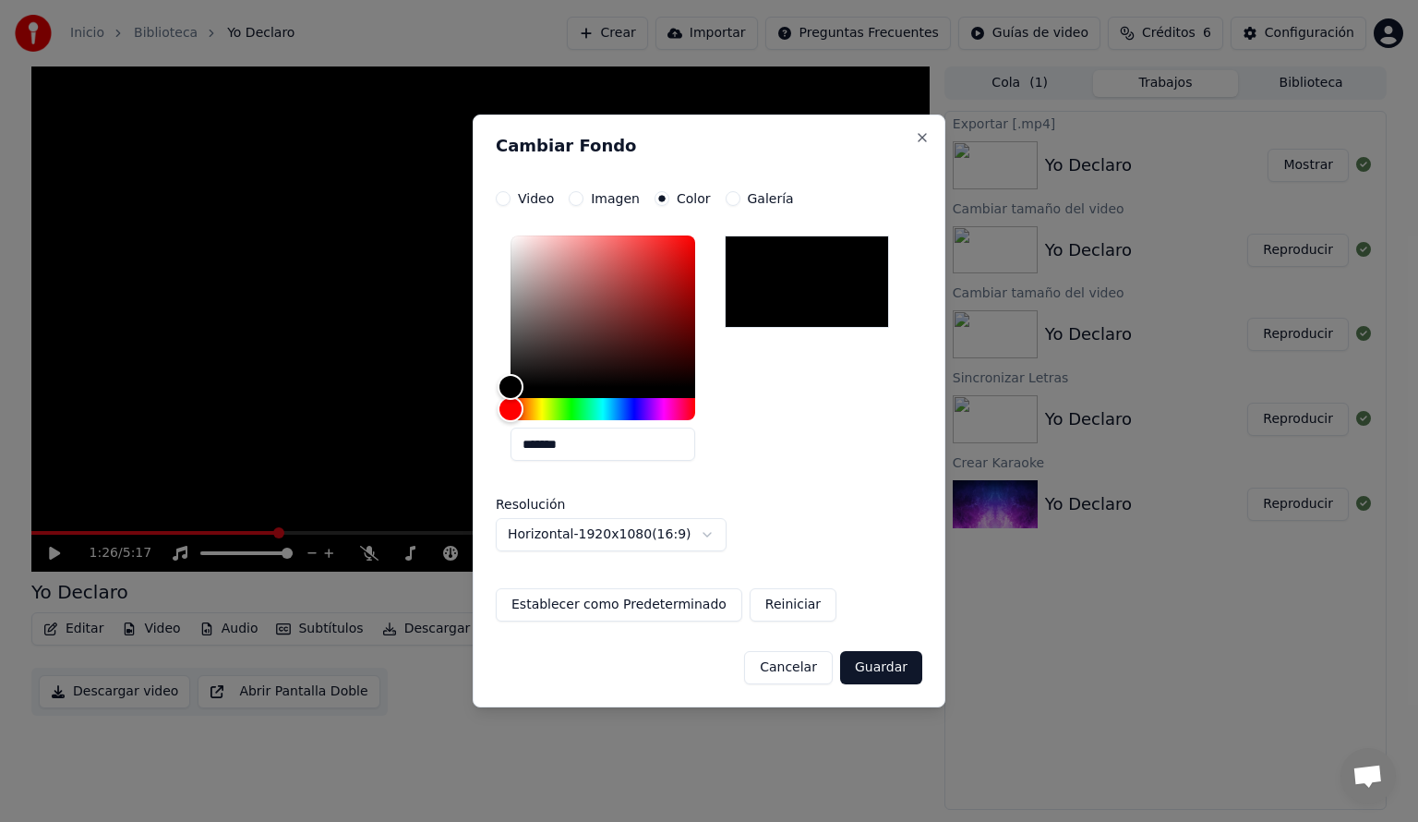
click at [802, 489] on body "**********" at bounding box center [709, 411] width 1418 height 822
click at [602, 199] on label "Imagen" at bounding box center [615, 198] width 49 height 13
click at [584, 199] on button "Imagen" at bounding box center [576, 198] width 15 height 15
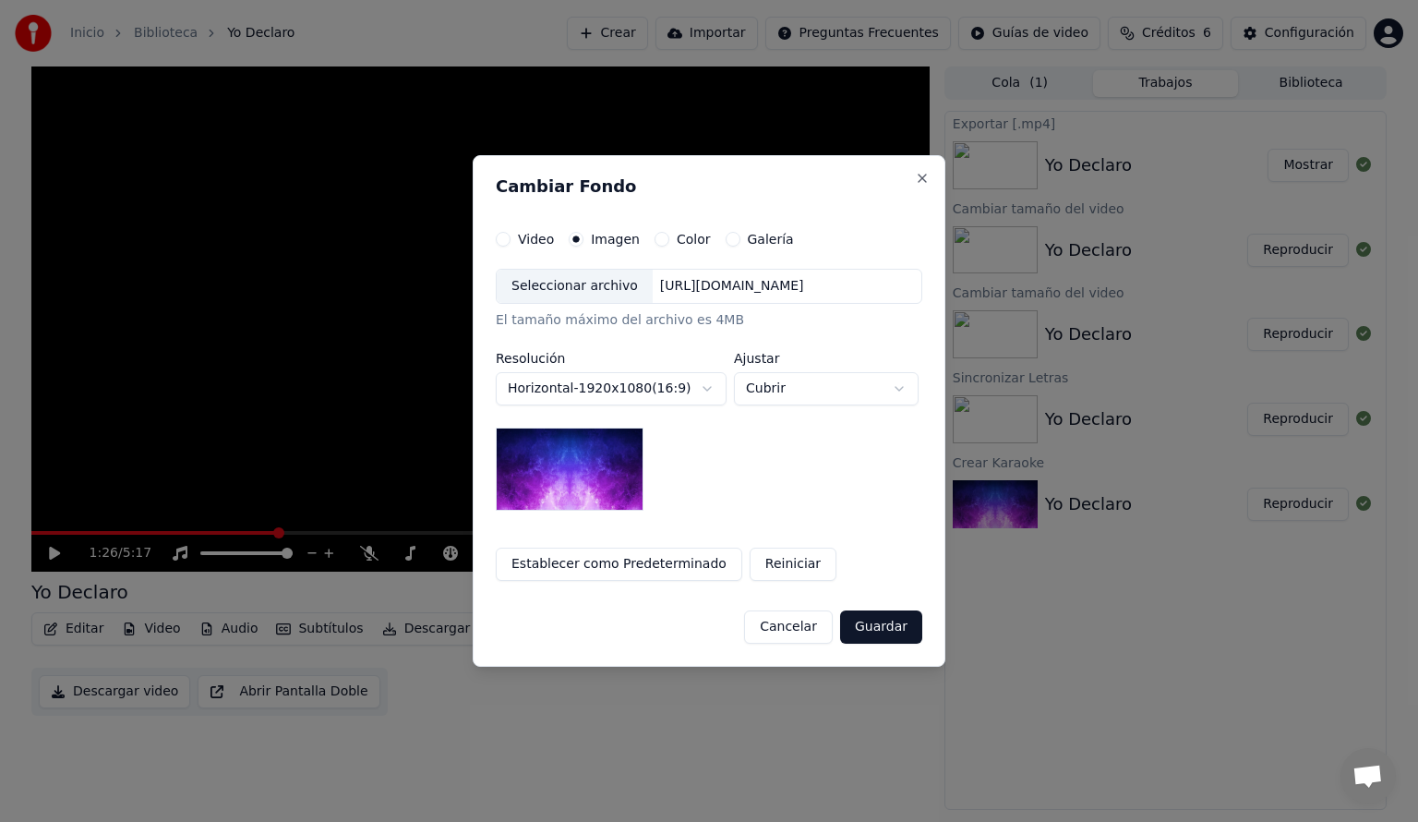
click at [514, 249] on div "**********" at bounding box center [709, 406] width 427 height 349
click at [518, 236] on label "Video" at bounding box center [536, 239] width 36 height 13
click at [508, 236] on button "Video" at bounding box center [503, 239] width 15 height 15
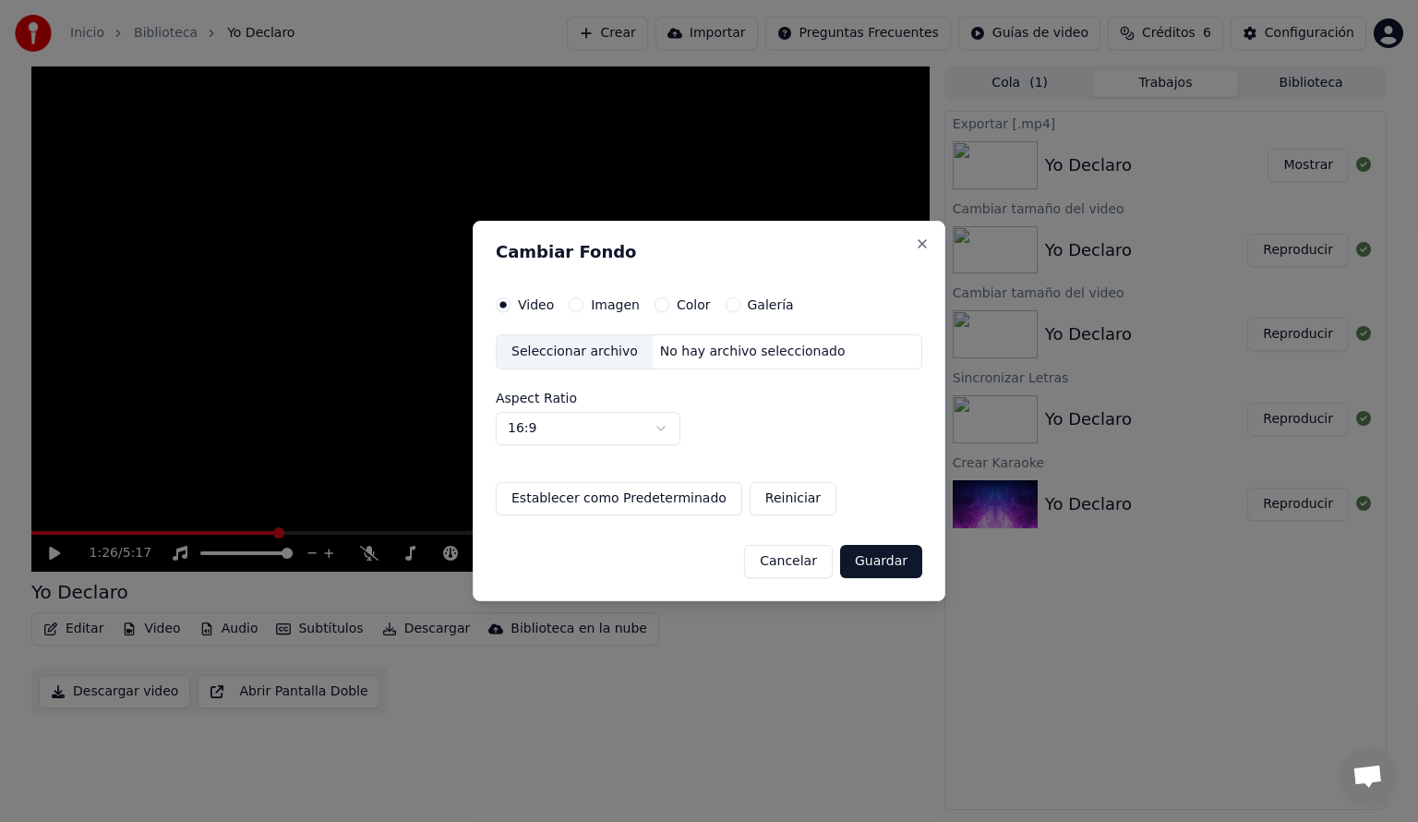
click at [611, 302] on label "Imagen" at bounding box center [615, 304] width 49 height 13
click at [584, 302] on button "Imagen" at bounding box center [576, 304] width 15 height 15
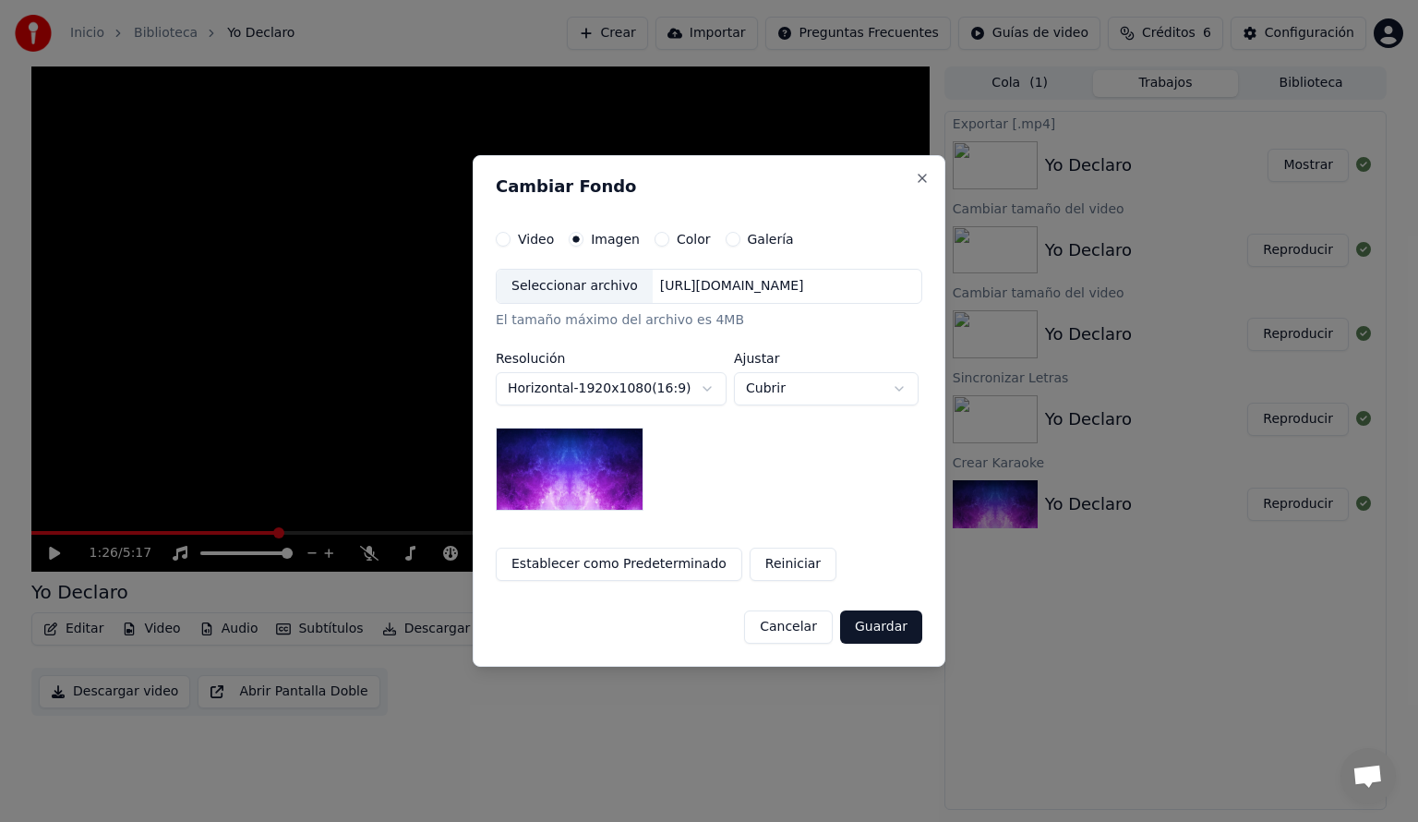
click at [578, 464] on img at bounding box center [570, 469] width 148 height 83
click at [775, 388] on body "**********" at bounding box center [709, 411] width 1418 height 822
click at [659, 234] on body "**********" at bounding box center [709, 411] width 1418 height 822
click at [655, 236] on button "Color" at bounding box center [662, 239] width 15 height 15
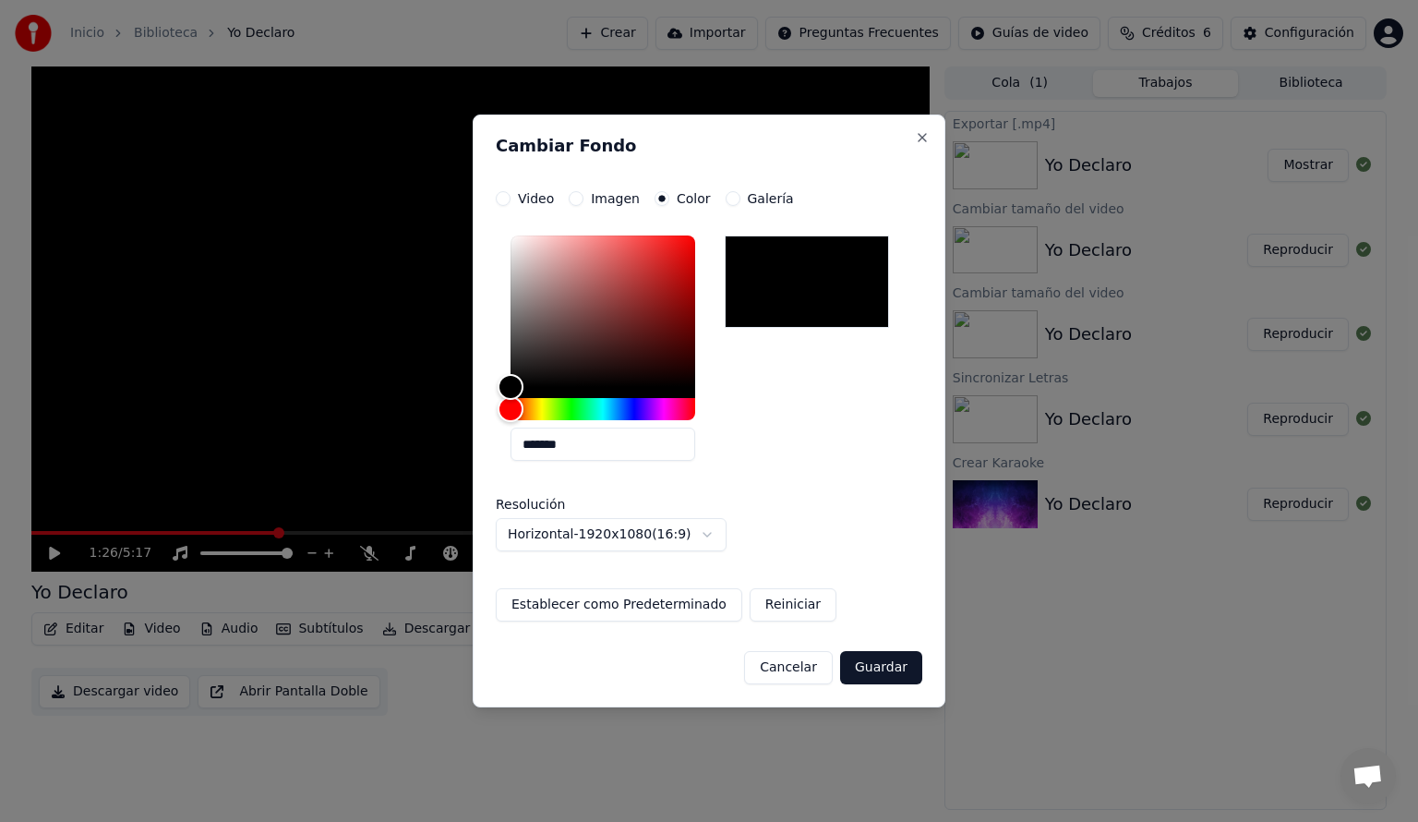
click at [796, 664] on button "Cancelar" at bounding box center [788, 667] width 89 height 33
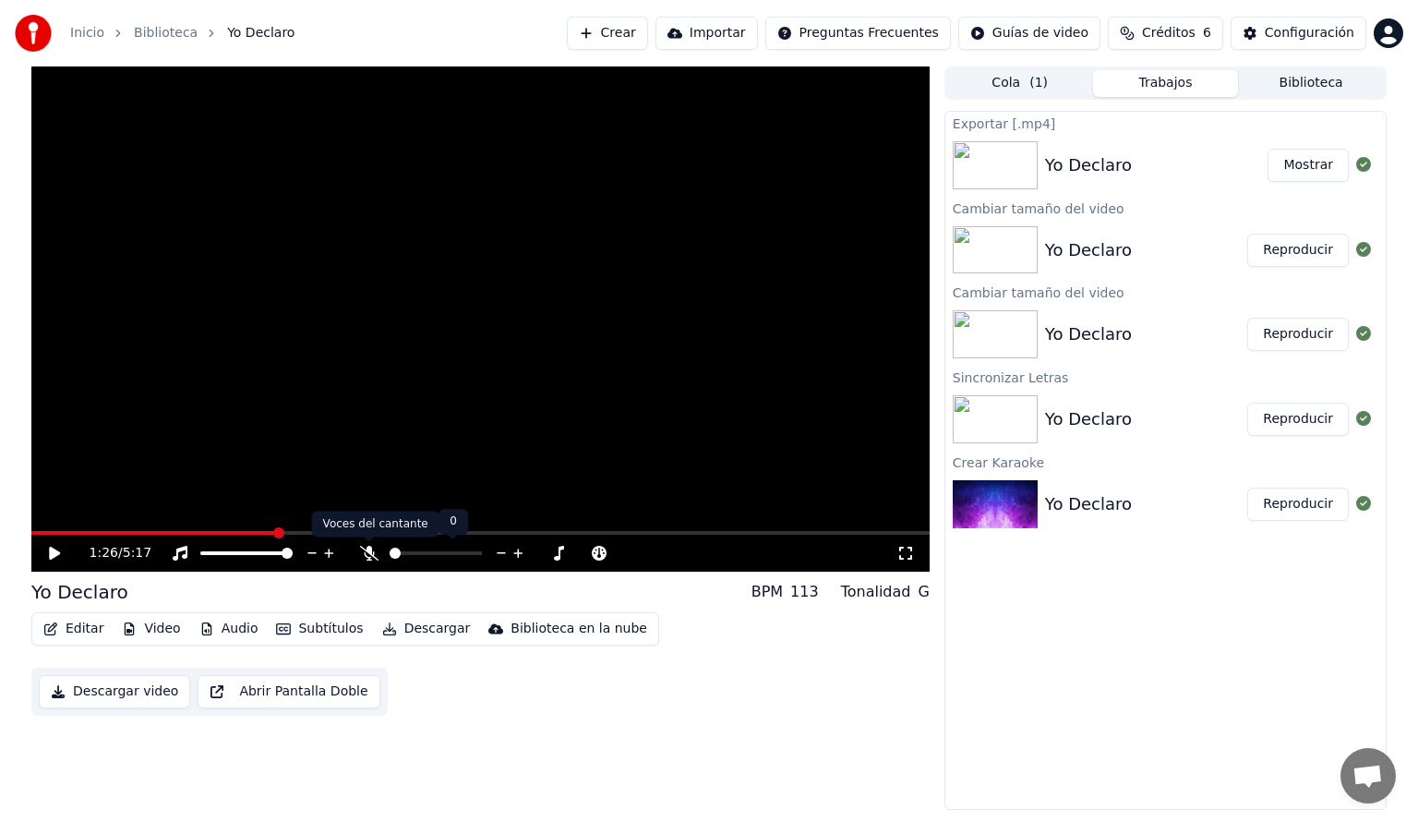
click at [371, 549] on icon at bounding box center [369, 553] width 18 height 15
click at [482, 559] on span at bounding box center [476, 553] width 11 height 11
click at [373, 558] on icon at bounding box center [369, 553] width 18 height 15
click at [200, 559] on span at bounding box center [205, 553] width 11 height 11
click at [293, 551] on span at bounding box center [287, 553] width 11 height 11
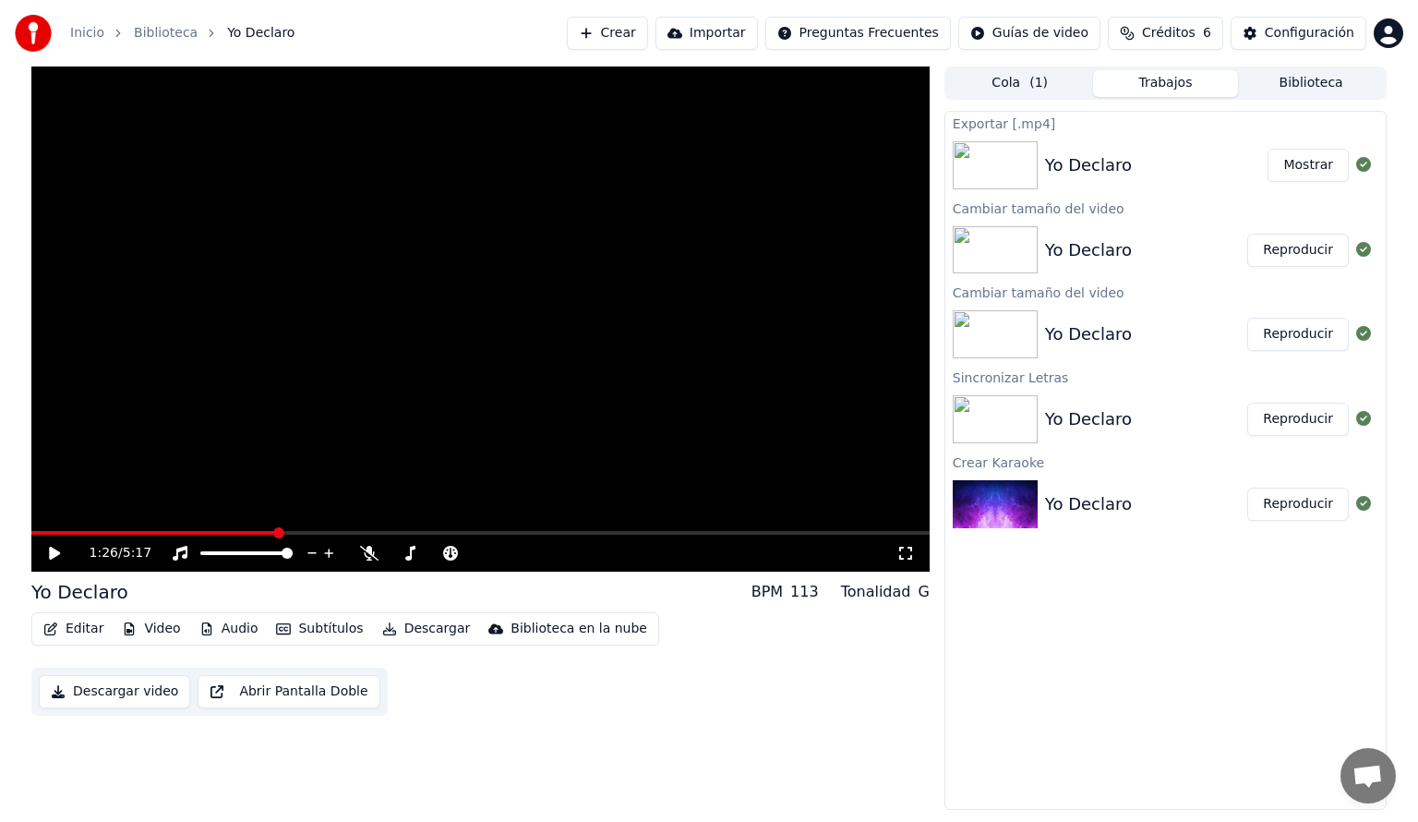
click at [57, 549] on icon at bounding box center [67, 553] width 43 height 15
click at [369, 549] on icon at bounding box center [369, 553] width 18 height 15
click at [322, 532] on span at bounding box center [318, 532] width 11 height 11
click at [52, 554] on icon at bounding box center [54, 553] width 9 height 11
click at [52, 554] on icon at bounding box center [54, 553] width 11 height 13
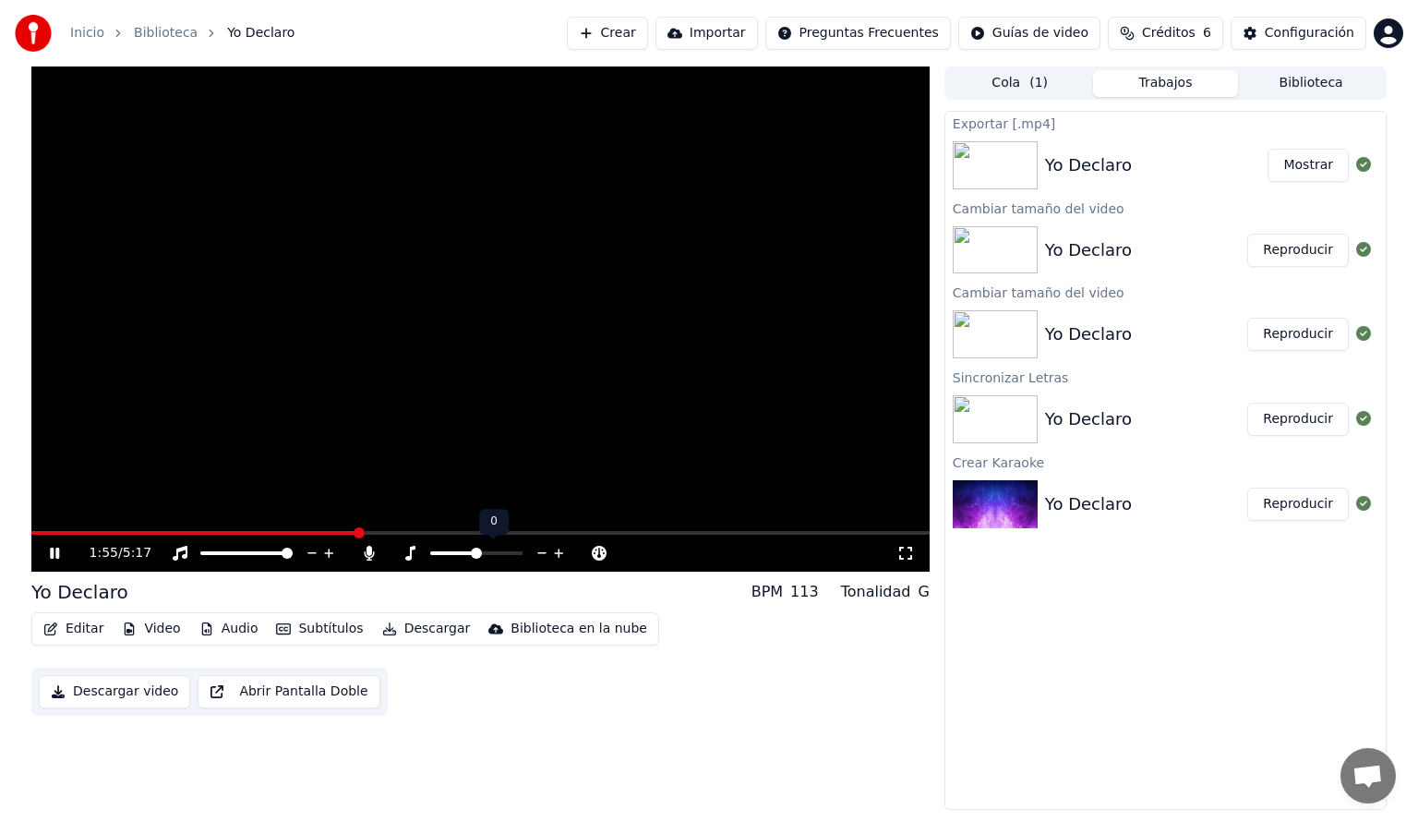
click at [476, 558] on span at bounding box center [476, 553] width 11 height 11
click at [293, 559] on span at bounding box center [287, 553] width 11 height 11
click at [457, 545] on div at bounding box center [453, 553] width 149 height 18
click at [413, 558] on span at bounding box center [415, 553] width 11 height 11
click at [539, 551] on icon at bounding box center [543, 553] width 18 height 18
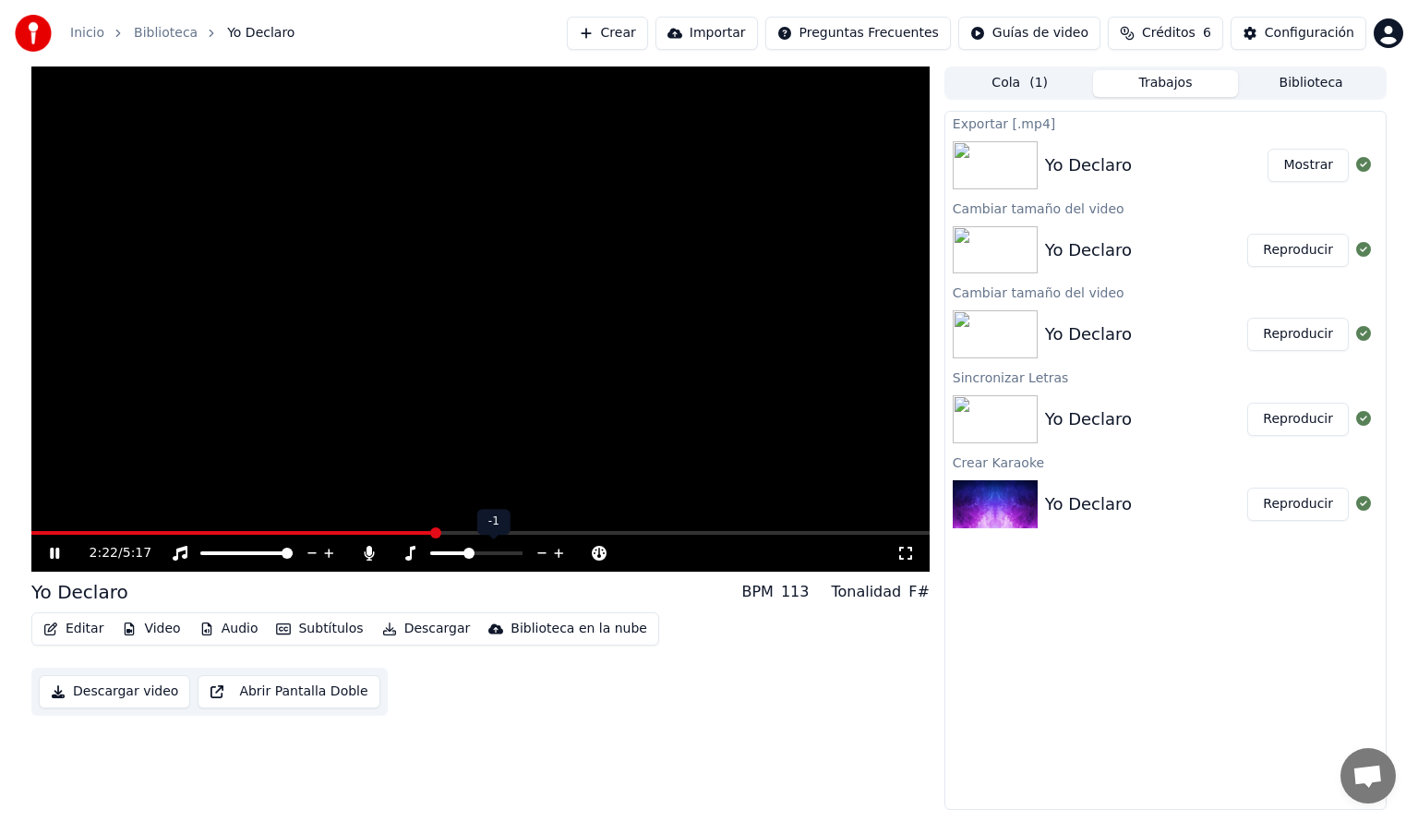
click at [559, 556] on icon at bounding box center [558, 553] width 9 height 9
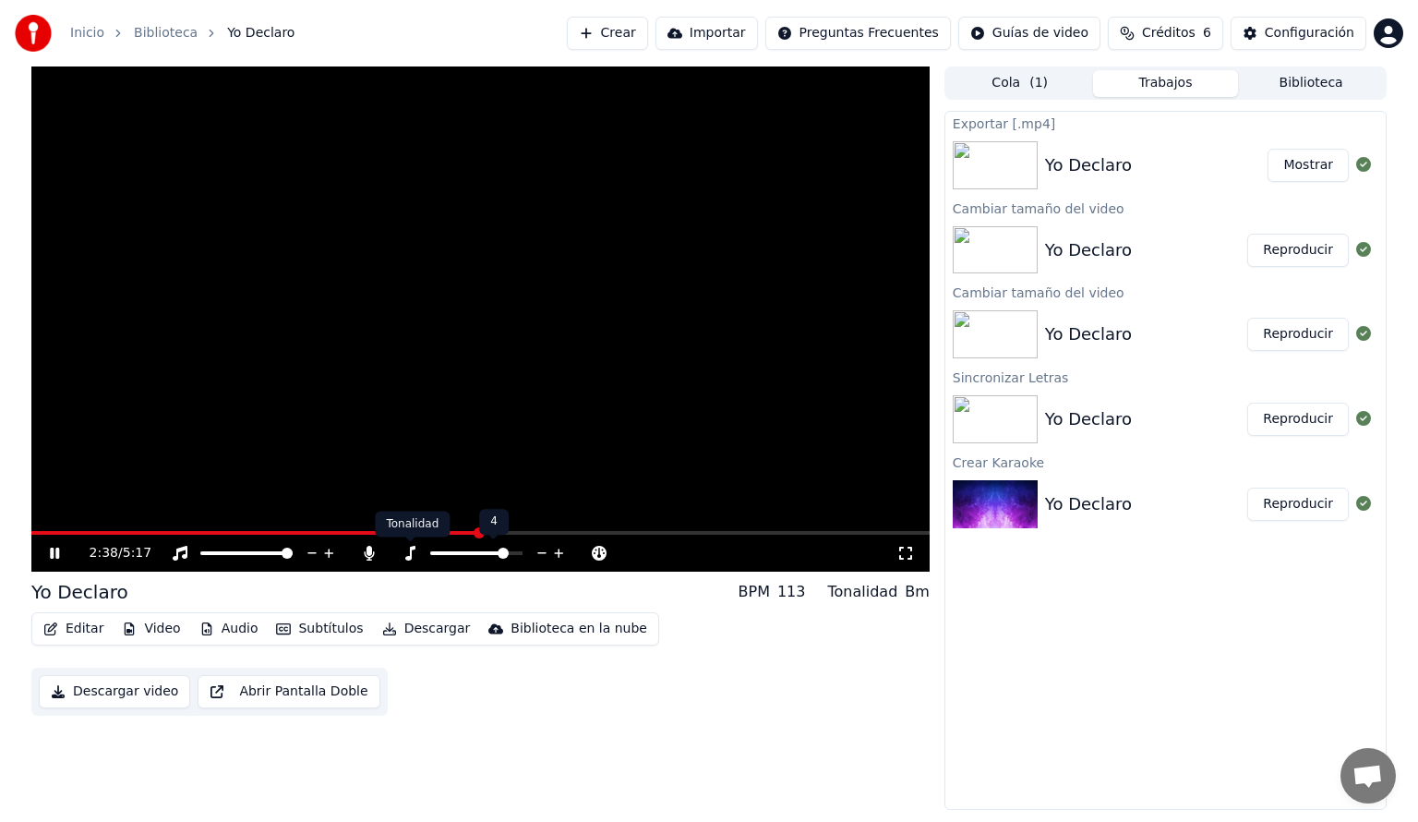
click at [414, 558] on icon at bounding box center [410, 553] width 18 height 15
click at [390, 558] on span at bounding box center [395, 553] width 11 height 11
click at [502, 557] on icon at bounding box center [502, 553] width 18 height 18
click at [409, 559] on icon at bounding box center [410, 553] width 10 height 15
click at [549, 548] on icon at bounding box center [543, 553] width 18 height 18
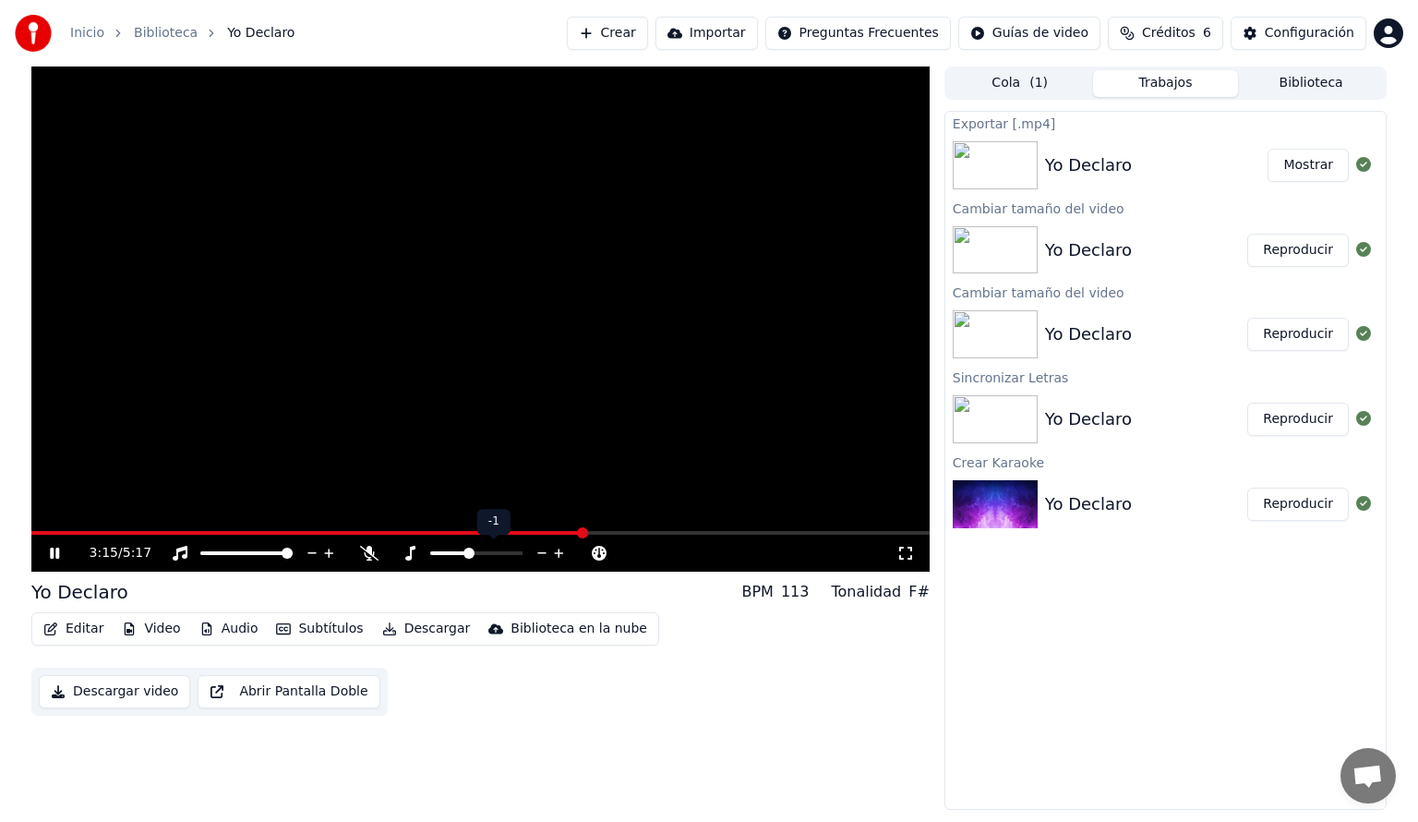
click at [537, 550] on icon at bounding box center [543, 553] width 18 height 18
click at [452, 551] on icon at bounding box center [450, 553] width 15 height 15
click at [441, 555] on icon at bounding box center [450, 553] width 18 height 15
click at [595, 550] on icon at bounding box center [600, 553] width 18 height 18
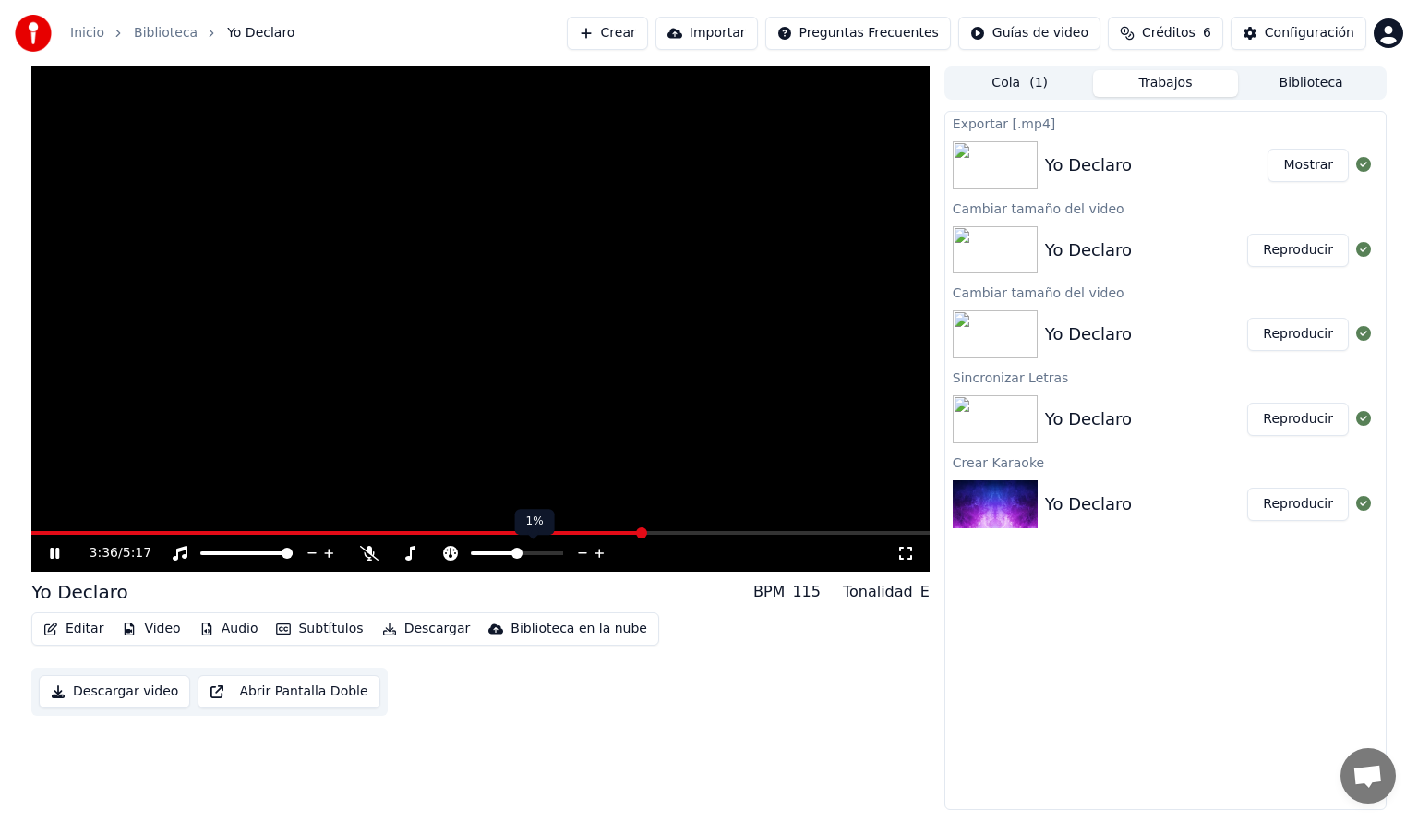
click at [595, 550] on icon at bounding box center [600, 553] width 18 height 18
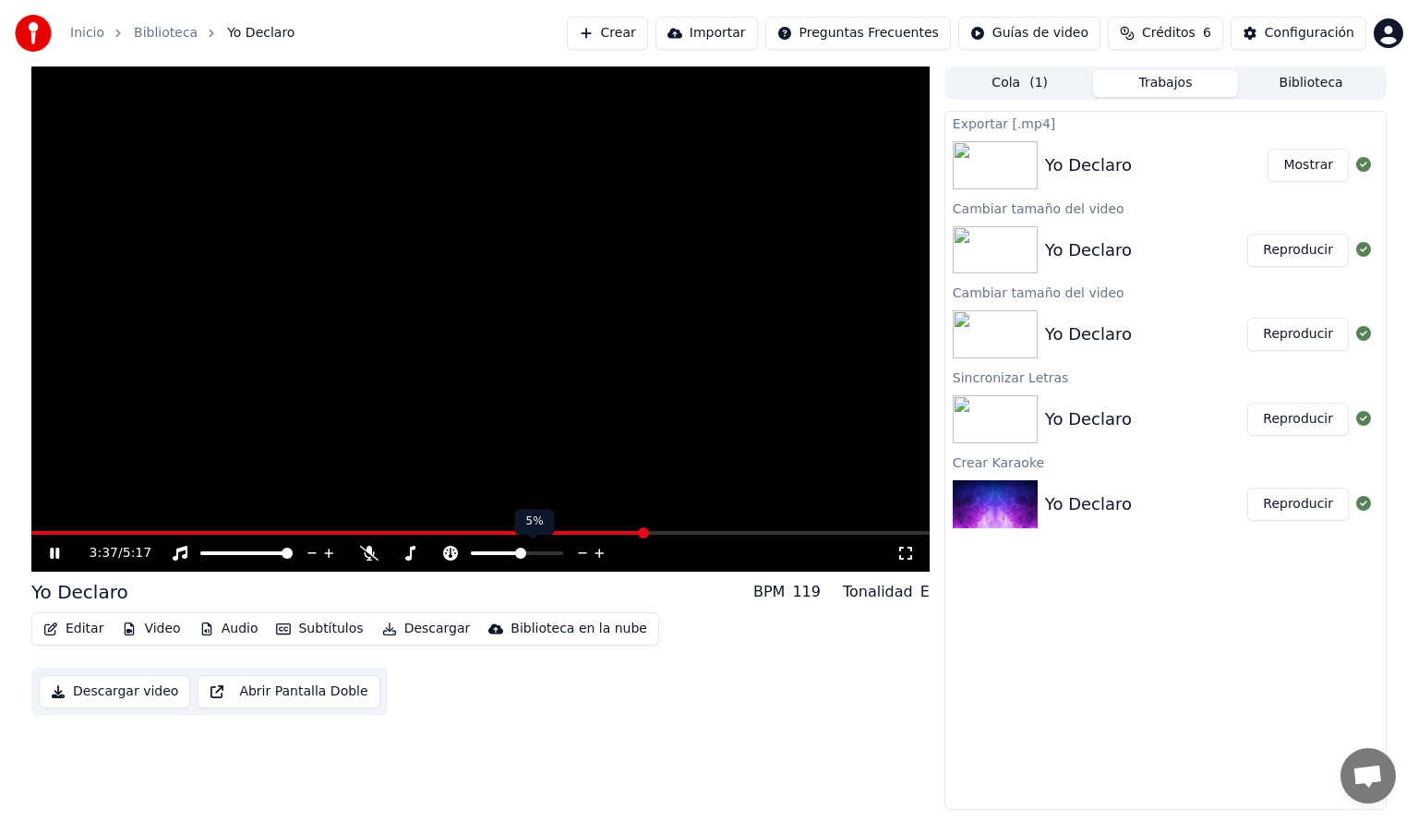
click at [595, 550] on icon at bounding box center [600, 553] width 18 height 18
click at [578, 553] on icon at bounding box center [582, 553] width 9 height 2
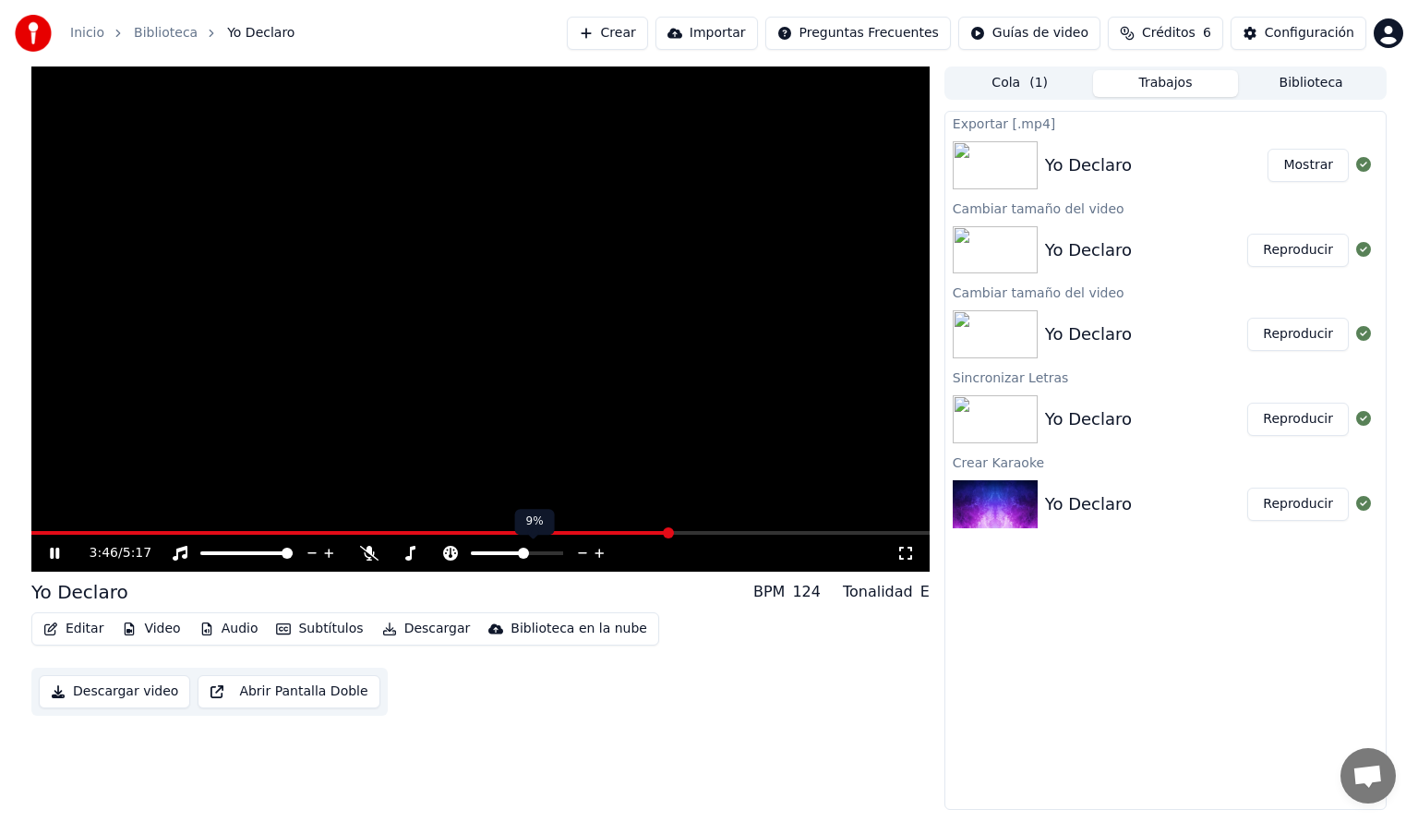
click at [578, 553] on icon at bounding box center [582, 553] width 9 height 2
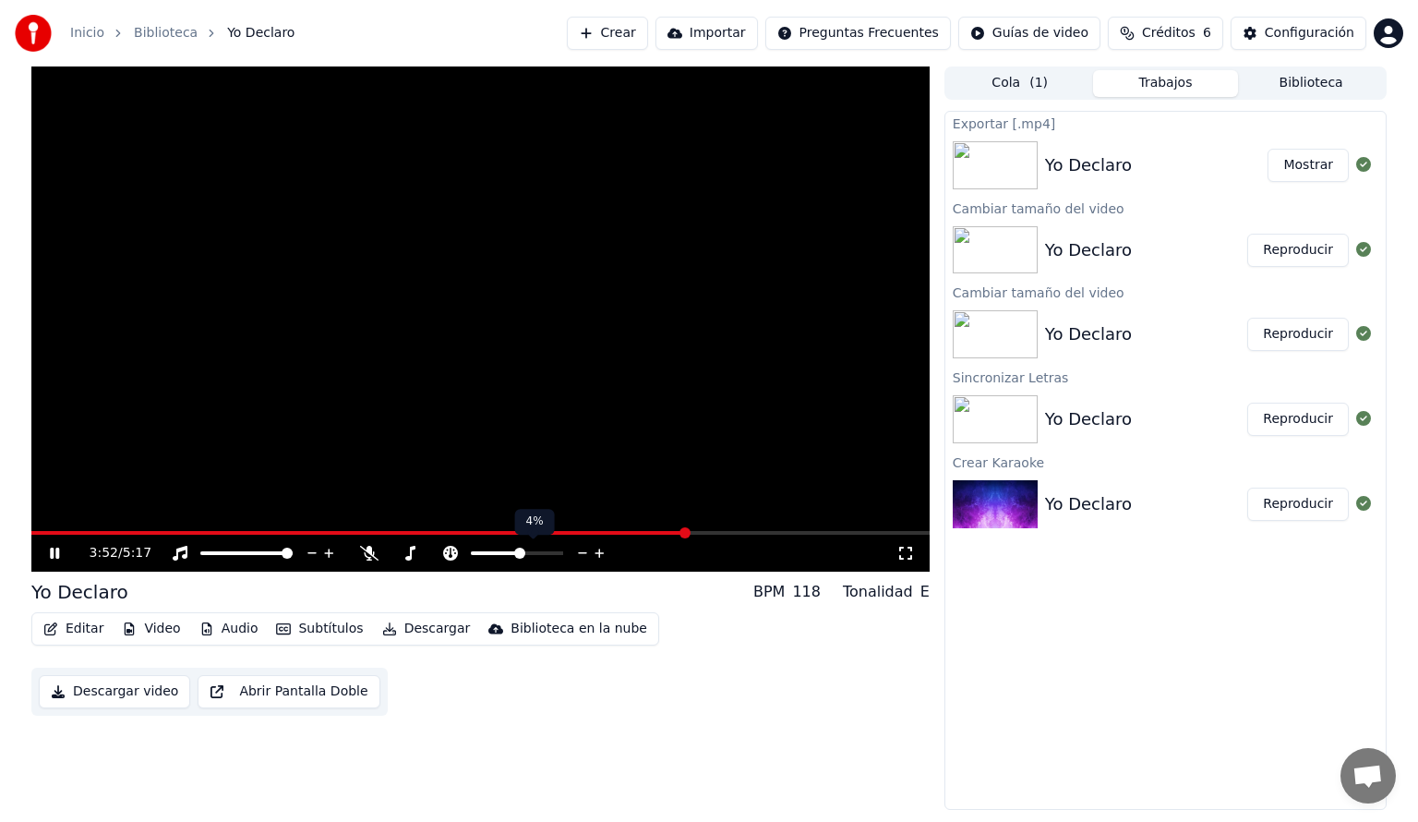
click at [578, 553] on icon at bounding box center [582, 553] width 9 height 2
click at [560, 549] on icon at bounding box center [559, 553] width 18 height 18
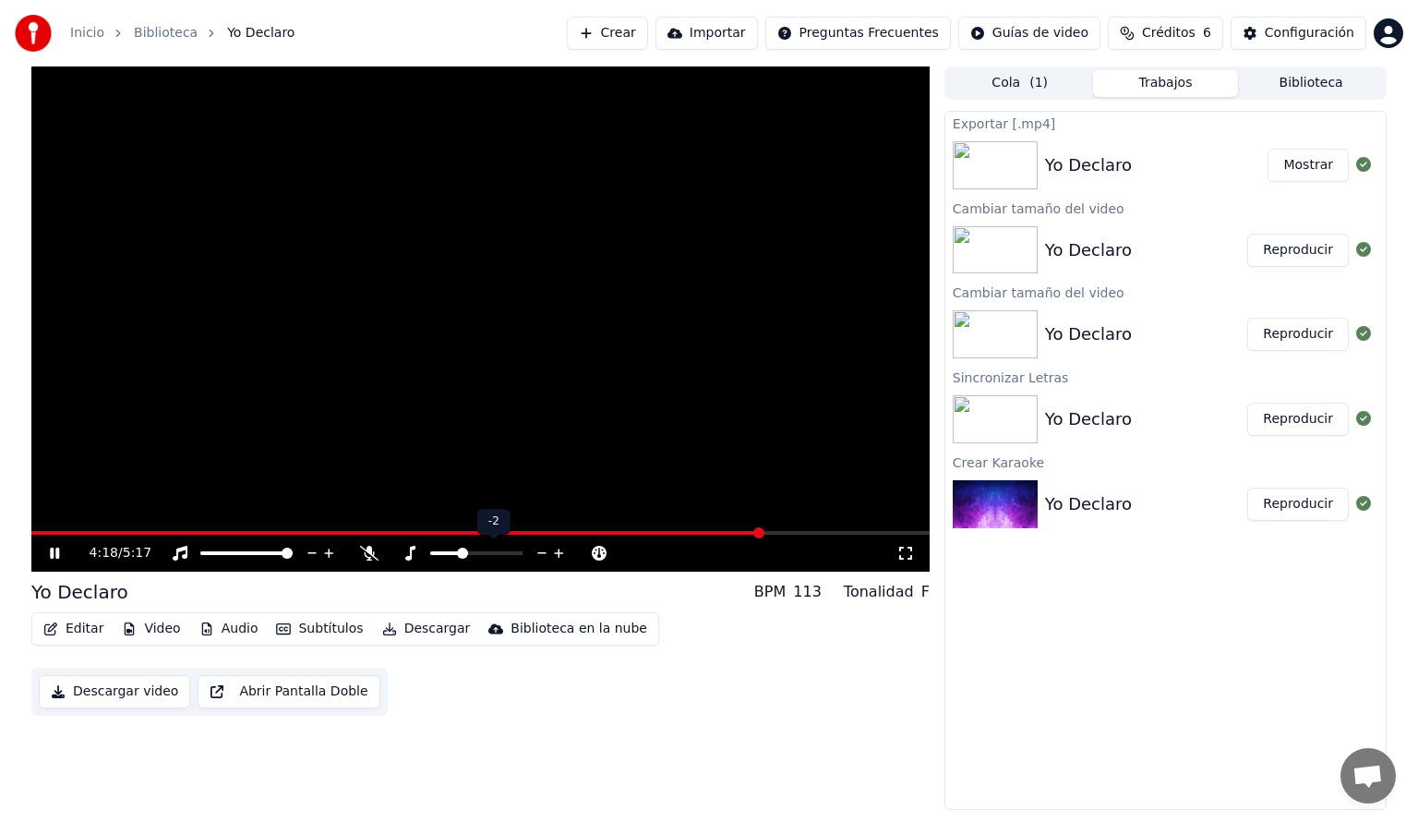
click at [560, 549] on icon at bounding box center [559, 553] width 18 height 18
